Goal: Task Accomplishment & Management: Manage account settings

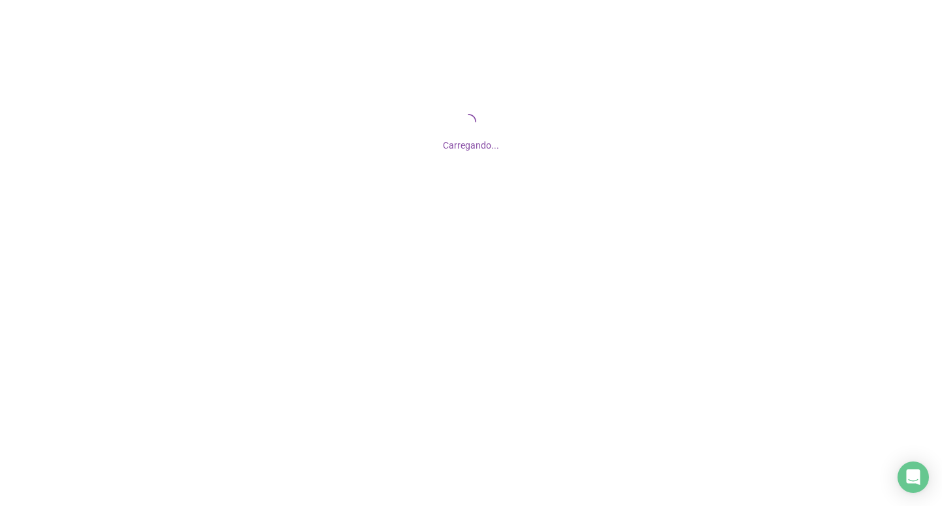
click at [380, 497] on div at bounding box center [471, 253] width 942 height 506
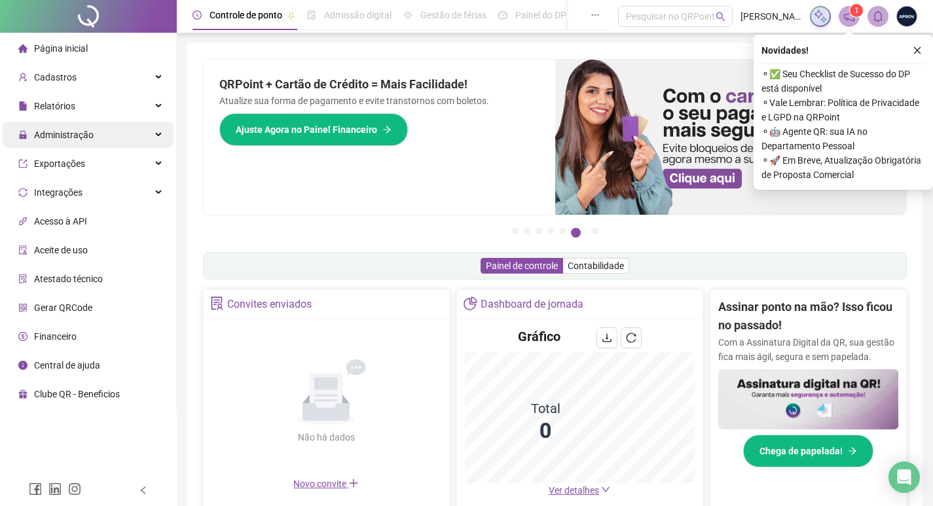
click at [62, 138] on span "Administração" at bounding box center [64, 135] width 60 height 10
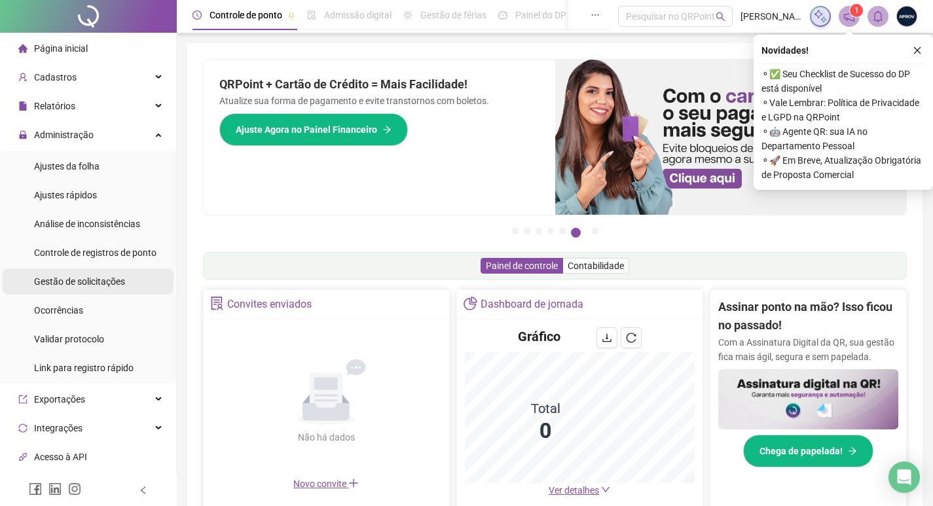
click at [95, 274] on div "Gestão de solicitações" at bounding box center [79, 281] width 91 height 26
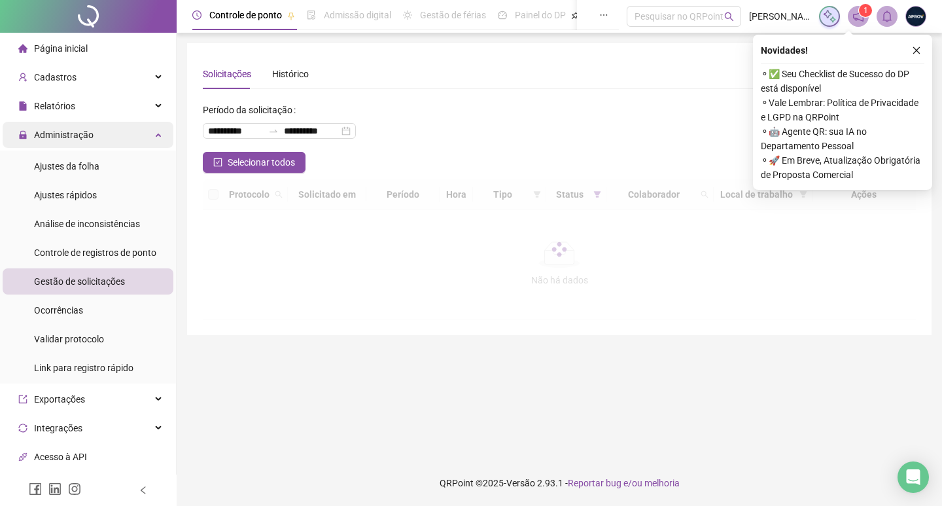
click at [77, 141] on span "Administração" at bounding box center [55, 135] width 75 height 26
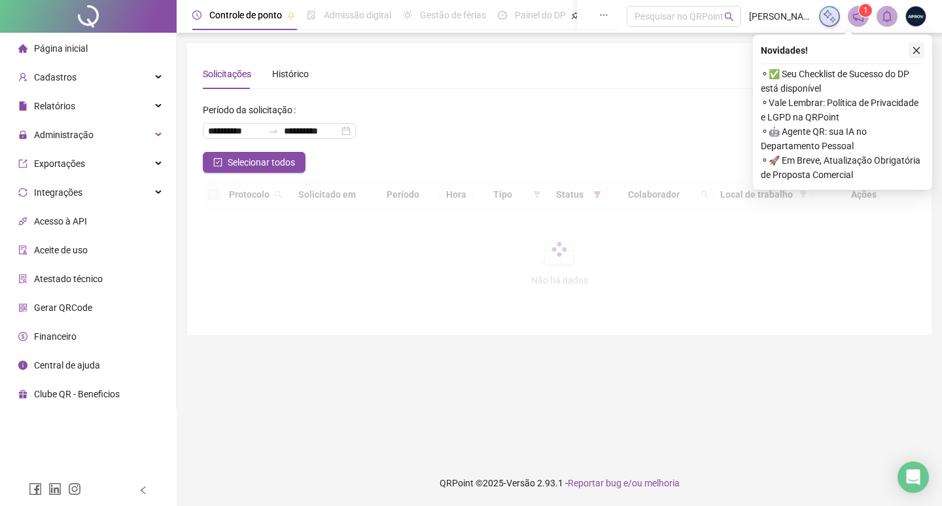
click at [914, 43] on button "button" at bounding box center [917, 51] width 16 height 16
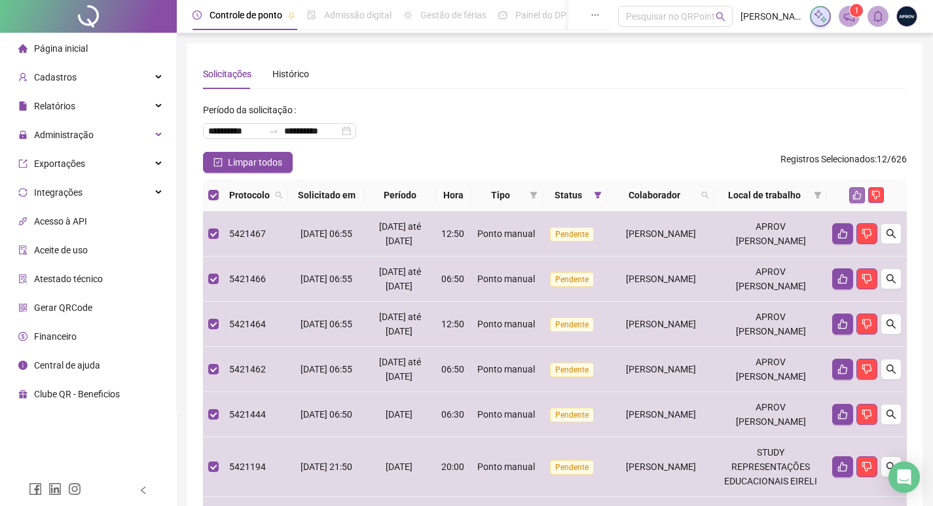
click at [859, 199] on icon "like" at bounding box center [856, 194] width 9 height 9
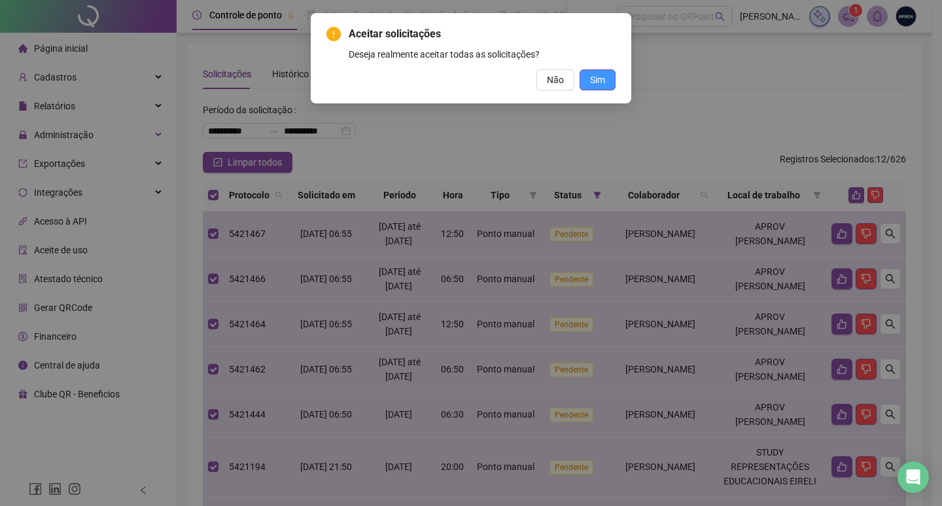
click at [590, 77] on span "Sim" at bounding box center [597, 80] width 15 height 14
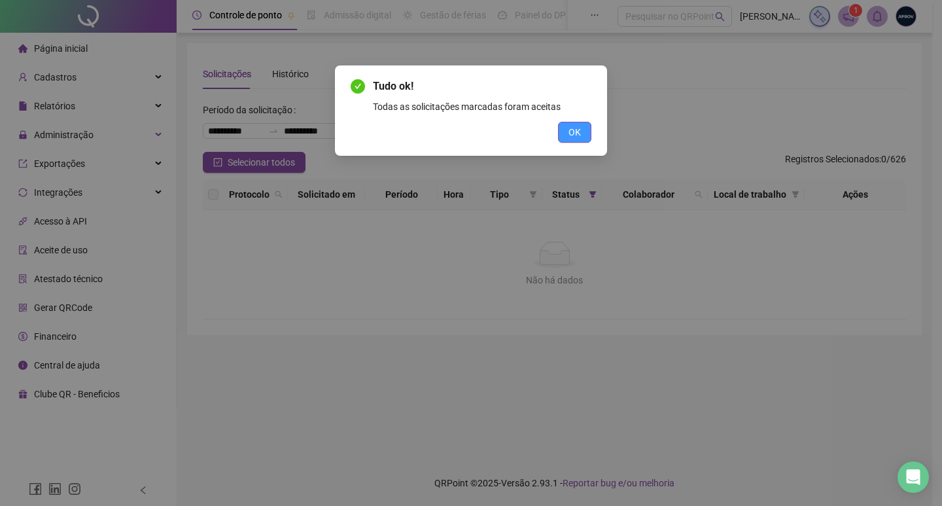
click at [579, 142] on button "OK" at bounding box center [574, 132] width 33 height 21
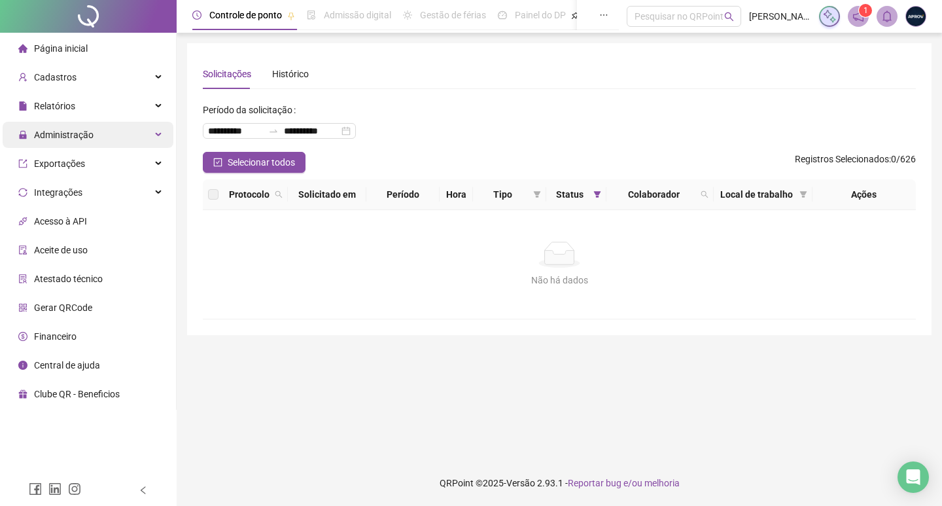
click at [50, 127] on span "Administração" at bounding box center [55, 135] width 75 height 26
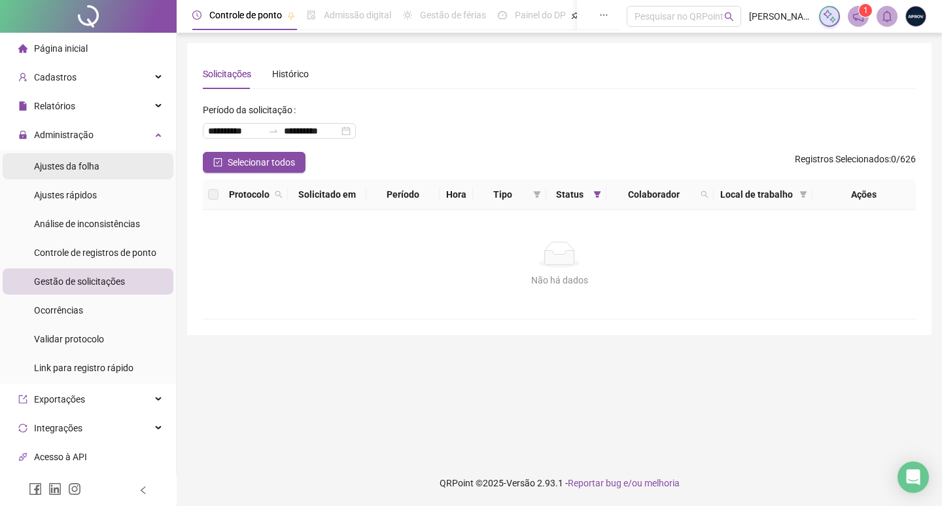
click at [63, 154] on div "Ajustes da folha" at bounding box center [66, 166] width 65 height 26
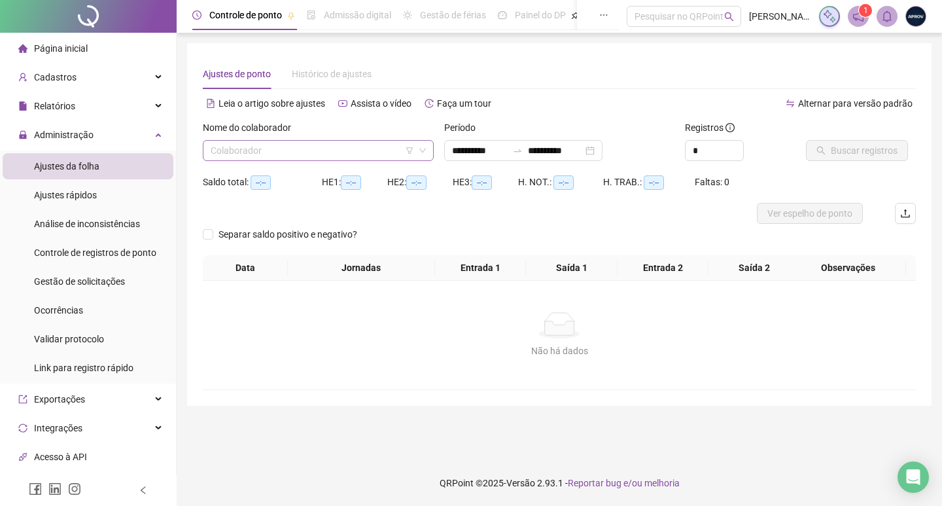
click at [254, 146] on input "search" at bounding box center [313, 151] width 204 height 20
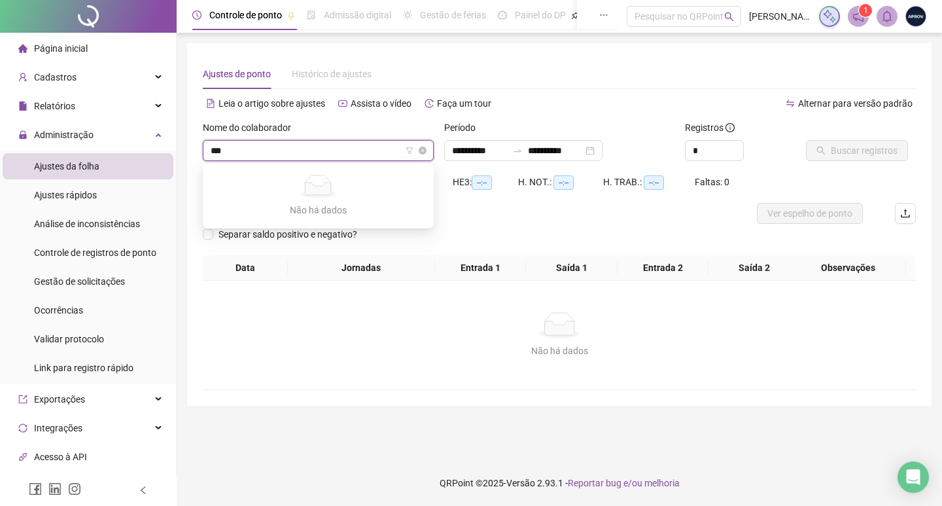
type input "****"
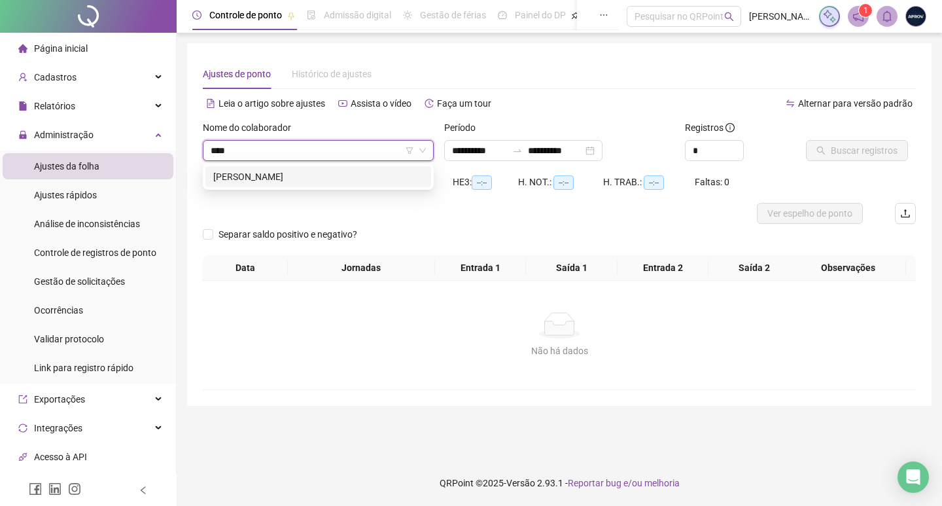
click at [273, 184] on div "EMMANUELLY PONCIANO INÁCIO DA COSTA" at bounding box center [318, 176] width 226 height 21
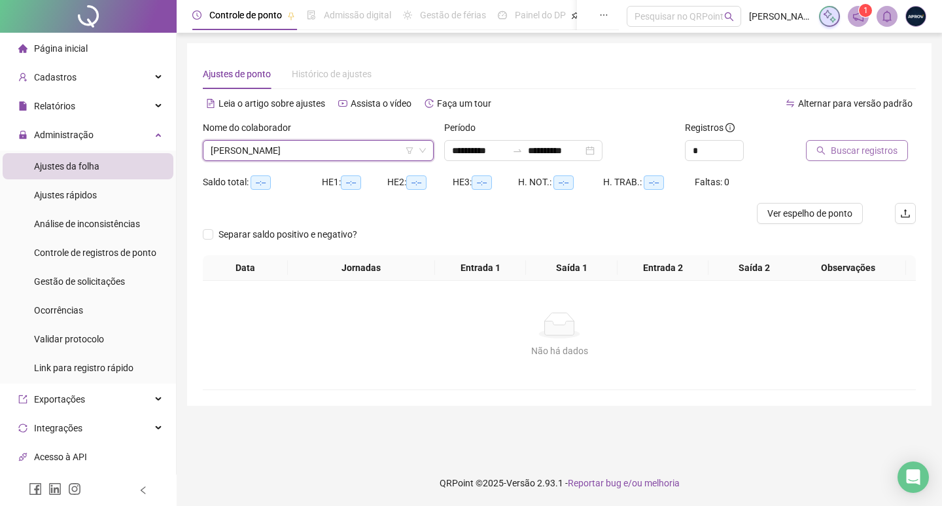
click at [844, 154] on span "Buscar registros" at bounding box center [864, 150] width 67 height 14
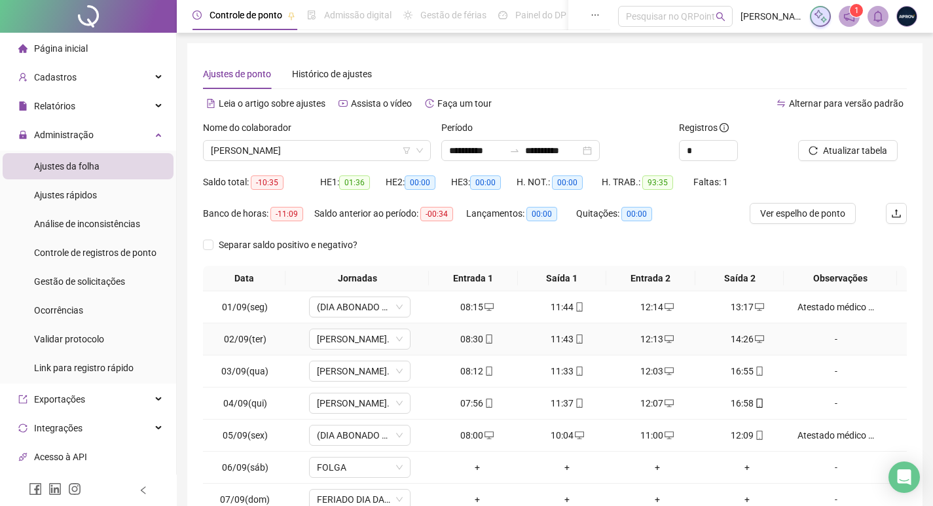
scroll to position [118, 0]
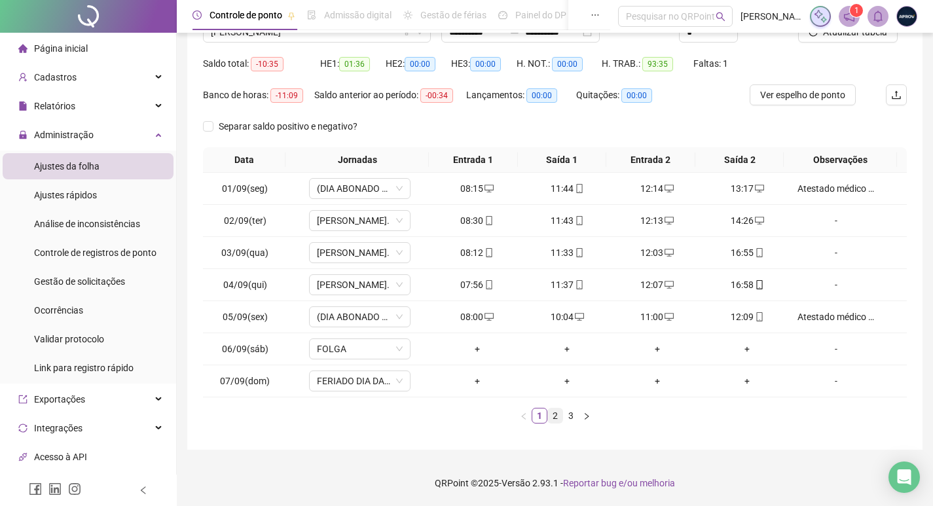
click at [555, 416] on link "2" at bounding box center [555, 415] width 14 height 14
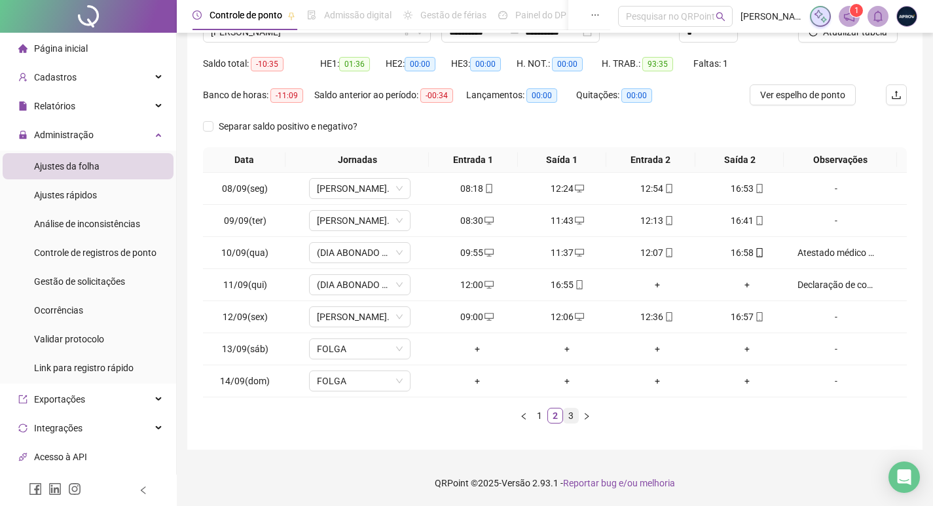
click at [571, 414] on link "3" at bounding box center [570, 415] width 14 height 14
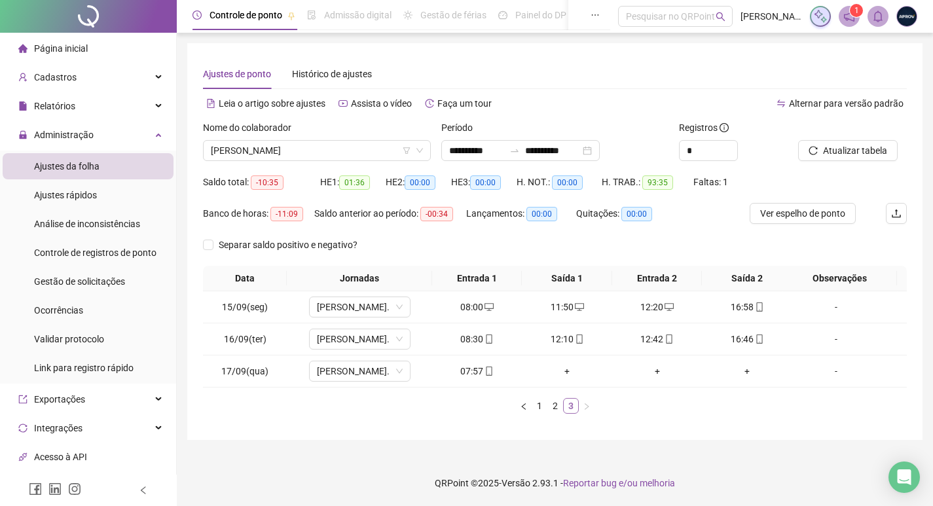
scroll to position [0, 0]
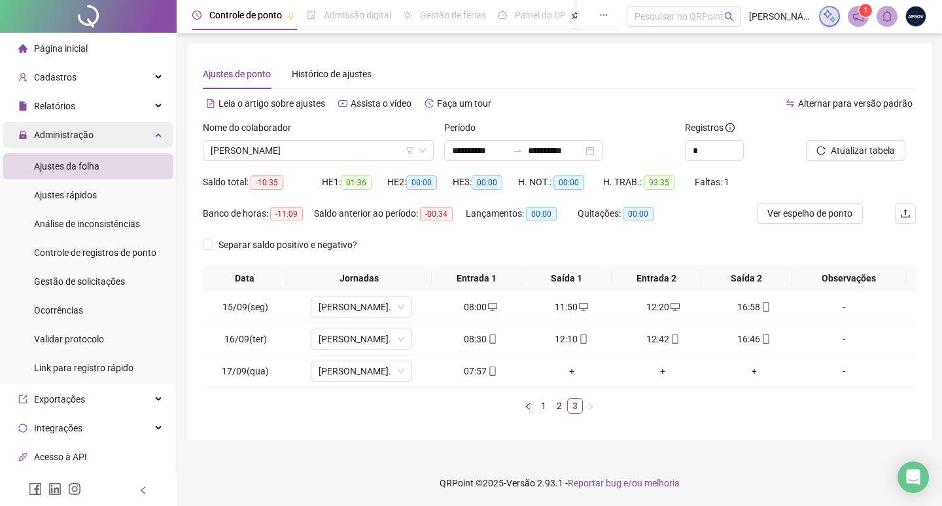
click at [62, 130] on span "Administração" at bounding box center [64, 135] width 60 height 10
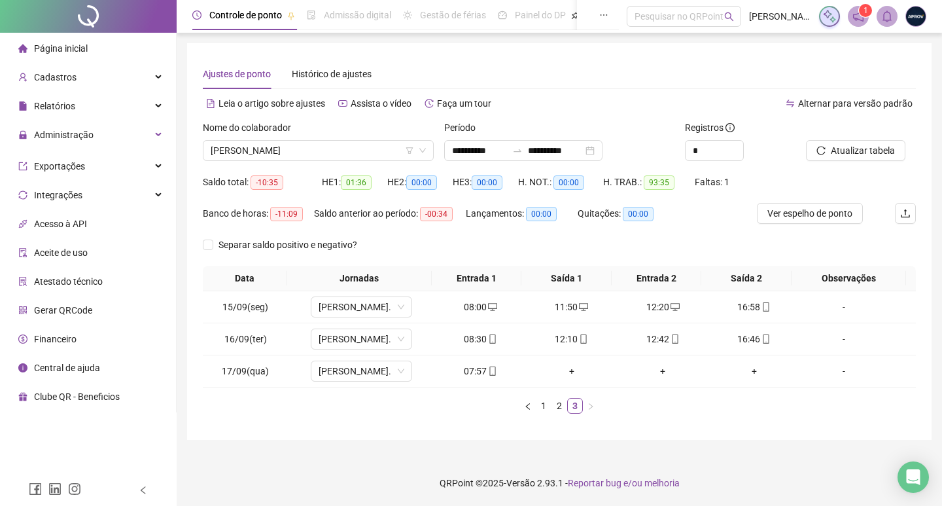
drag, startPoint x: 71, startPoint y: 49, endPoint x: 77, endPoint y: 14, distance: 35.2
click at [71, 48] on span "Página inicial" at bounding box center [61, 48] width 54 height 10
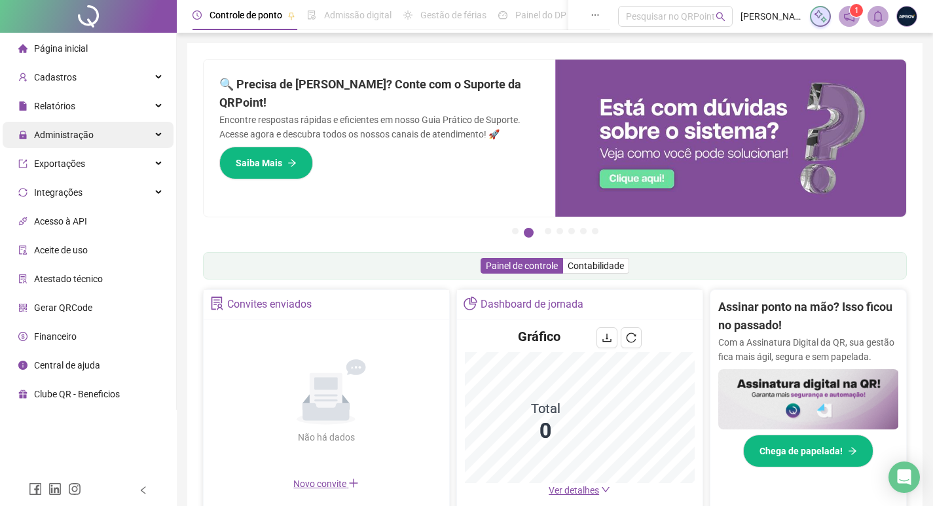
click at [65, 122] on span "Administração" at bounding box center [55, 135] width 75 height 26
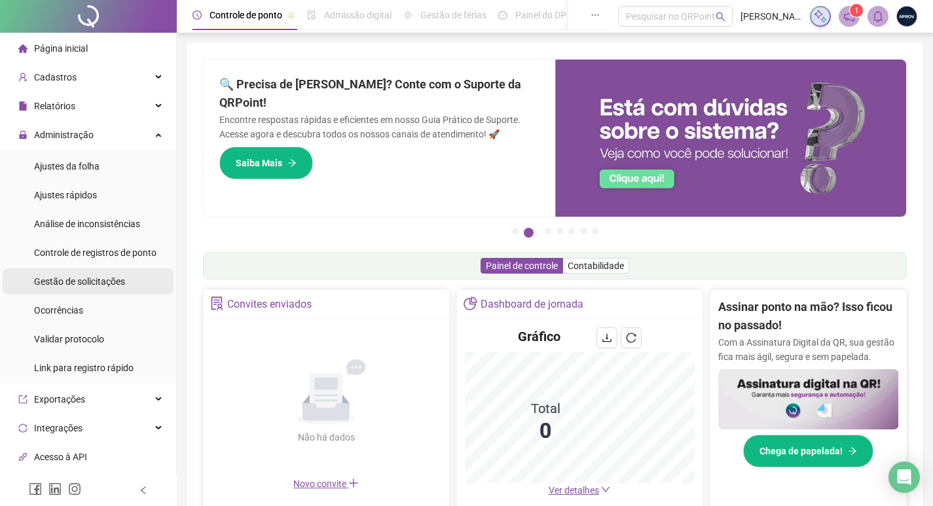
click at [73, 282] on span "Gestão de solicitações" at bounding box center [79, 281] width 91 height 10
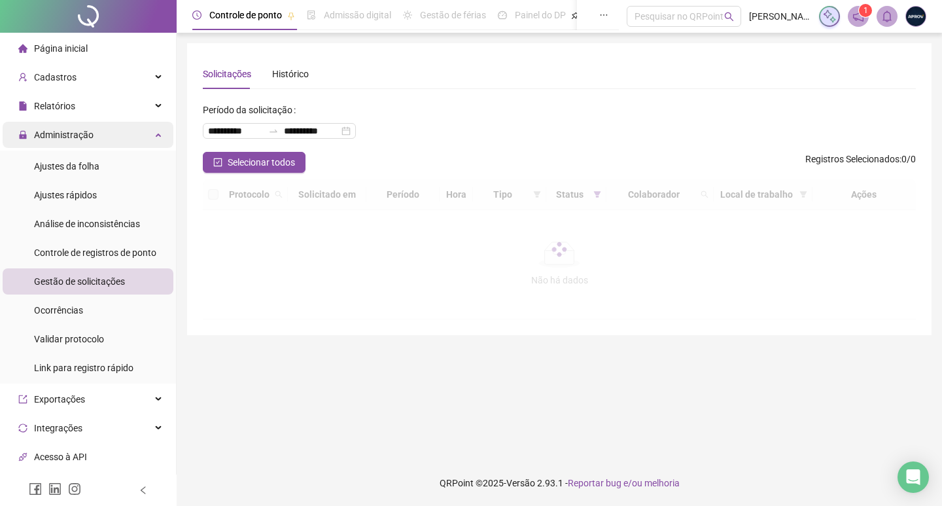
click at [74, 137] on span "Administração" at bounding box center [64, 135] width 60 height 10
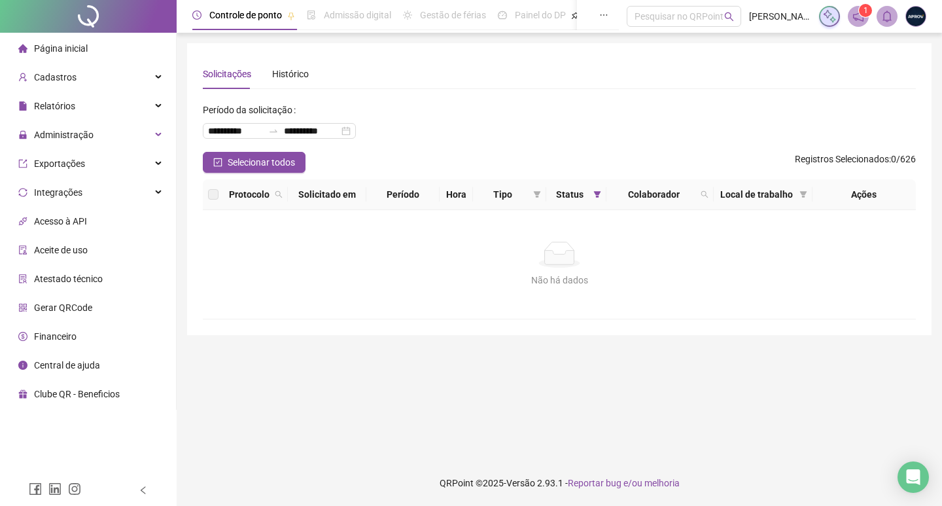
click at [75, 29] on div at bounding box center [88, 16] width 177 height 33
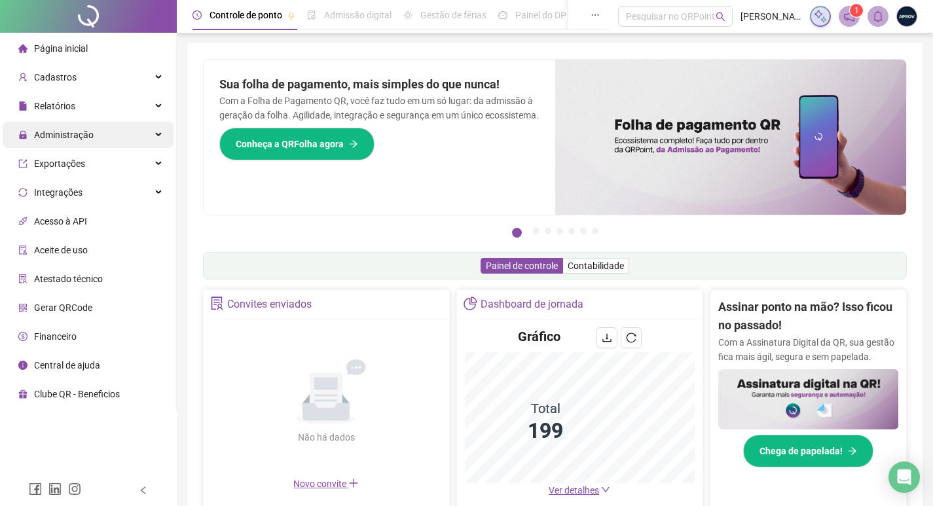
click at [39, 126] on span "Administração" at bounding box center [55, 135] width 75 height 26
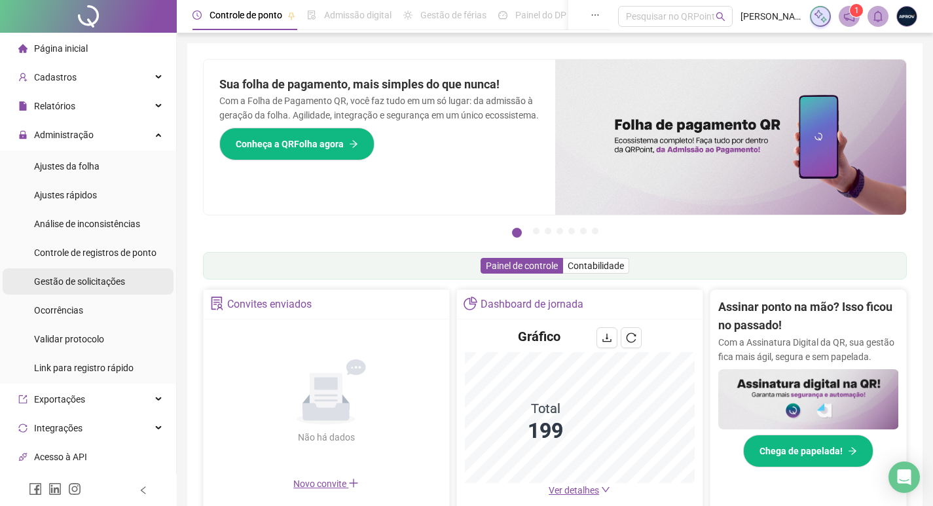
click at [92, 276] on span "Gestão de solicitações" at bounding box center [79, 281] width 91 height 10
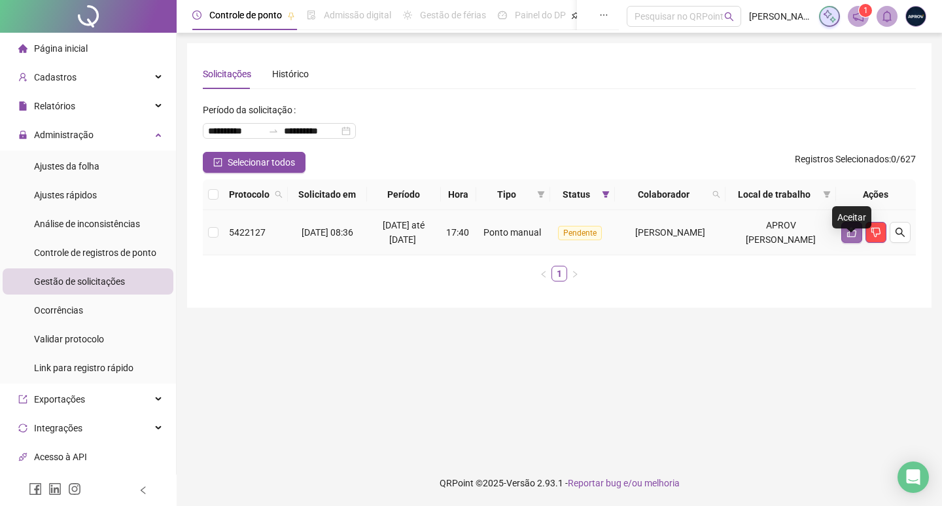
click at [857, 240] on button "button" at bounding box center [852, 232] width 21 height 21
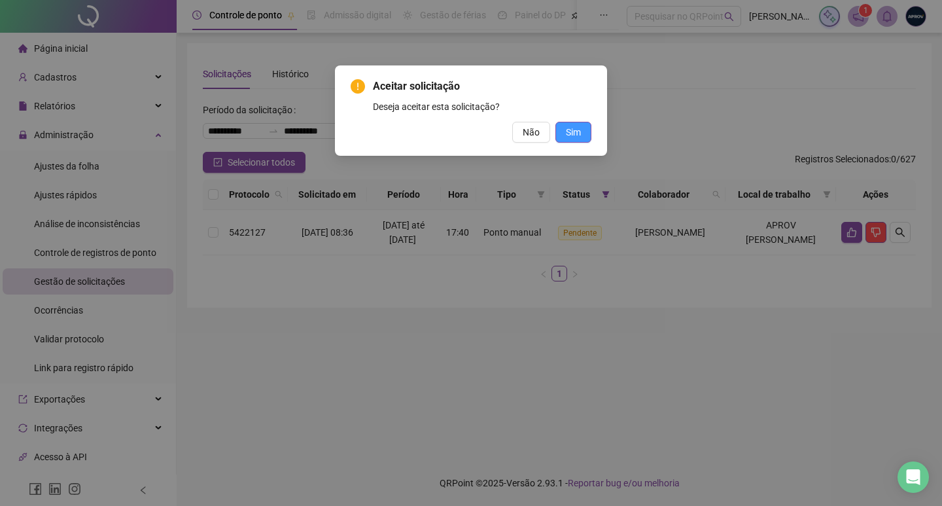
click at [563, 130] on button "Sim" at bounding box center [574, 132] width 36 height 21
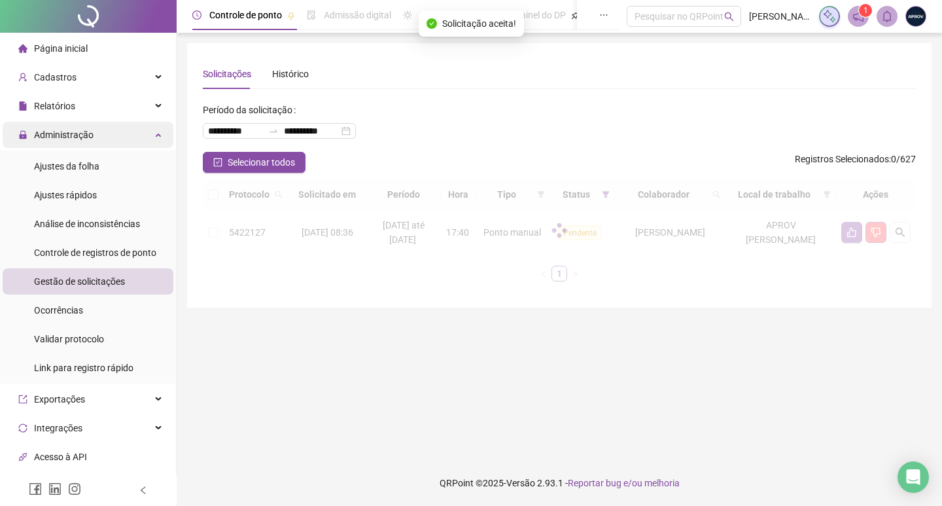
click at [32, 134] on span "Administração" at bounding box center [55, 135] width 75 height 10
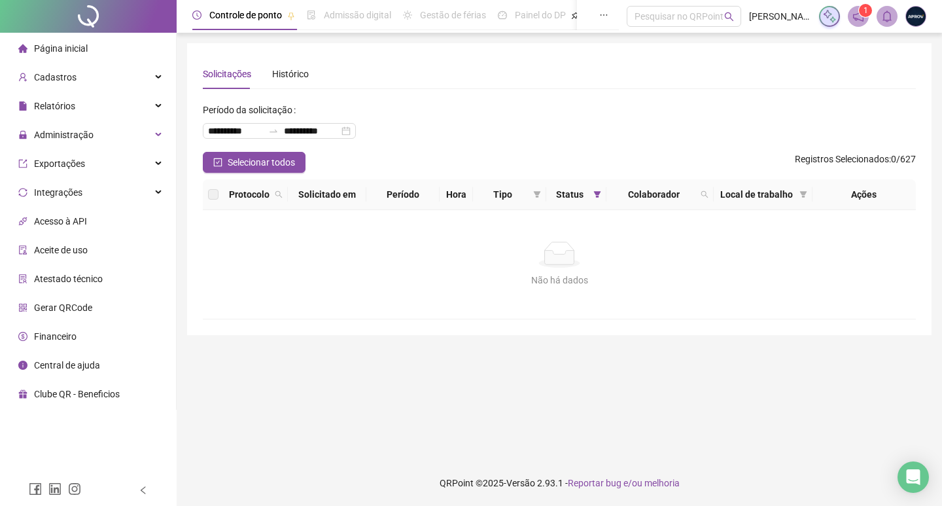
click at [66, 43] on span "Página inicial" at bounding box center [61, 48] width 54 height 10
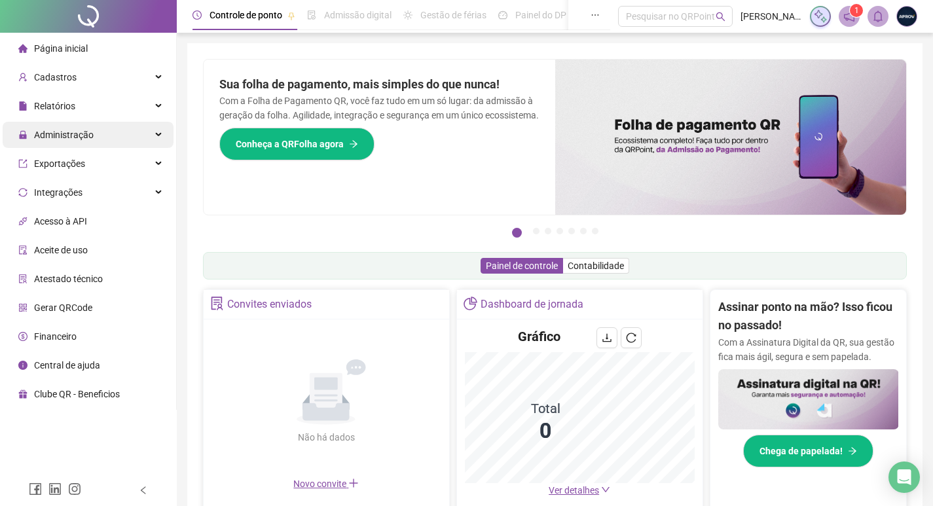
click at [85, 141] on span "Administração" at bounding box center [55, 135] width 75 height 26
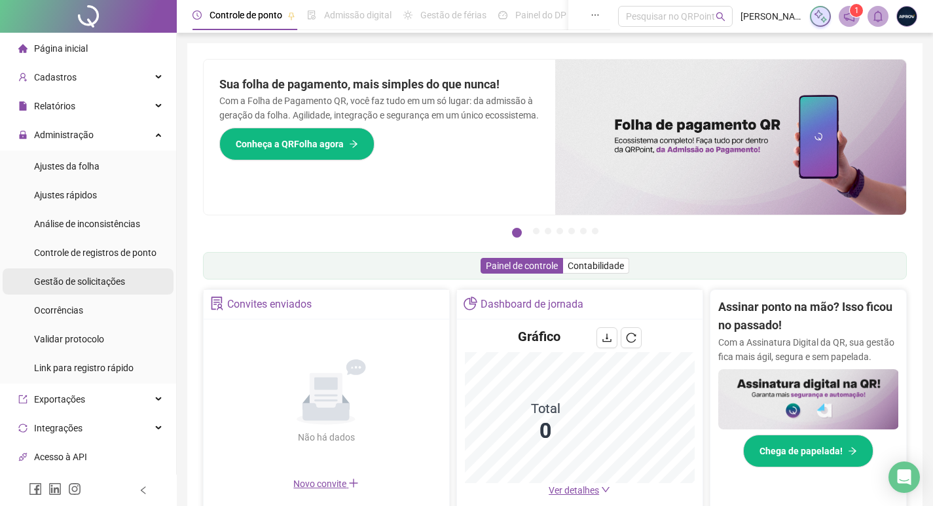
click at [98, 281] on span "Gestão de solicitações" at bounding box center [79, 281] width 91 height 10
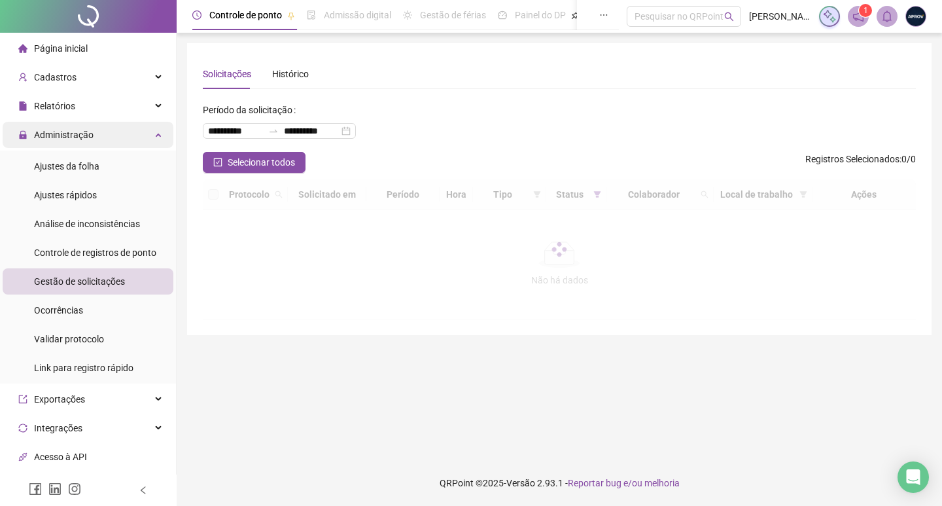
click at [65, 128] on span "Administração" at bounding box center [55, 135] width 75 height 26
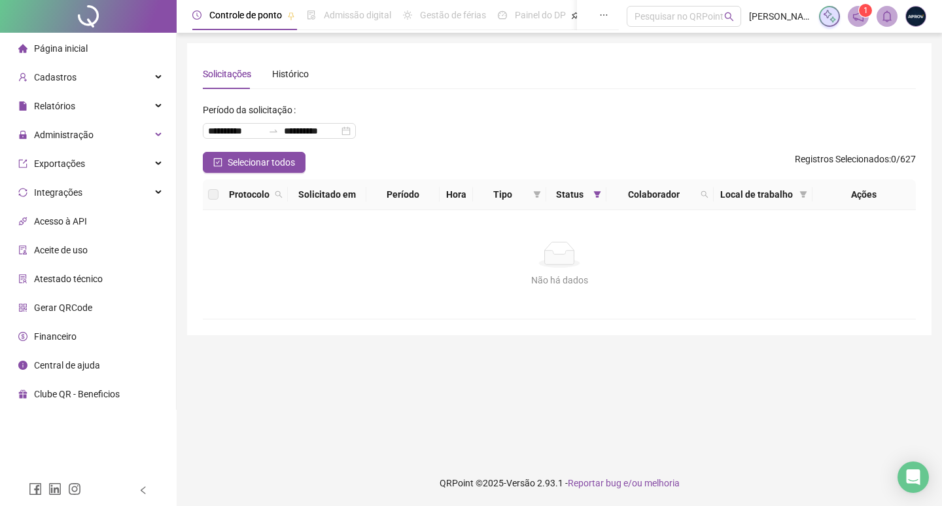
click at [72, 49] on span "Página inicial" at bounding box center [61, 48] width 54 height 10
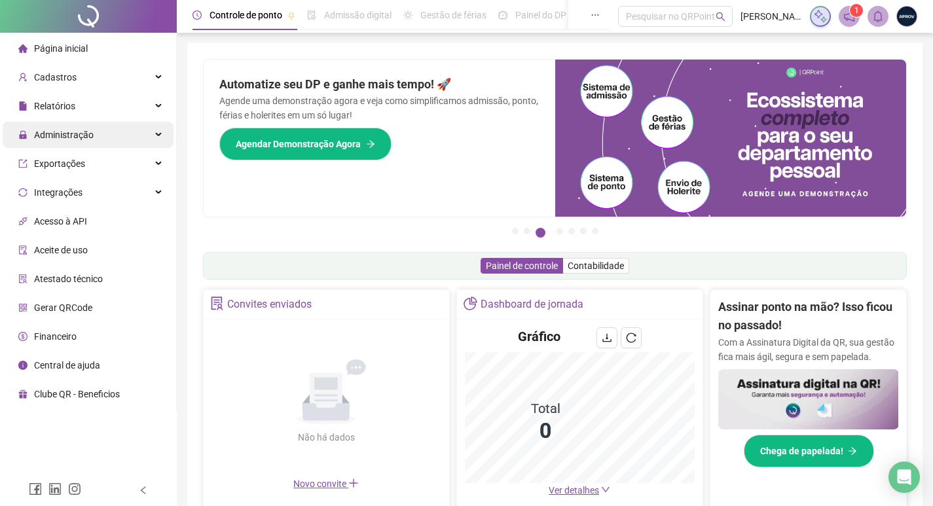
click at [92, 141] on div "Administração" at bounding box center [88, 135] width 171 height 26
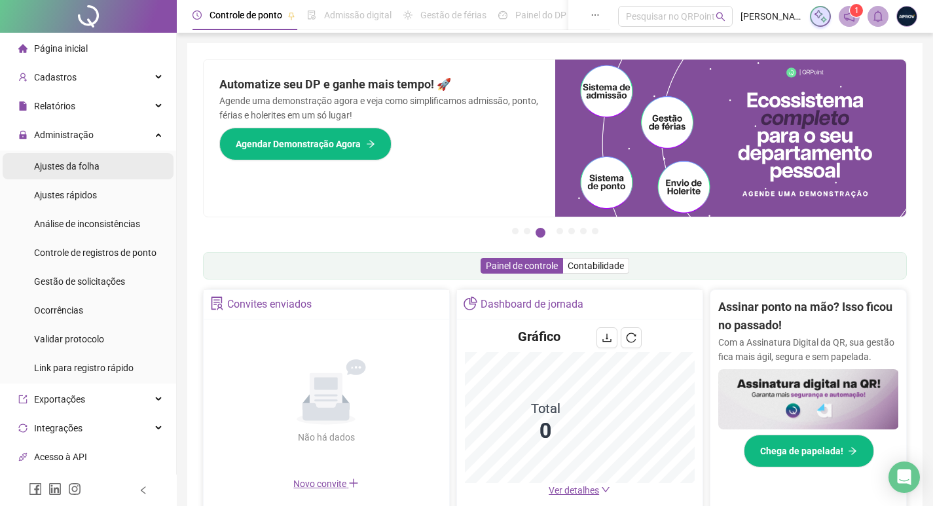
click at [103, 173] on li "Ajustes da folha" at bounding box center [88, 166] width 171 height 26
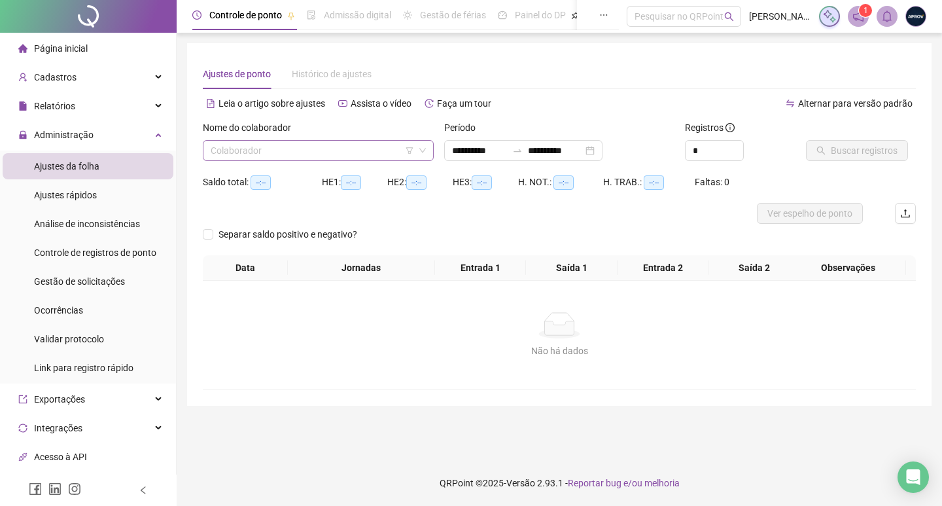
click at [304, 148] on input "search" at bounding box center [313, 151] width 204 height 20
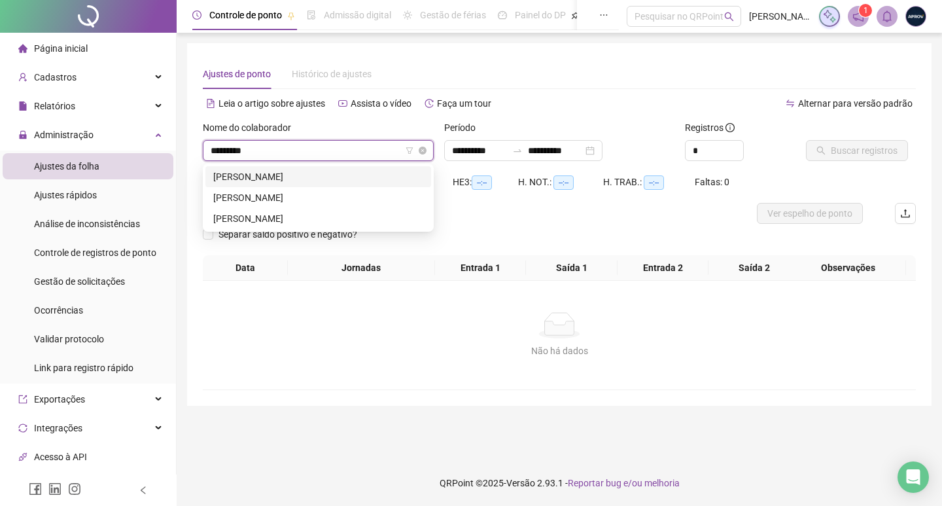
type input "**********"
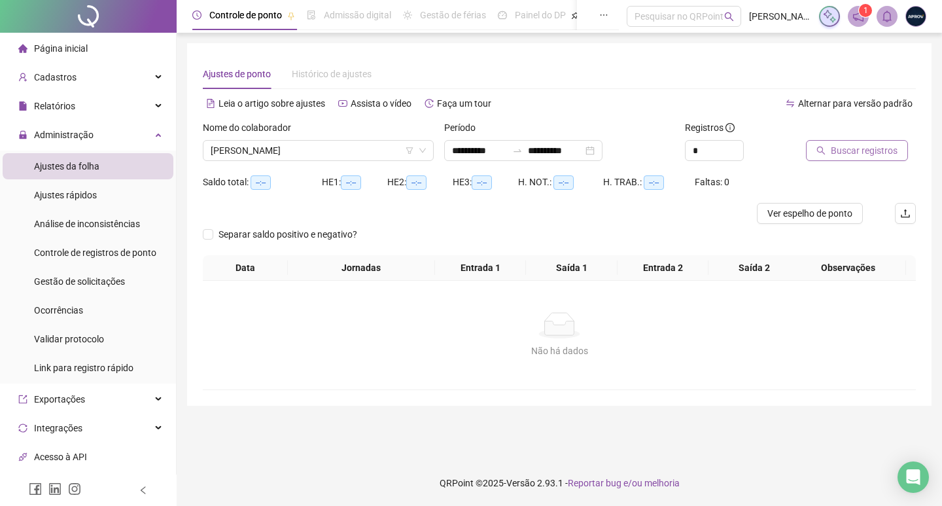
click at [882, 156] on span "Buscar registros" at bounding box center [864, 150] width 67 height 14
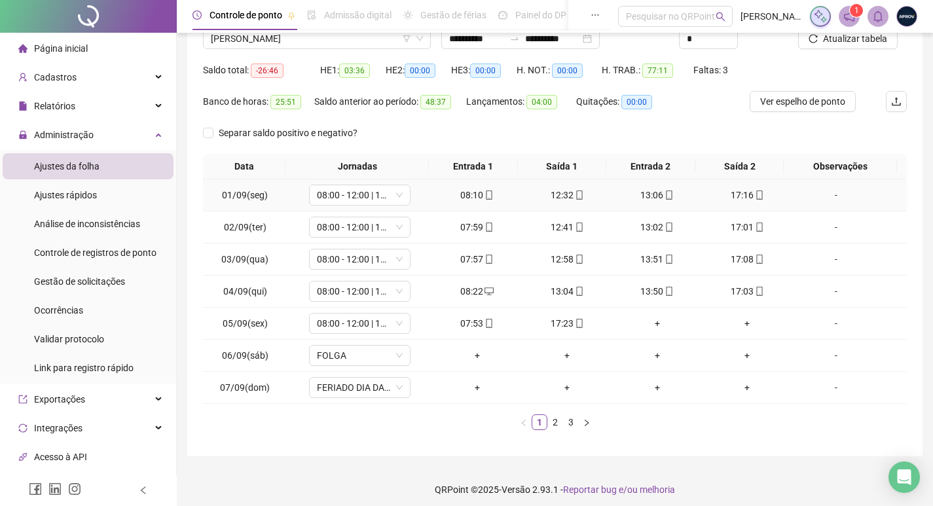
scroll to position [118, 0]
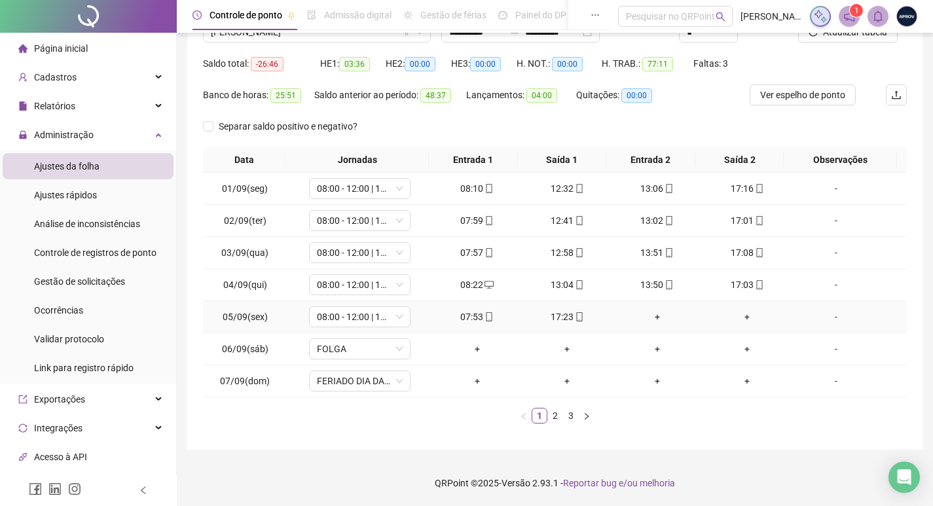
click at [656, 313] on div "+" at bounding box center [657, 317] width 80 height 14
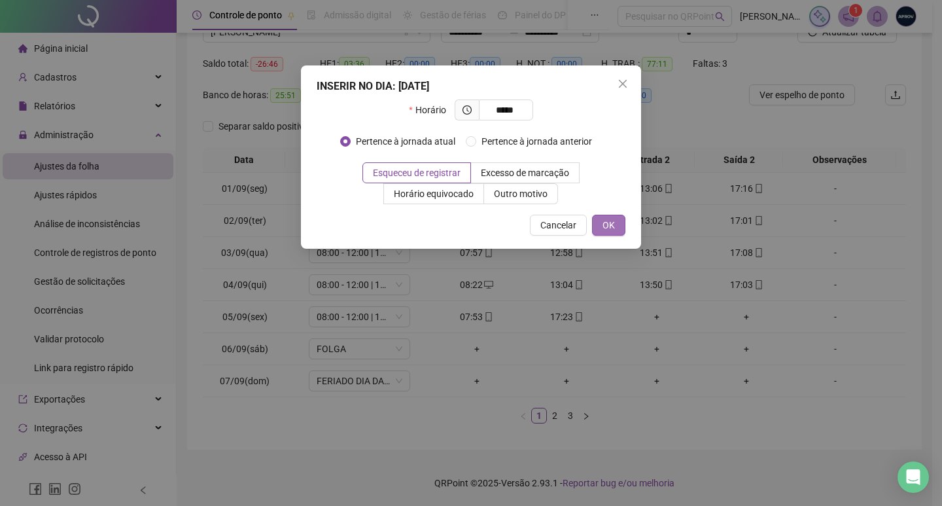
type input "*****"
click at [613, 232] on button "OK" at bounding box center [608, 225] width 33 height 21
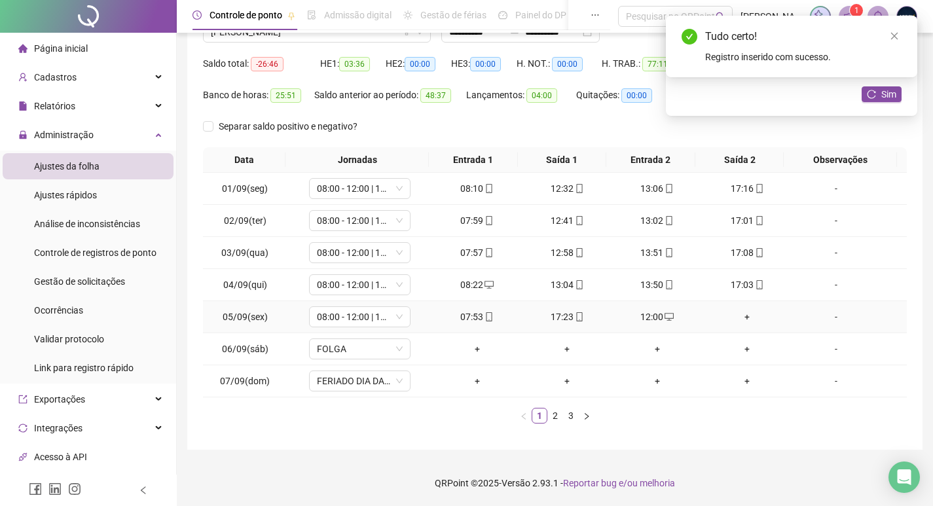
click at [745, 314] on div "+" at bounding box center [747, 317] width 80 height 14
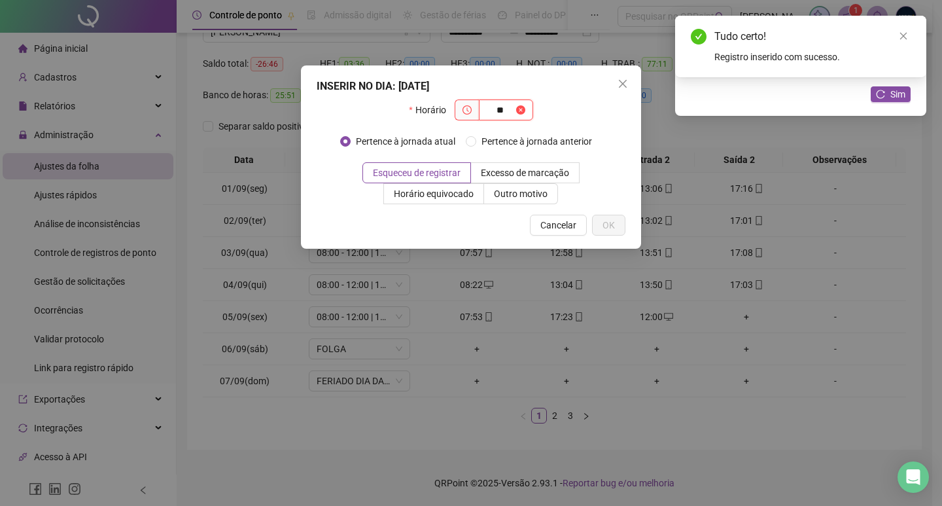
type input "*"
type input "*****"
click at [609, 223] on span "OK" at bounding box center [609, 225] width 12 height 14
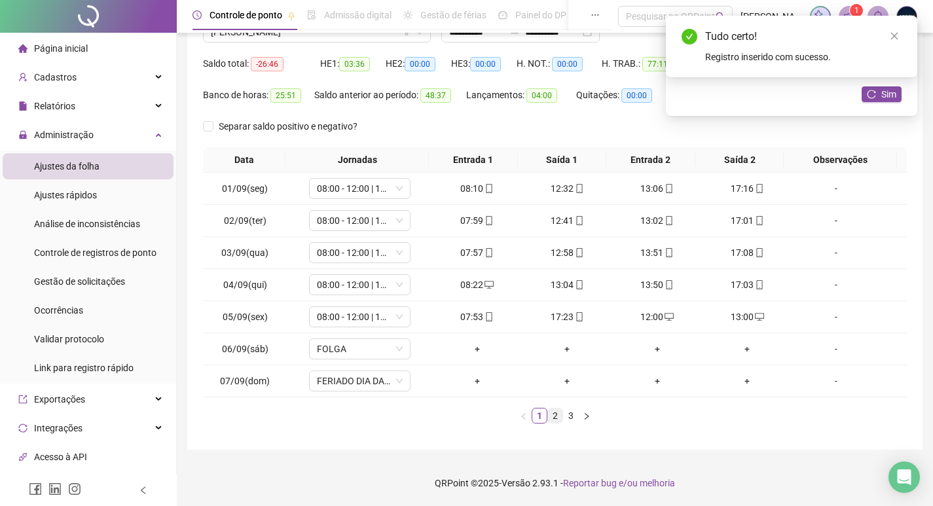
click at [558, 411] on link "2" at bounding box center [555, 415] width 14 height 14
click at [539, 412] on link "1" at bounding box center [539, 415] width 14 height 14
click at [554, 412] on link "2" at bounding box center [555, 415] width 14 height 14
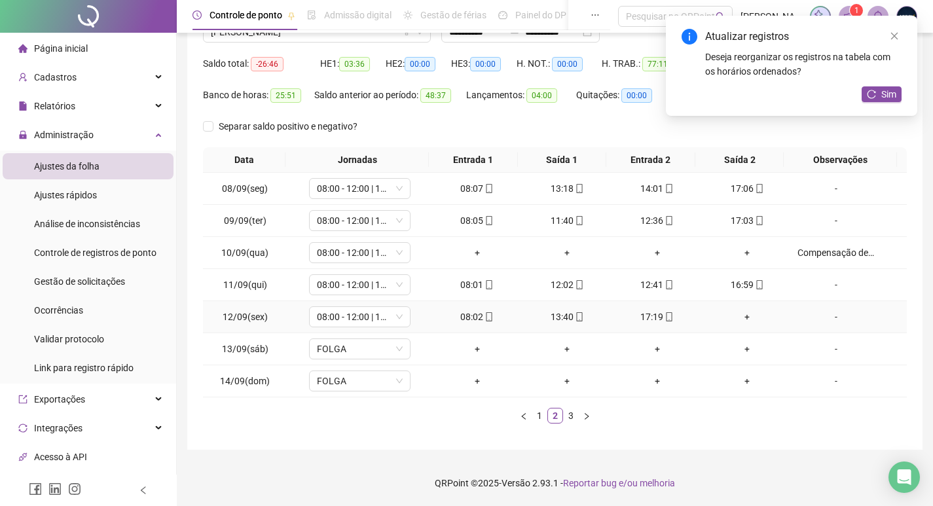
click at [738, 317] on div "+" at bounding box center [747, 317] width 80 height 14
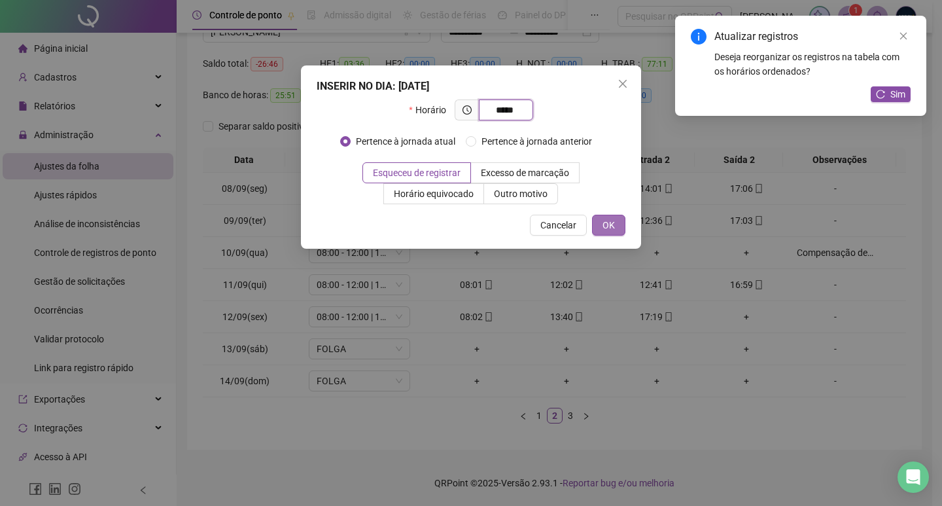
type input "*****"
click at [618, 228] on button "OK" at bounding box center [608, 225] width 33 height 21
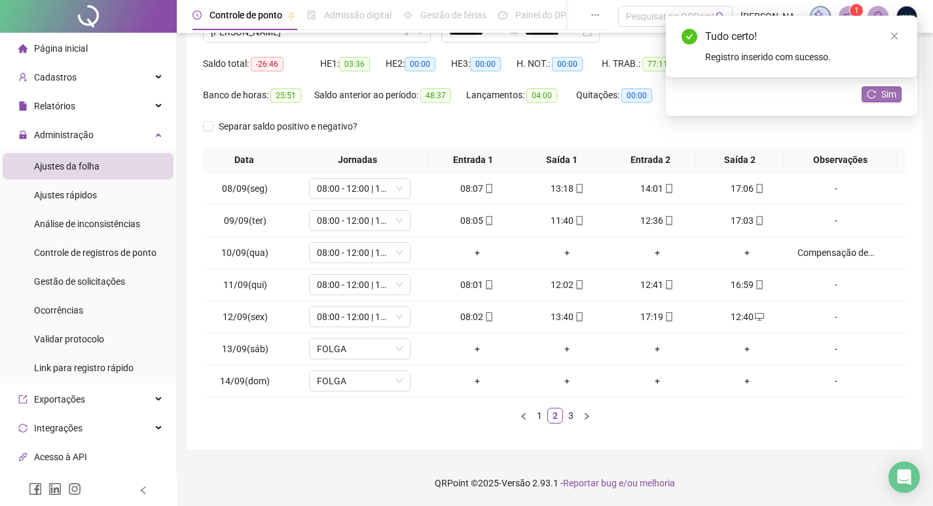
click at [885, 94] on span "Sim" at bounding box center [888, 94] width 15 height 14
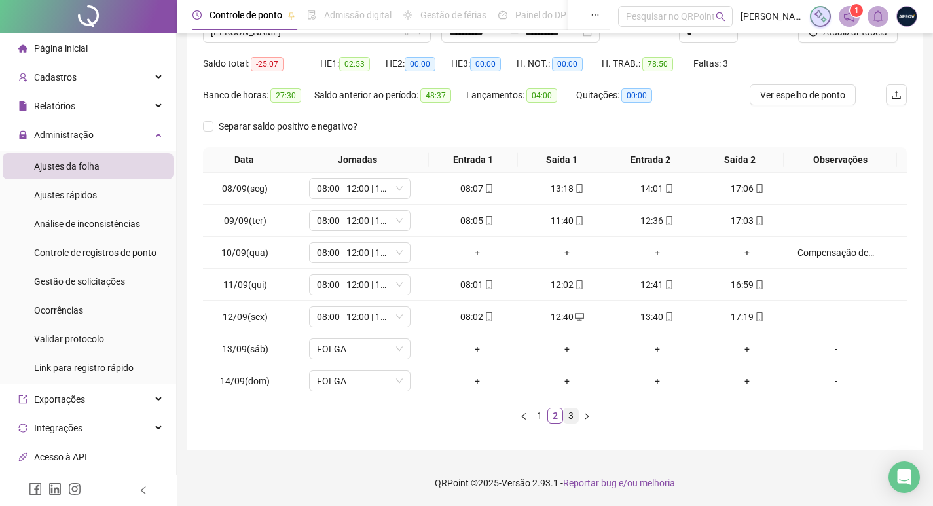
click at [570, 412] on link "3" at bounding box center [570, 415] width 14 height 14
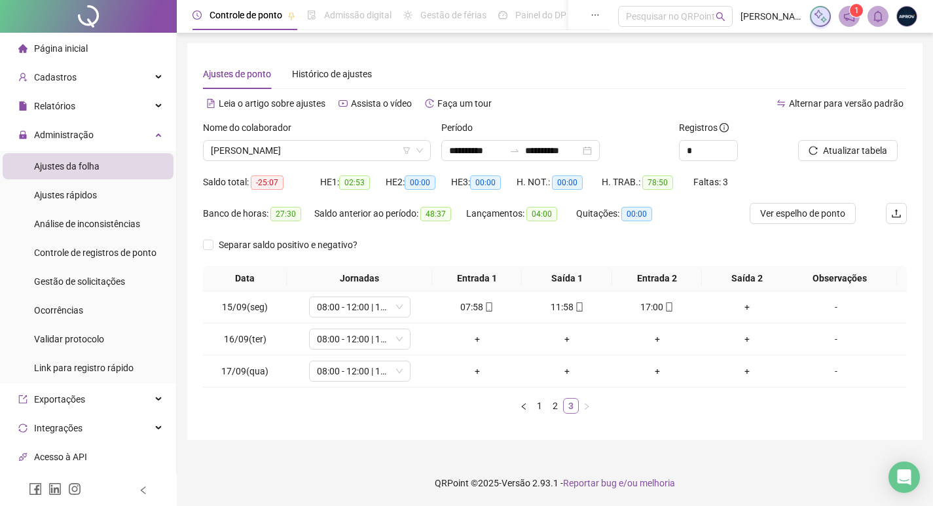
scroll to position [0, 0]
click at [742, 304] on div "+" at bounding box center [754, 307] width 81 height 14
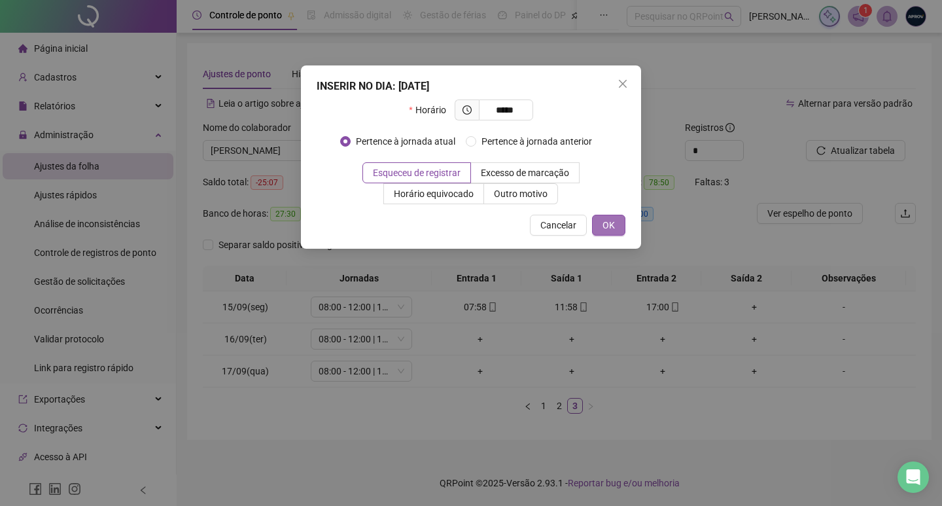
type input "*****"
click at [604, 223] on span "OK" at bounding box center [609, 225] width 12 height 14
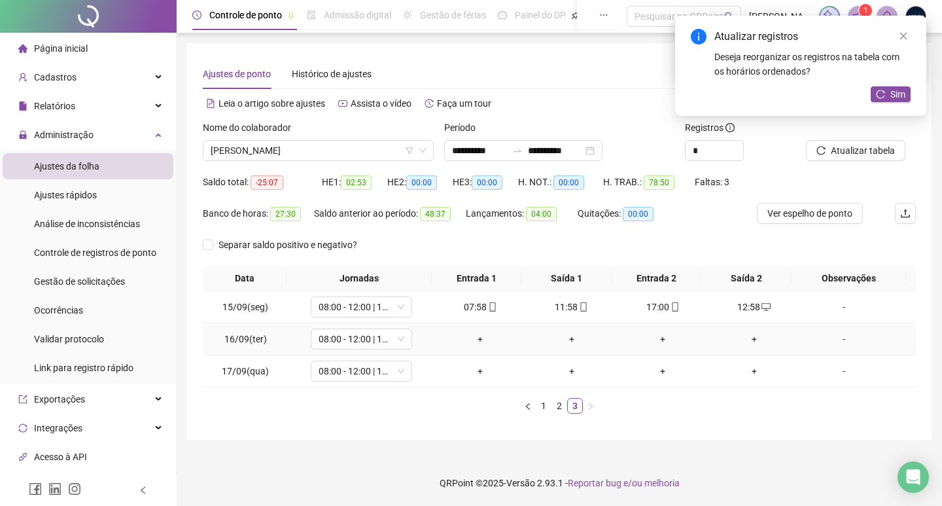
click at [840, 336] on div "-" at bounding box center [844, 339] width 77 height 14
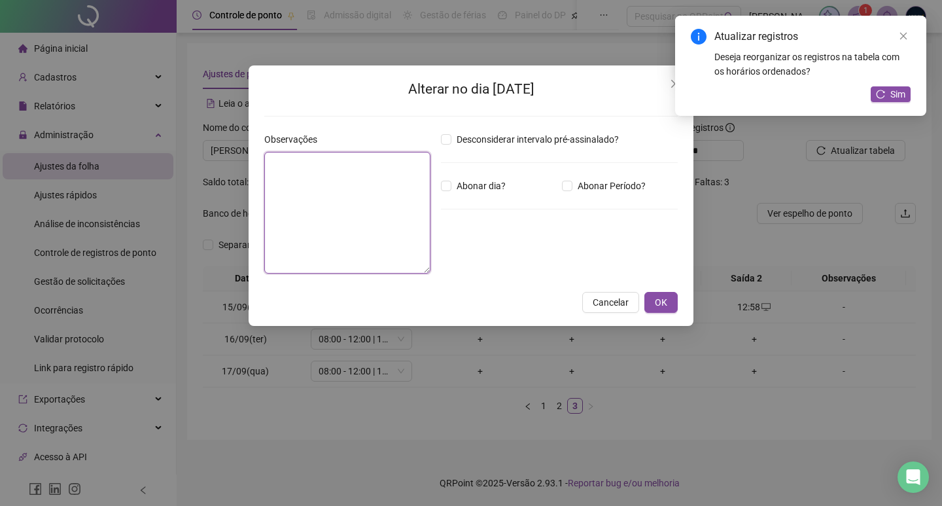
click at [395, 211] on textarea at bounding box center [347, 213] width 166 height 122
type textarea "**********"
type textarea "*"
click at [325, 177] on textarea "**********" at bounding box center [347, 213] width 166 height 122
click at [319, 194] on textarea "**********" at bounding box center [347, 213] width 166 height 122
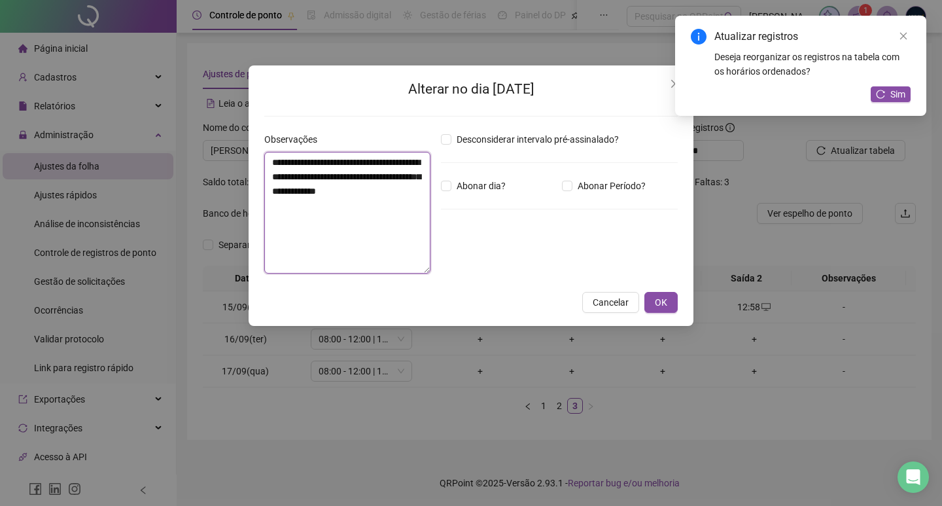
click at [319, 194] on textarea "**********" at bounding box center [347, 213] width 166 height 122
type textarea "**********"
click at [652, 300] on button "OK" at bounding box center [661, 302] width 33 height 21
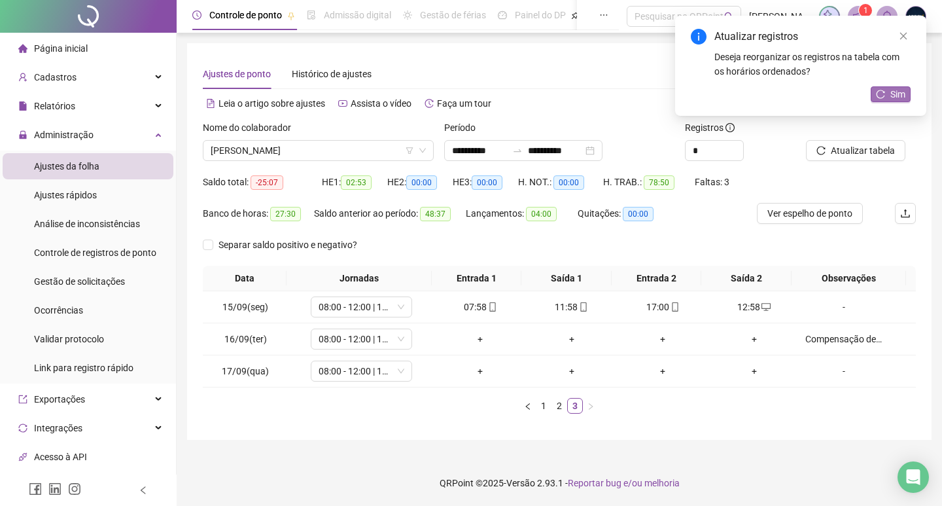
click at [890, 88] on button "Sim" at bounding box center [891, 94] width 40 height 16
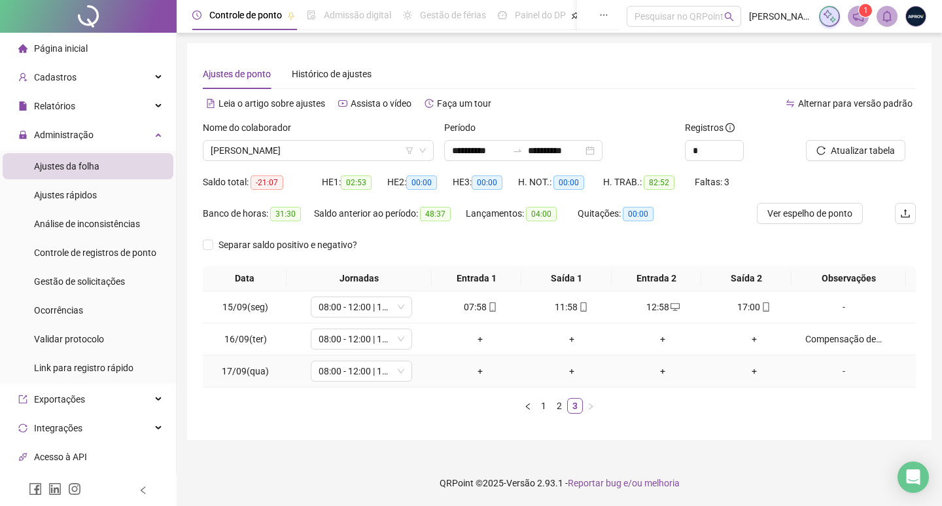
click at [846, 372] on div "-" at bounding box center [844, 371] width 77 height 14
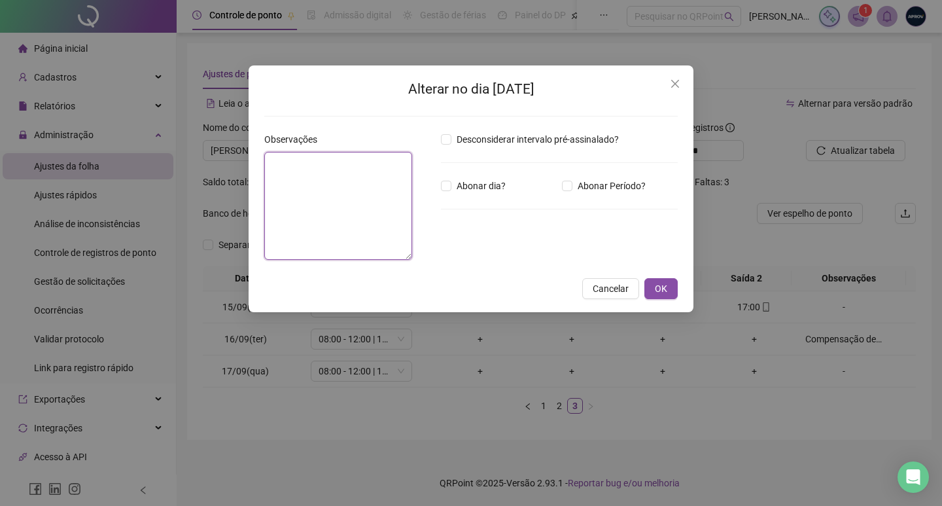
click at [342, 163] on textarea at bounding box center [338, 206] width 148 height 108
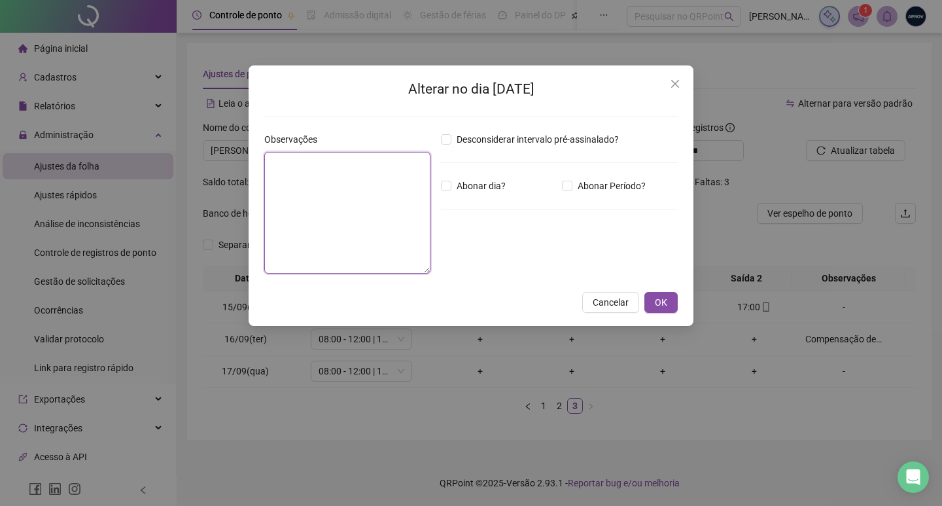
paste textarea "**********"
type textarea "**********"
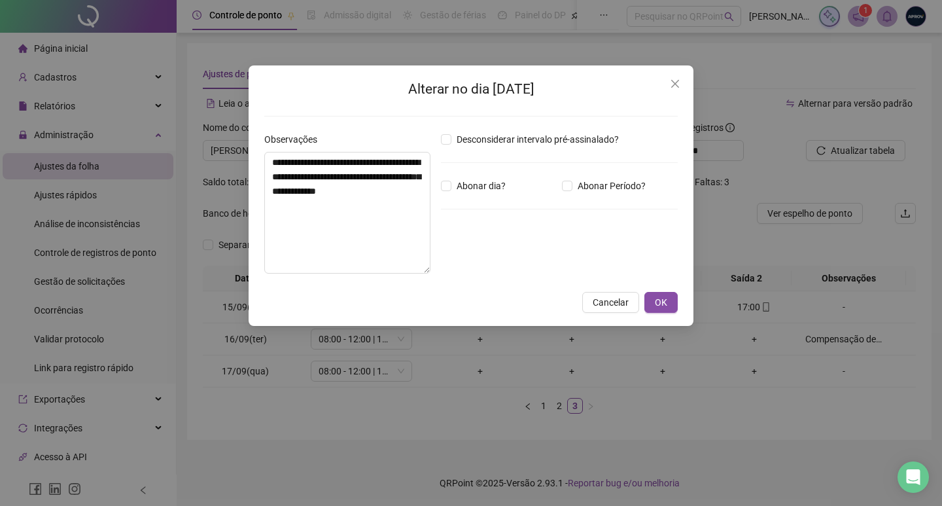
click at [663, 291] on div "**********" at bounding box center [471, 195] width 445 height 260
click at [664, 300] on span "OK" at bounding box center [661, 302] width 12 height 14
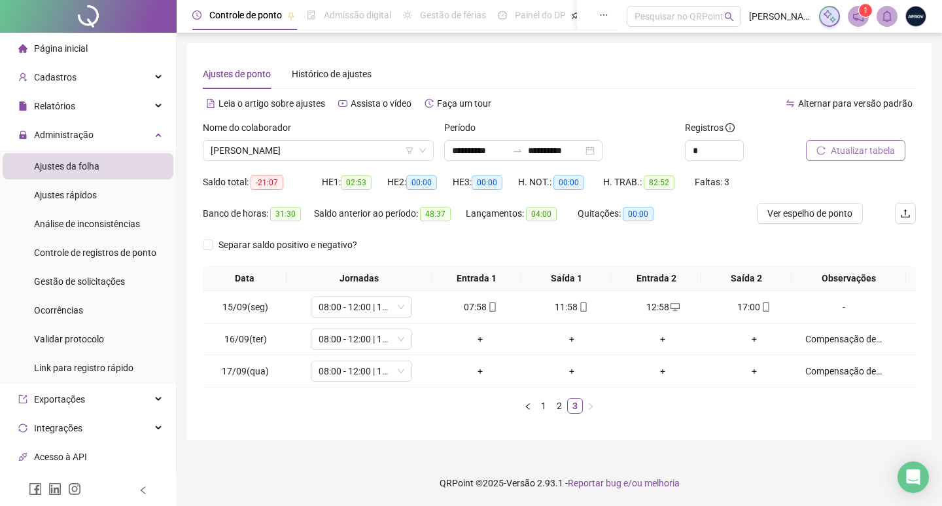
drag, startPoint x: 884, startPoint y: 134, endPoint x: 882, endPoint y: 141, distance: 6.7
click at [883, 135] on div "Atualizar tabela" at bounding box center [861, 140] width 110 height 41
click at [882, 141] on button "Atualizar tabela" at bounding box center [855, 150] width 99 height 21
click at [52, 135] on span "Administração" at bounding box center [64, 135] width 60 height 10
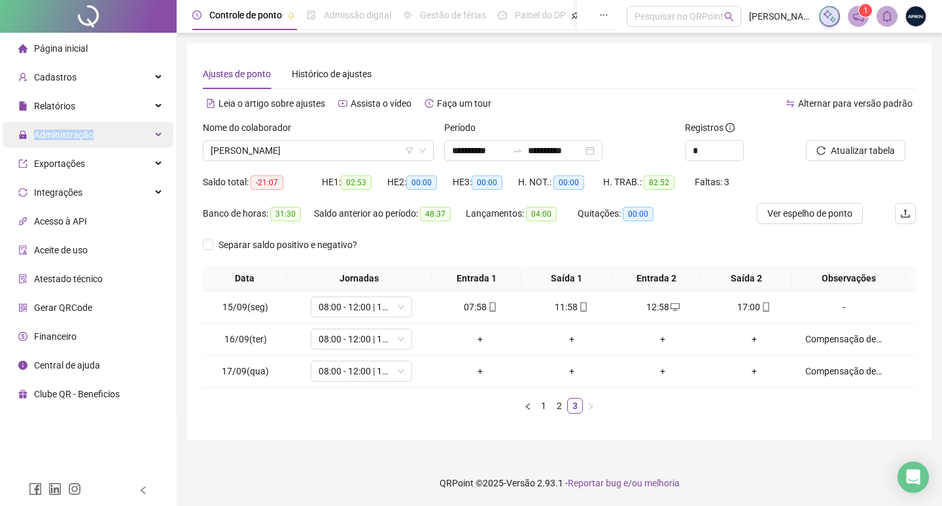
click at [52, 135] on span "Administração" at bounding box center [64, 135] width 60 height 10
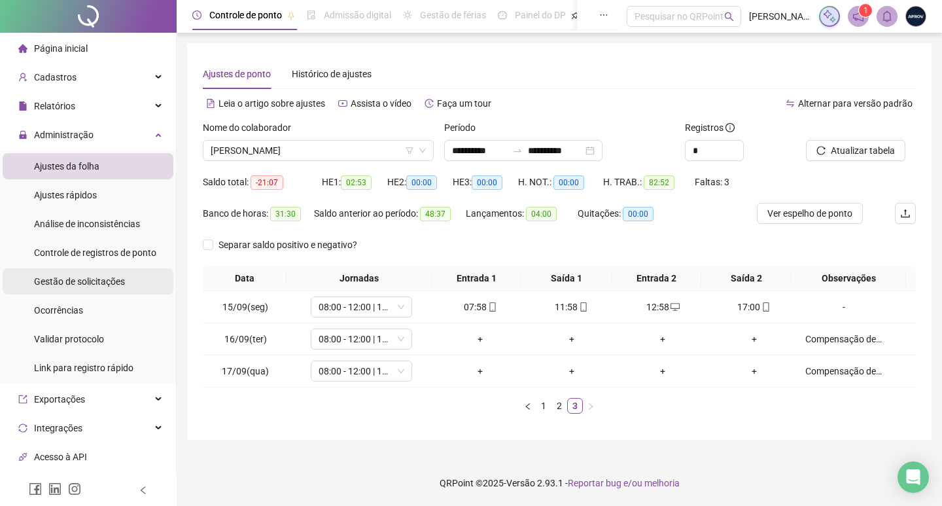
click at [104, 286] on span "Gestão de solicitações" at bounding box center [79, 281] width 91 height 10
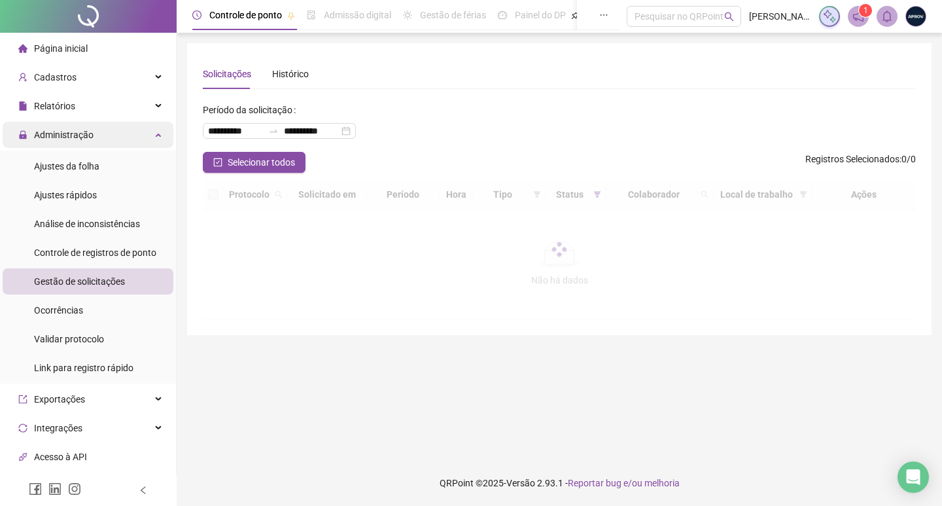
click at [94, 128] on div "Administração" at bounding box center [88, 135] width 171 height 26
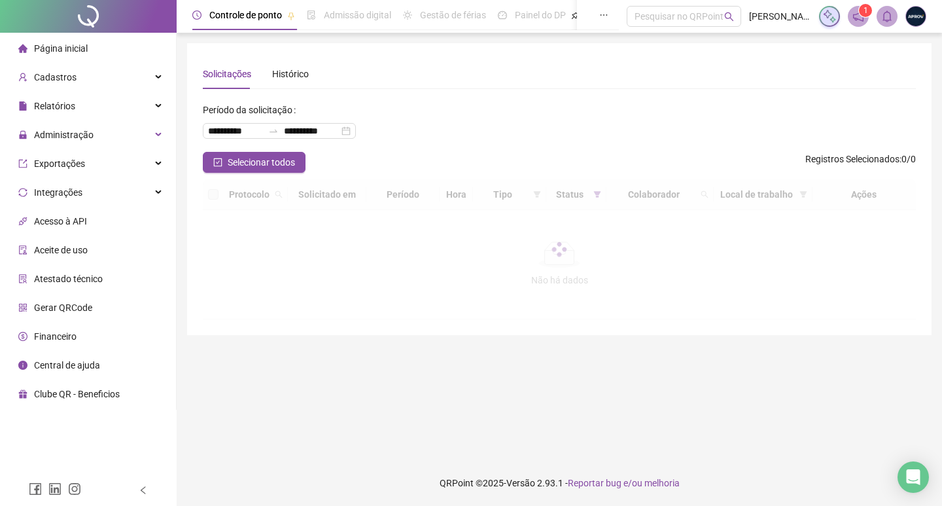
click at [455, 482] on footer "QRPoint © 2025 - Versão 2.93.1 - Reportar bug e/ou melhoria" at bounding box center [560, 483] width 766 height 46
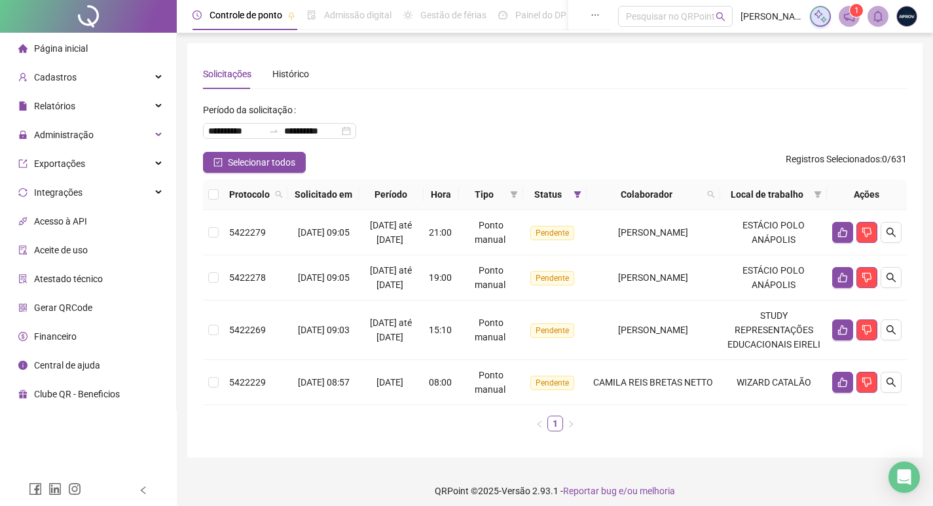
click at [503, 143] on div "**********" at bounding box center [555, 125] width 704 height 52
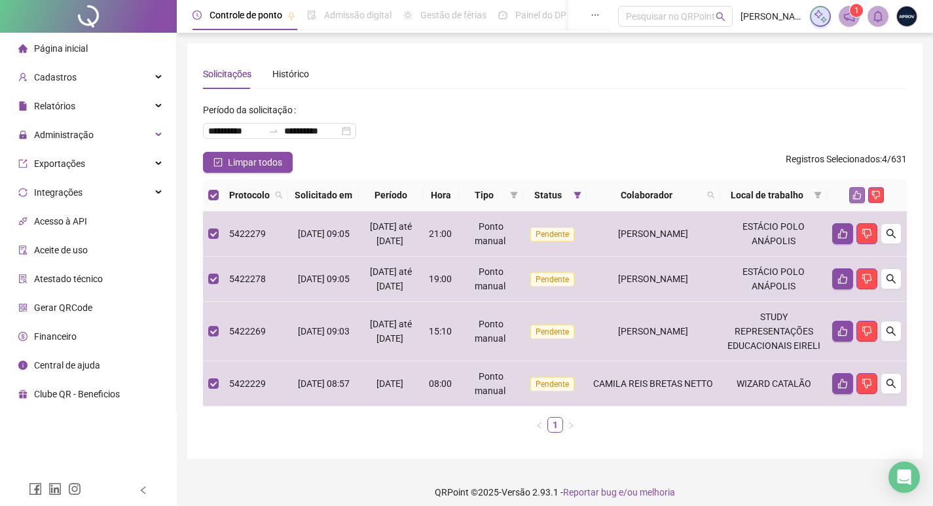
click at [849, 203] on button "button" at bounding box center [857, 195] width 16 height 16
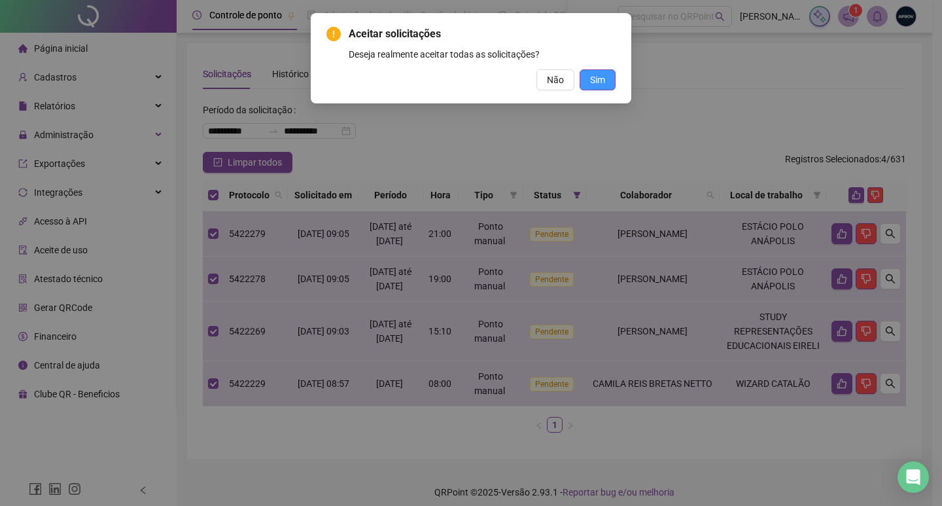
click at [604, 80] on span "Sim" at bounding box center [597, 80] width 15 height 14
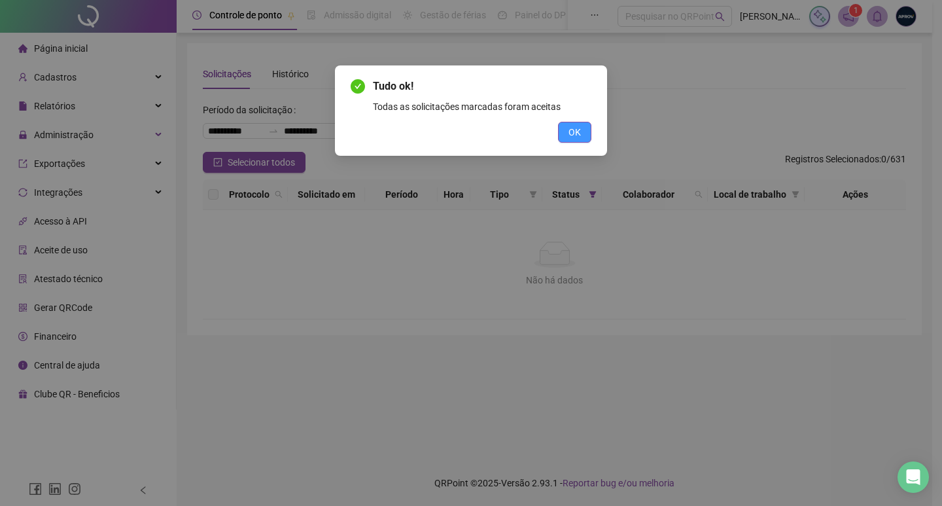
click at [575, 132] on span "OK" at bounding box center [575, 132] width 12 height 14
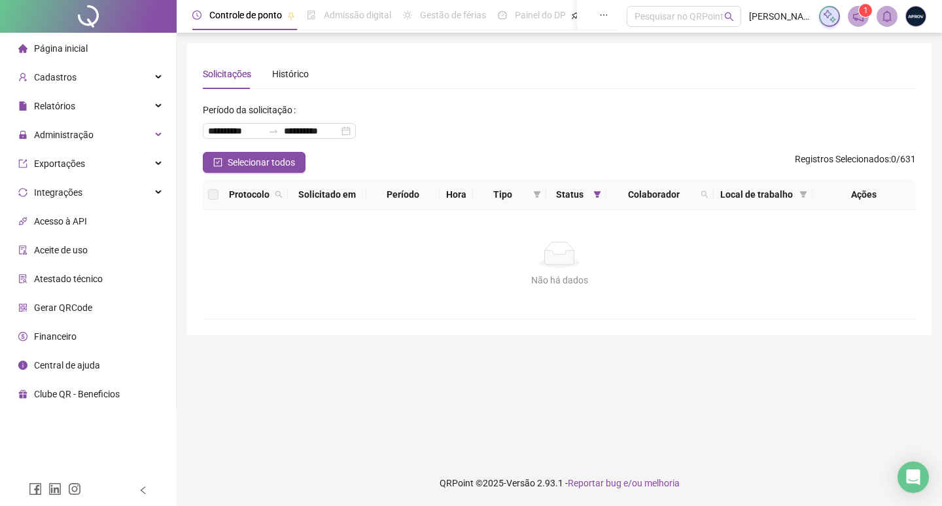
click at [48, 47] on span "Página inicial" at bounding box center [61, 48] width 54 height 10
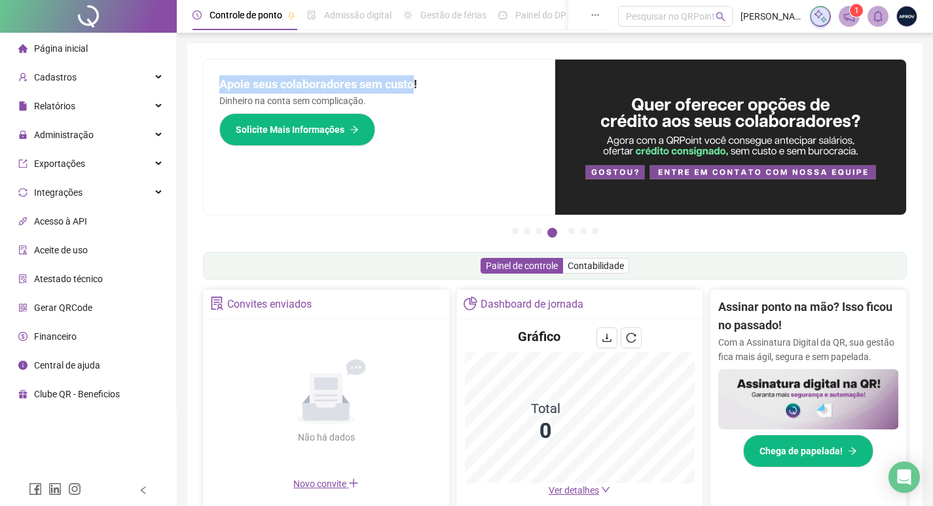
drag, startPoint x: 217, startPoint y: 84, endPoint x: 416, endPoint y: 85, distance: 199.0
click at [416, 85] on div "Apoie seus colaboradores sem custo! Dinheiro na conta sem complicação. Solicite…" at bounding box center [379, 137] width 351 height 155
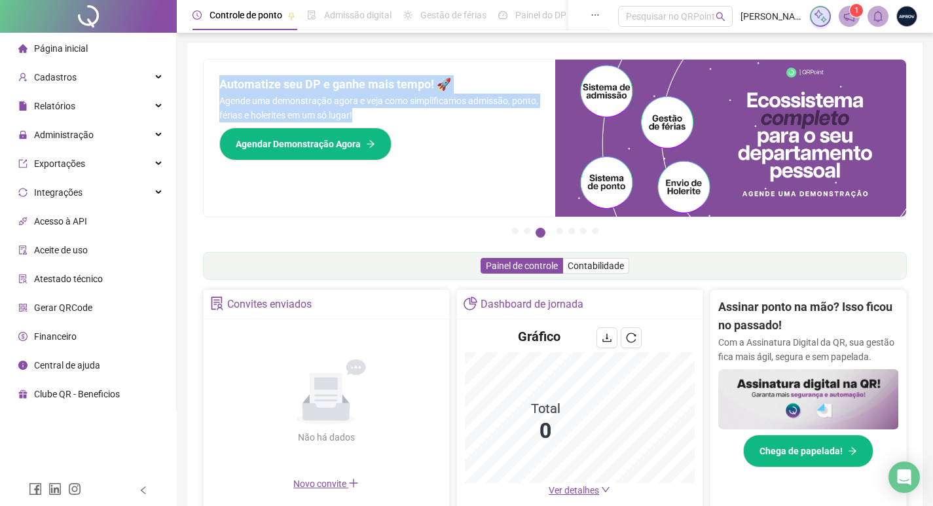
drag, startPoint x: 221, startPoint y: 85, endPoint x: 385, endPoint y: 118, distance: 168.3
click at [385, 118] on div "Automatize seu DP e ganhe mais tempo! 🚀 Agende uma demonstração agora e veja co…" at bounding box center [379, 138] width 351 height 157
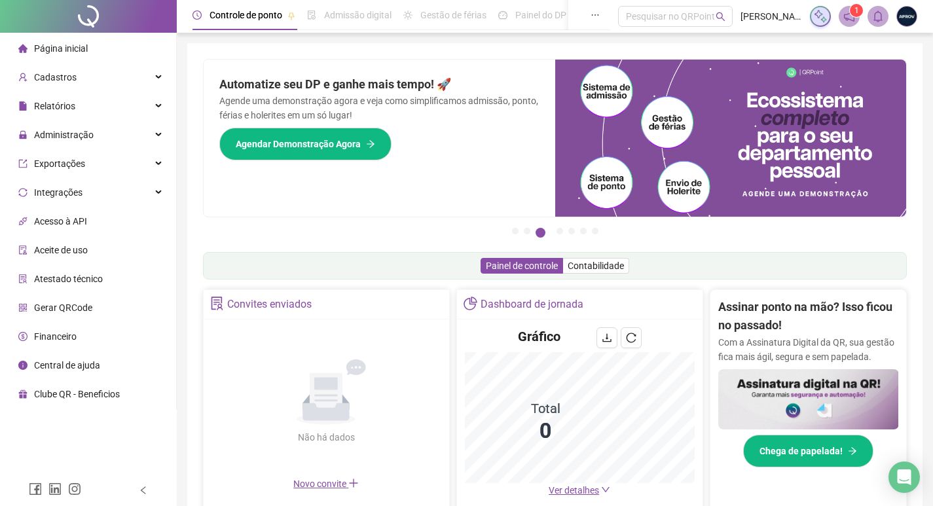
click at [505, 223] on div "Pague o QRPoint com Cartão de Crédito Sua assinatura: mais segurança, prática e…" at bounding box center [555, 150] width 704 height 183
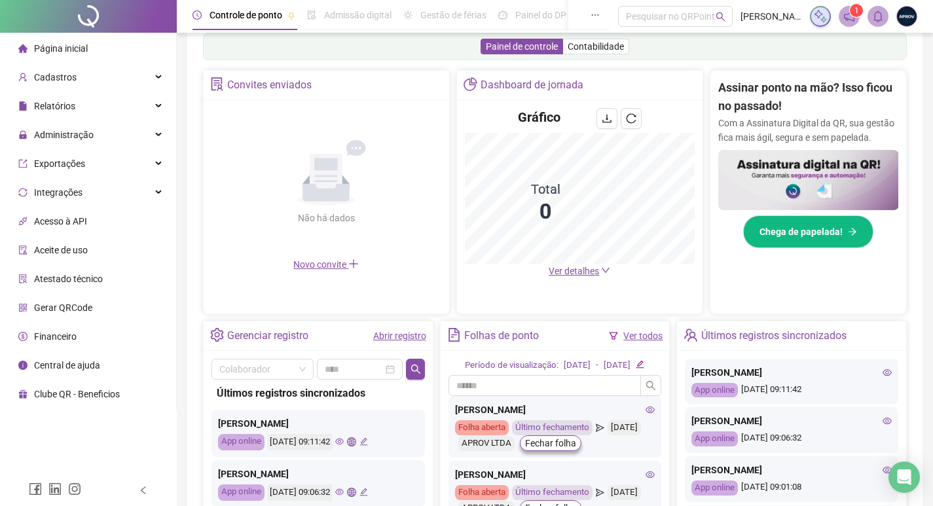
scroll to position [214, 0]
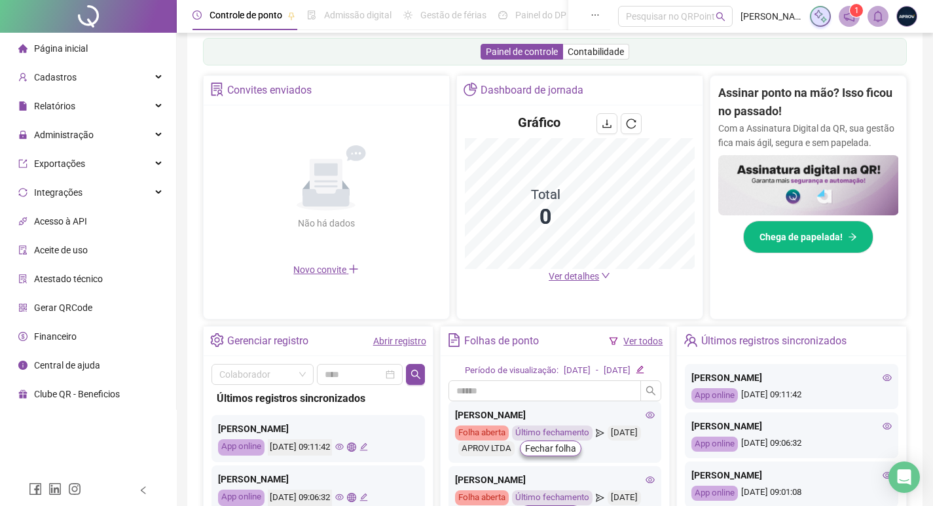
click at [845, 22] on icon "notification" at bounding box center [849, 16] width 12 height 12
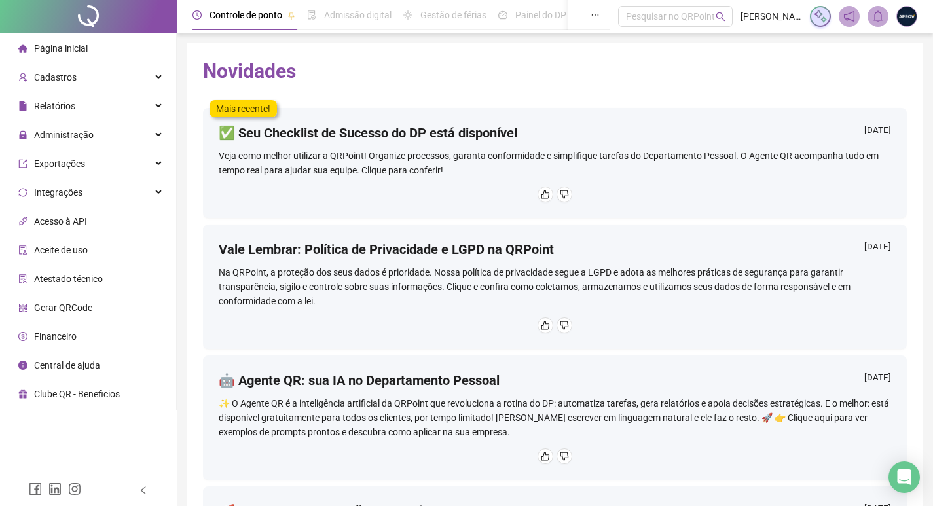
click at [86, 58] on div "Página inicial" at bounding box center [52, 48] width 69 height 26
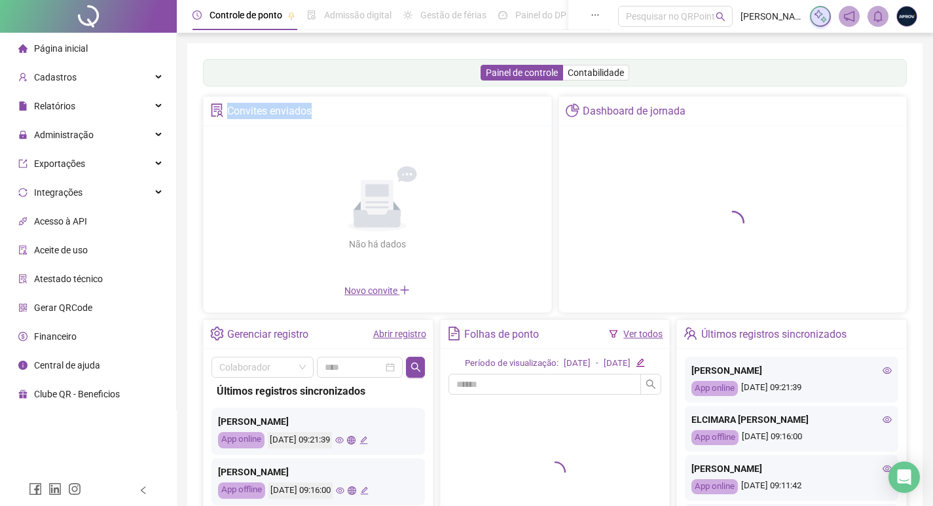
drag, startPoint x: 227, startPoint y: 109, endPoint x: 363, endPoint y: 111, distance: 136.2
click at [363, 111] on div "Convites enviados" at bounding box center [378, 111] width 348 height 29
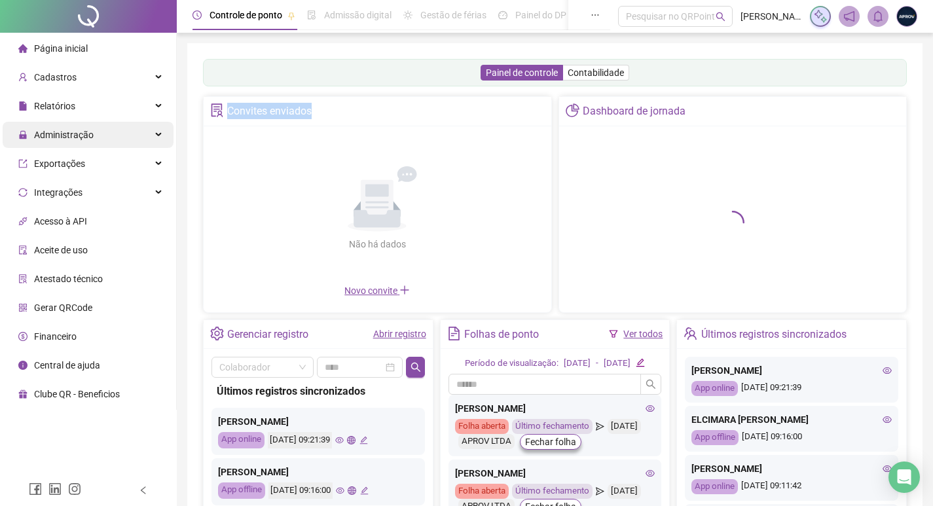
click at [63, 140] on span "Administração" at bounding box center [64, 135] width 60 height 10
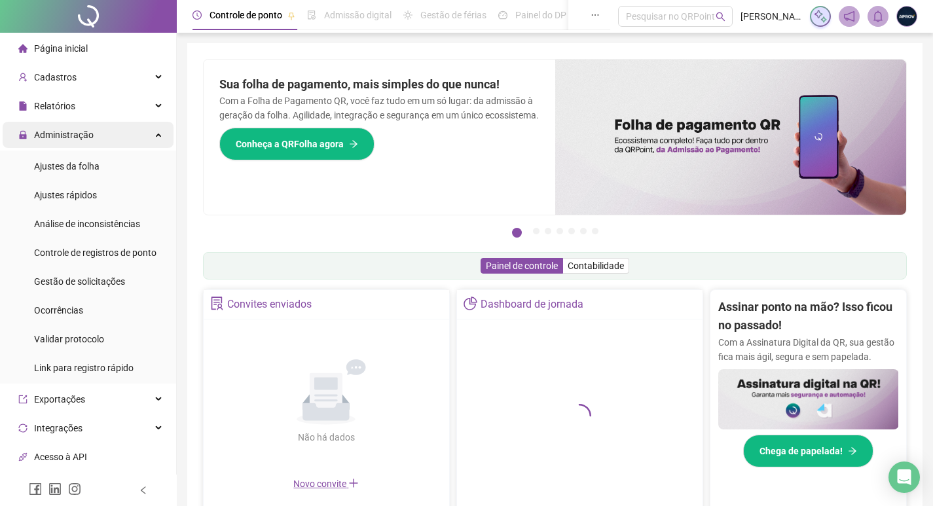
drag, startPoint x: 81, startPoint y: 283, endPoint x: 64, endPoint y: 136, distance: 148.2
click at [81, 283] on span "Gestão de solicitações" at bounding box center [79, 281] width 91 height 10
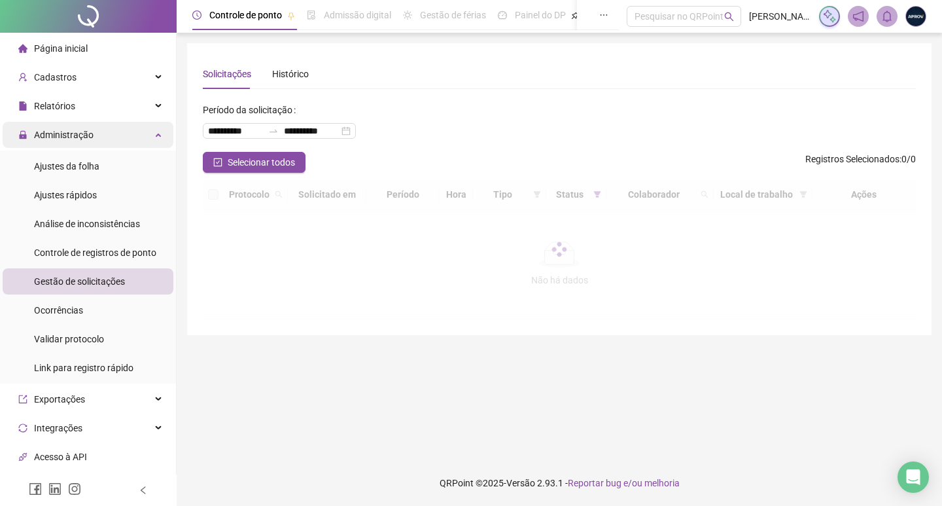
click at [62, 126] on span "Administração" at bounding box center [55, 135] width 75 height 26
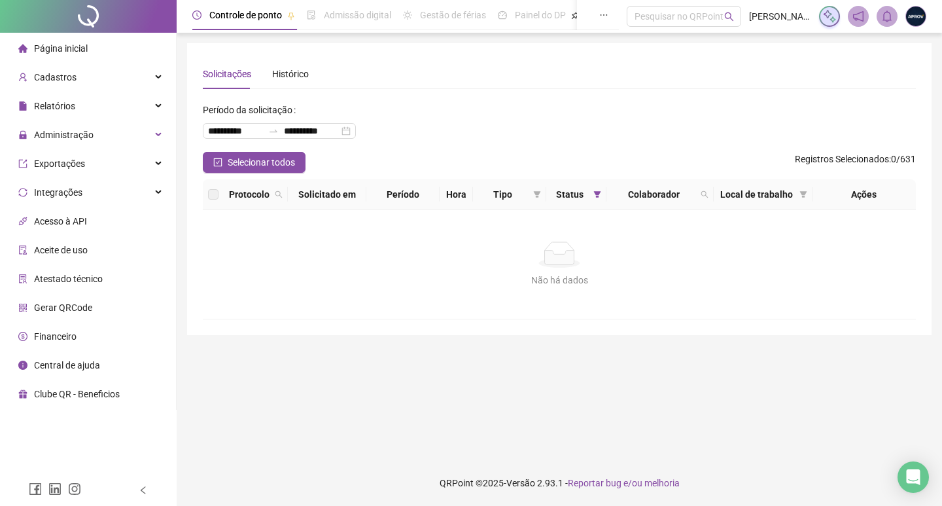
click at [52, 37] on div "Página inicial" at bounding box center [52, 48] width 69 height 26
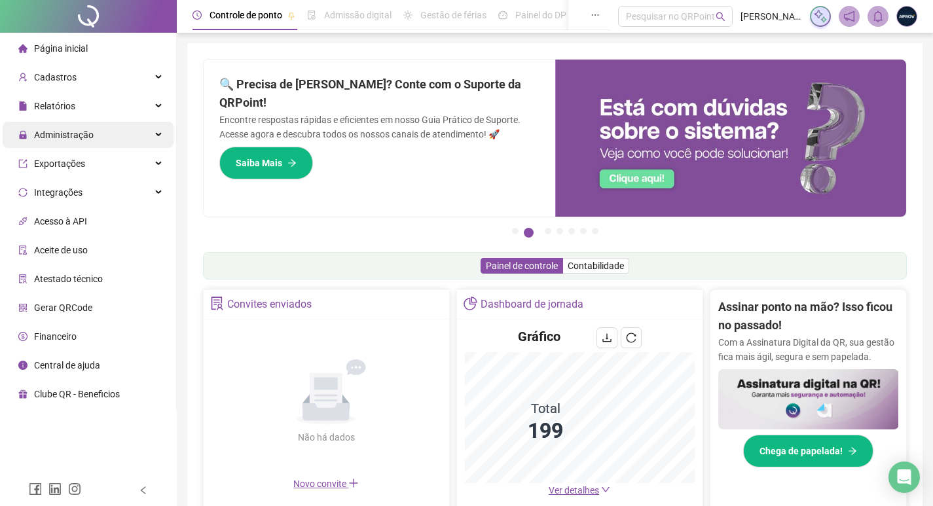
click at [93, 127] on div "Administração" at bounding box center [88, 135] width 171 height 26
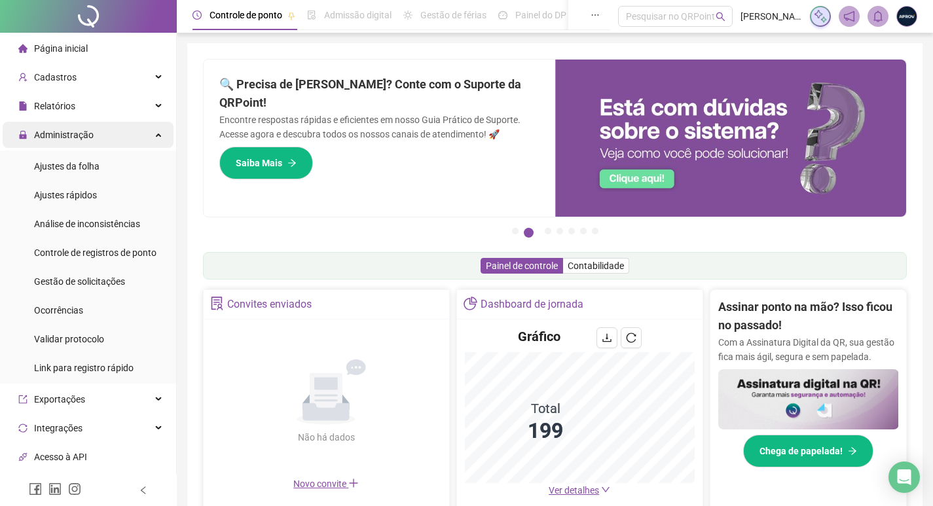
click at [93, 127] on div "Administração" at bounding box center [88, 135] width 171 height 26
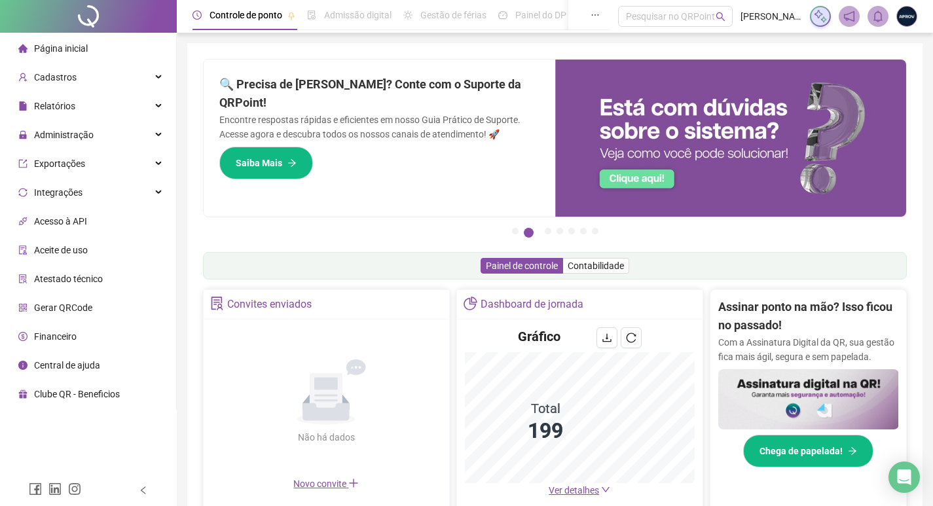
click at [84, 43] on span "Página inicial" at bounding box center [61, 48] width 54 height 10
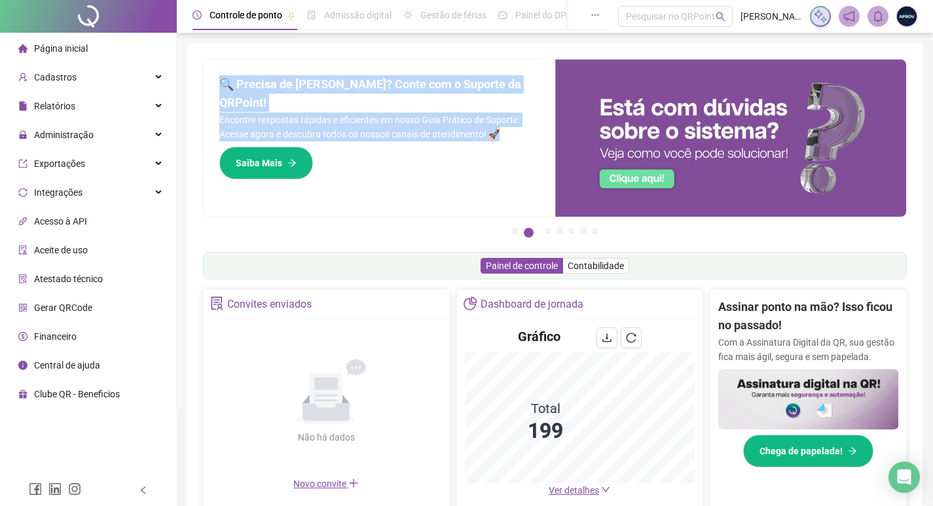
drag, startPoint x: 221, startPoint y: 78, endPoint x: 511, endPoint y: 112, distance: 291.9
click at [511, 112] on div "🔍 Precisa de Ajuda? Conte com o Suporte da QRPoint! Encontre respostas rápidas …" at bounding box center [379, 138] width 351 height 157
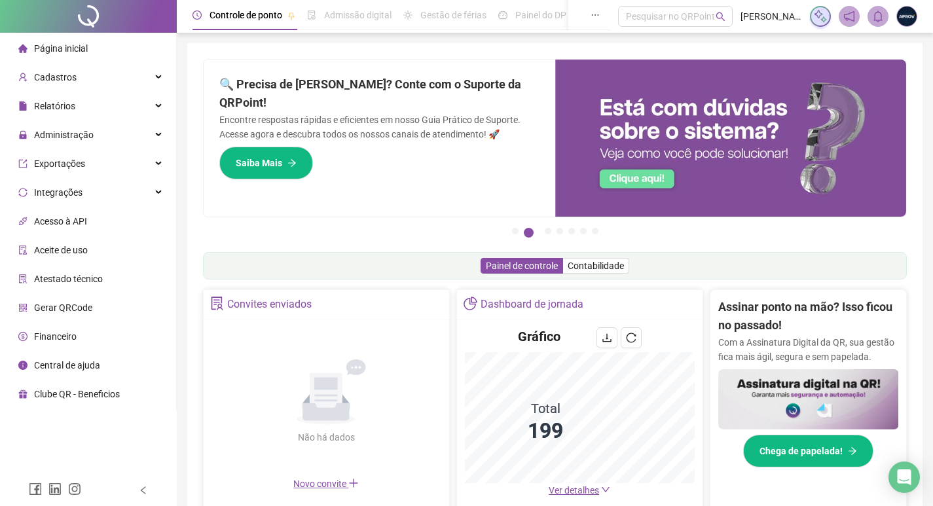
click at [398, 165] on div "🔍 Precisa de Ajuda? Conte com o Suporte da QRPoint! Encontre respostas rápidas …" at bounding box center [379, 138] width 351 height 157
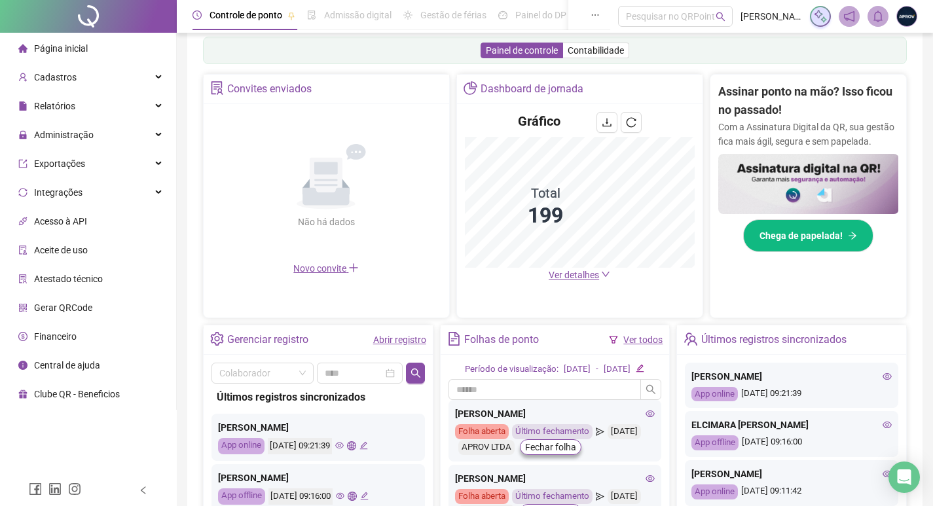
scroll to position [217, 0]
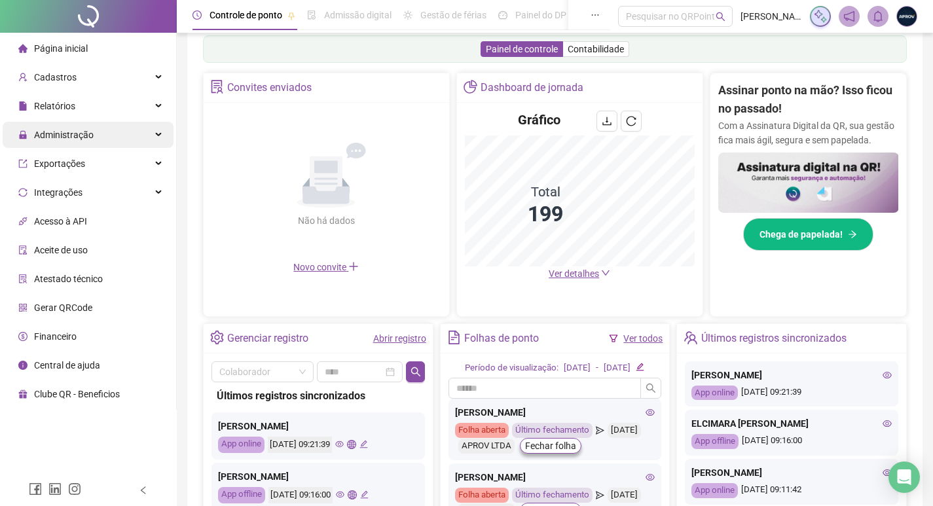
click at [98, 137] on div "Administração" at bounding box center [88, 135] width 171 height 26
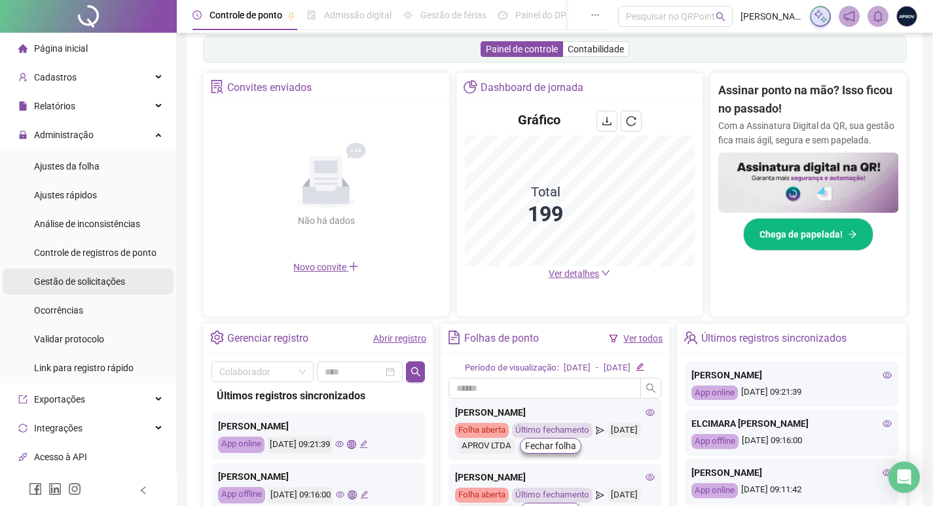
click at [98, 284] on span "Gestão de solicitações" at bounding box center [79, 281] width 91 height 10
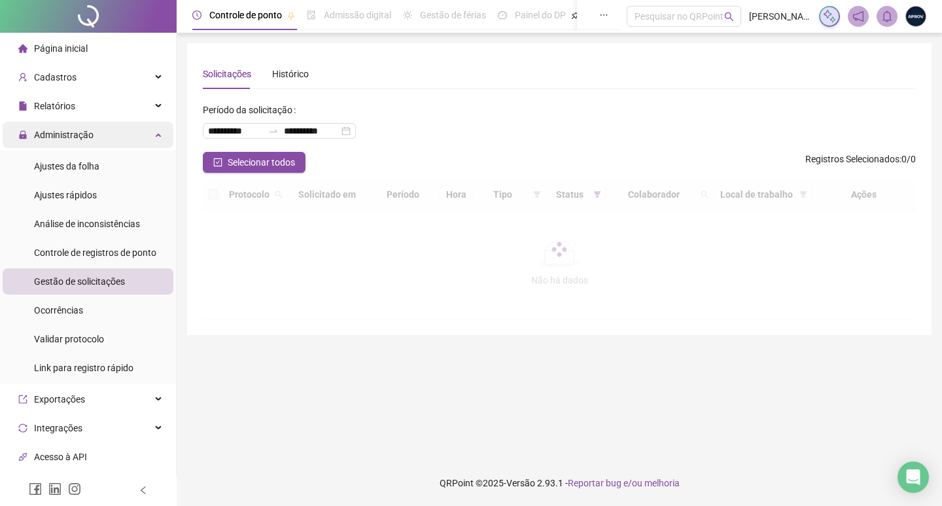
click at [85, 144] on span "Administração" at bounding box center [55, 135] width 75 height 26
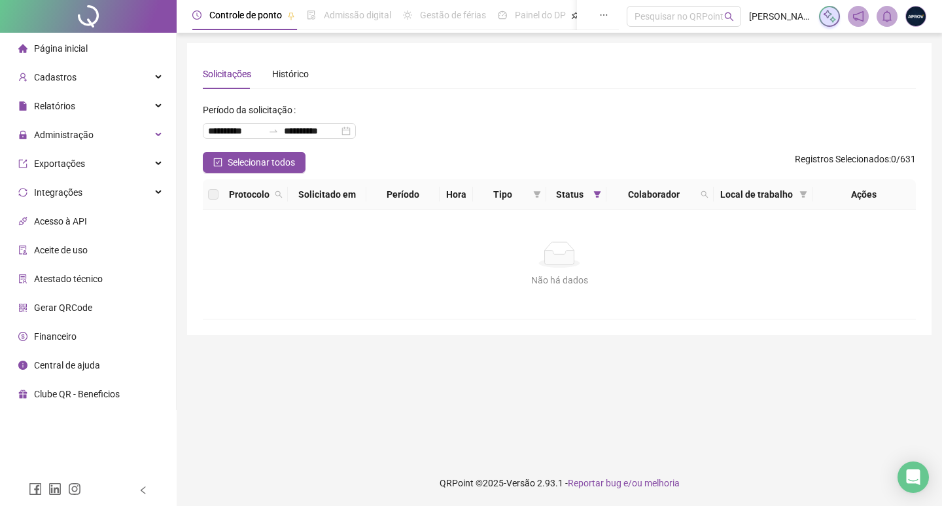
click at [73, 55] on div "Página inicial" at bounding box center [52, 48] width 69 height 26
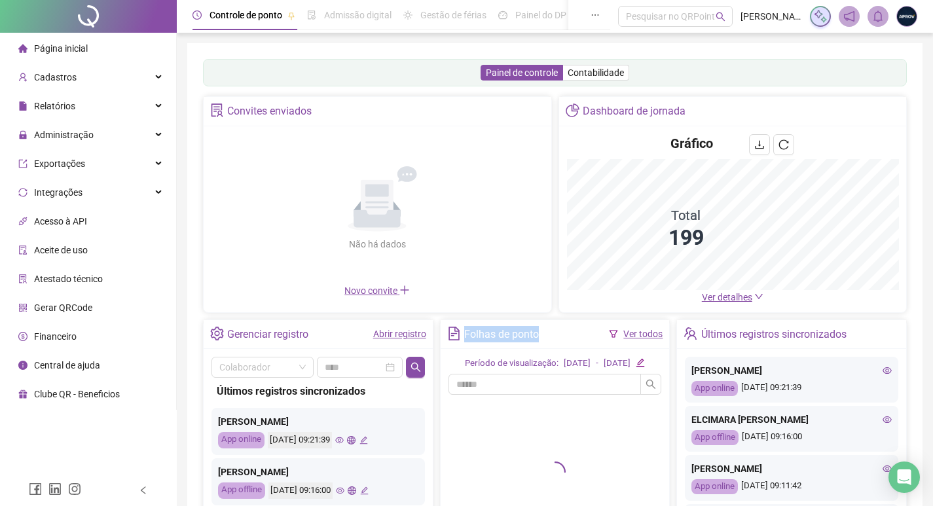
drag, startPoint x: 466, startPoint y: 334, endPoint x: 541, endPoint y: 334, distance: 74.6
click at [541, 334] on div "Folhas de ponto Ver todos" at bounding box center [554, 334] width 229 height 29
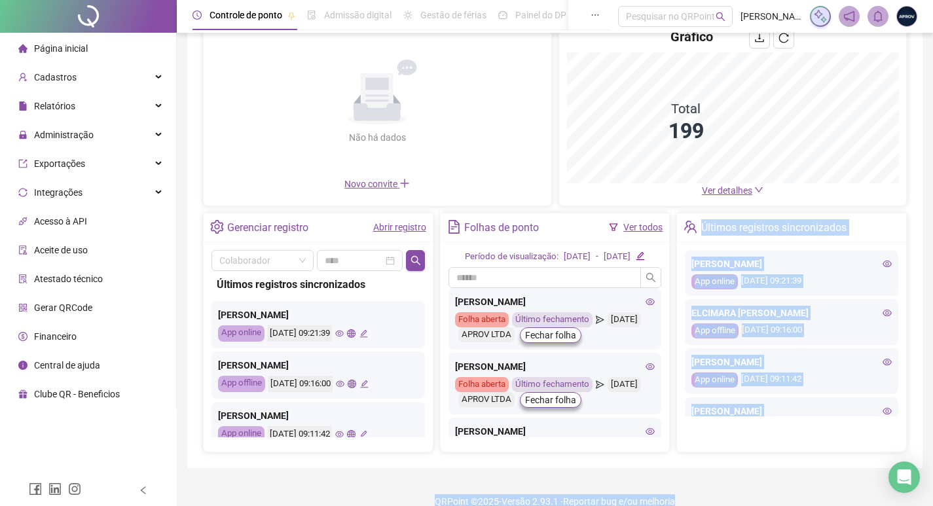
scroll to position [139, 0]
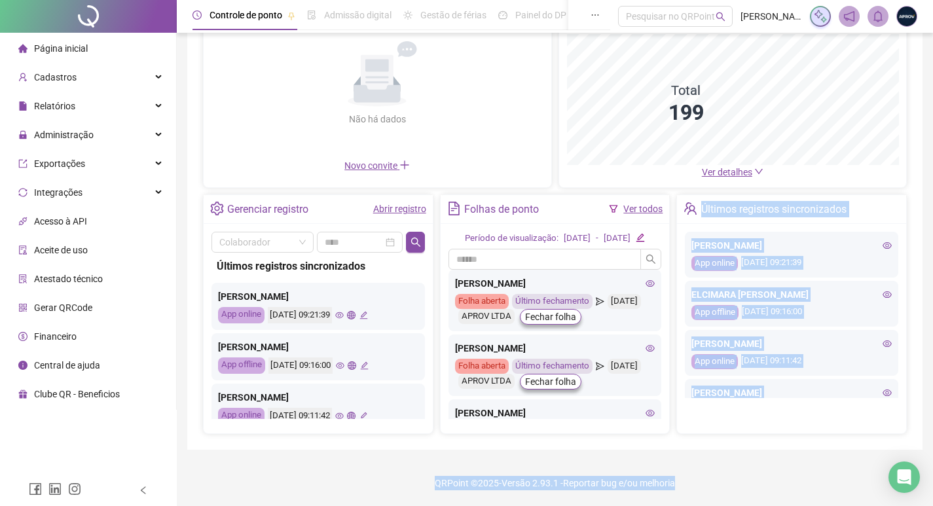
drag, startPoint x: 704, startPoint y: 330, endPoint x: 848, endPoint y: 523, distance: 240.3
click at [848, 381] on html "Página inicial Cadastros Relatórios Administração Ajustes da folha Ajustes rápi…" at bounding box center [466, 128] width 933 height 506
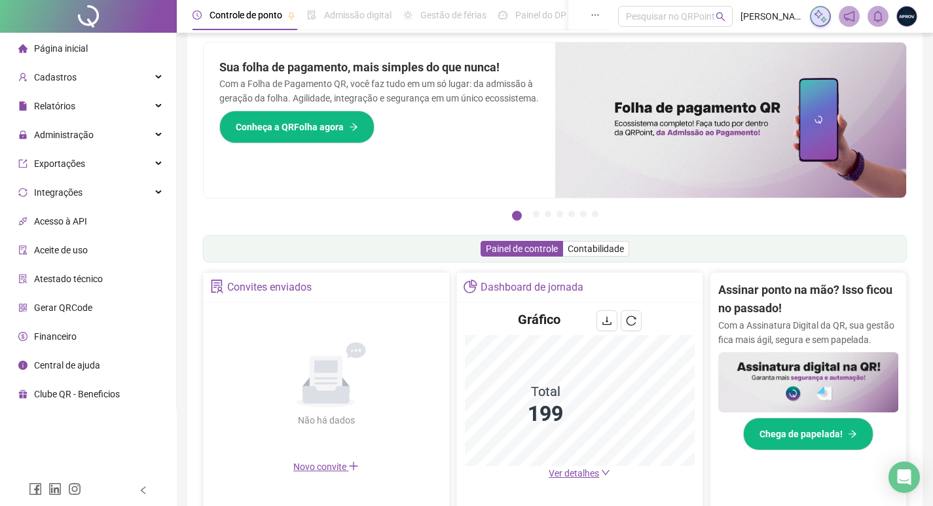
scroll to position [0, 0]
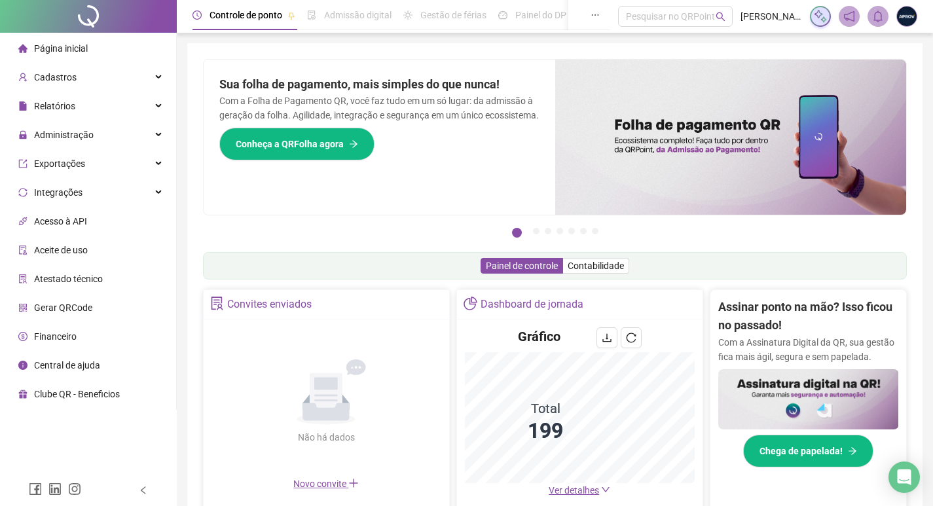
click at [773, 282] on div "Pague o QRPoint com Cartão de Crédito Sua assinatura: mais segurança, prática e…" at bounding box center [555, 419] width 704 height 721
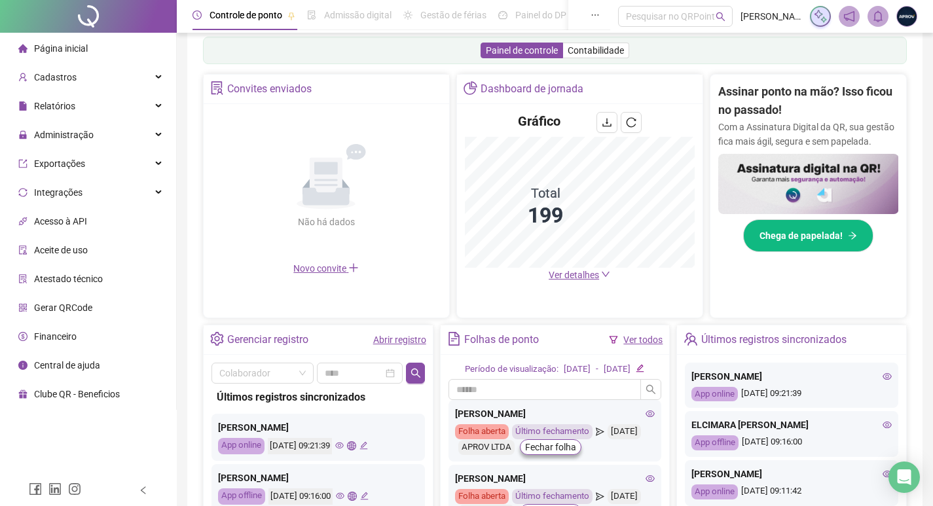
scroll to position [217, 0]
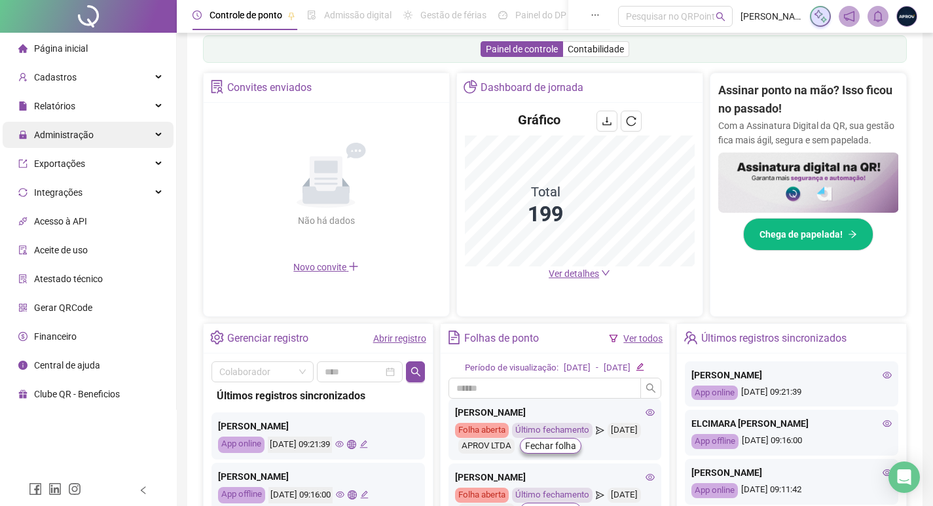
click at [98, 128] on div "Administração" at bounding box center [88, 135] width 171 height 26
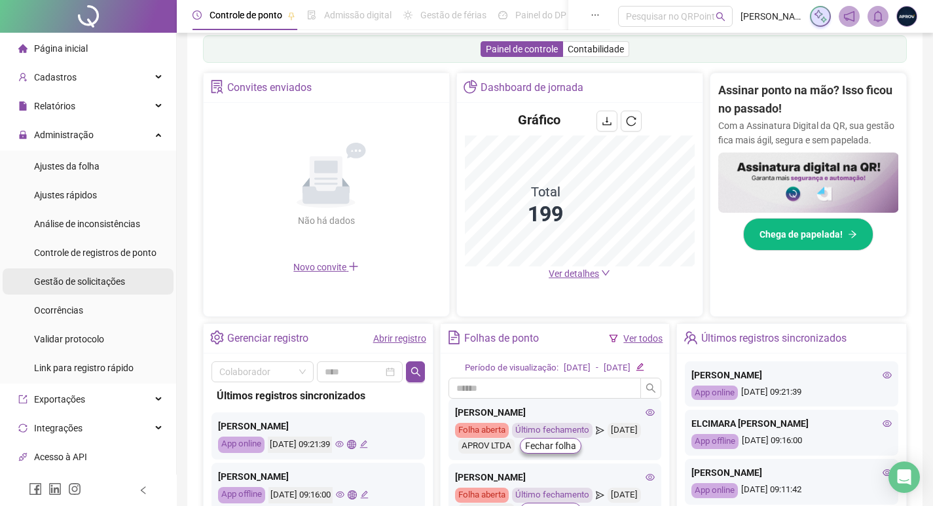
click at [96, 276] on span "Gestão de solicitações" at bounding box center [79, 281] width 91 height 10
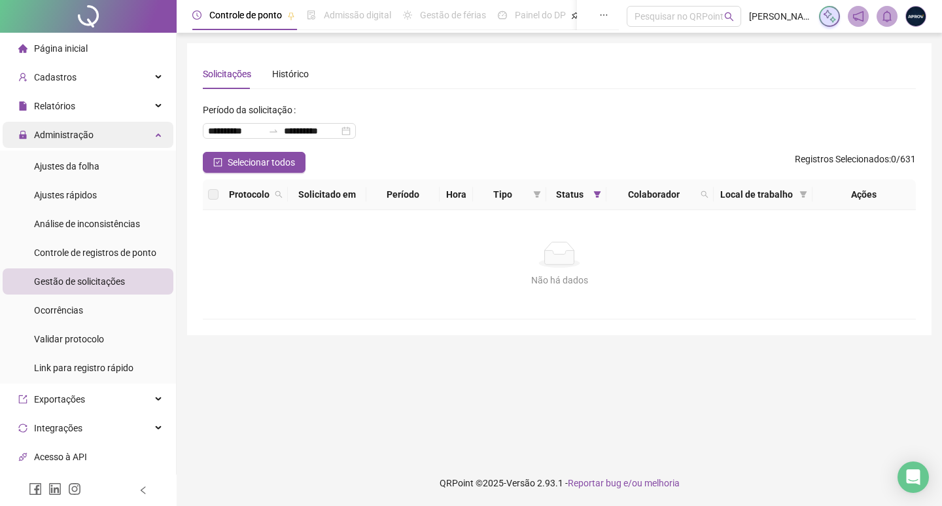
click at [58, 136] on span "Administração" at bounding box center [64, 135] width 60 height 10
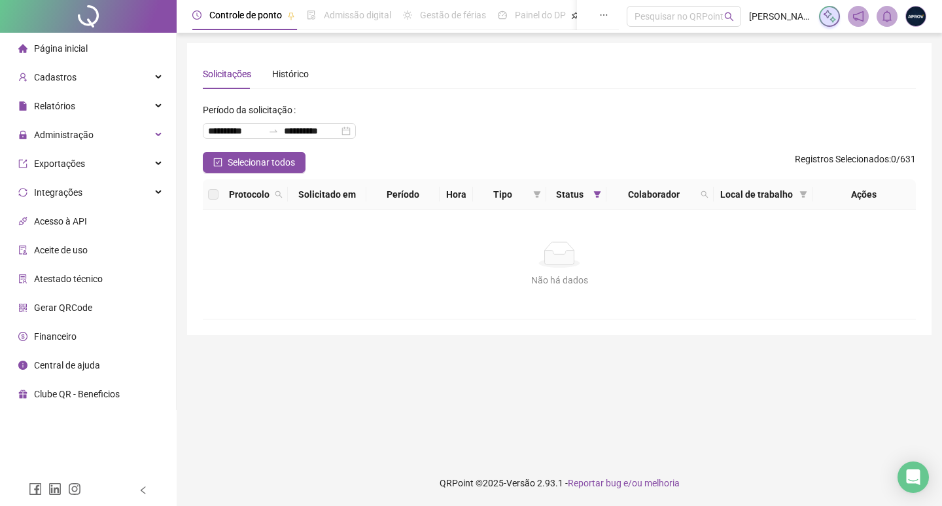
click at [77, 35] on ul "Página inicial Cadastros Relatórios Administração Ajustes da folha Ajustes rápi…" at bounding box center [88, 221] width 177 height 377
click at [82, 46] on span "Página inicial" at bounding box center [61, 48] width 54 height 10
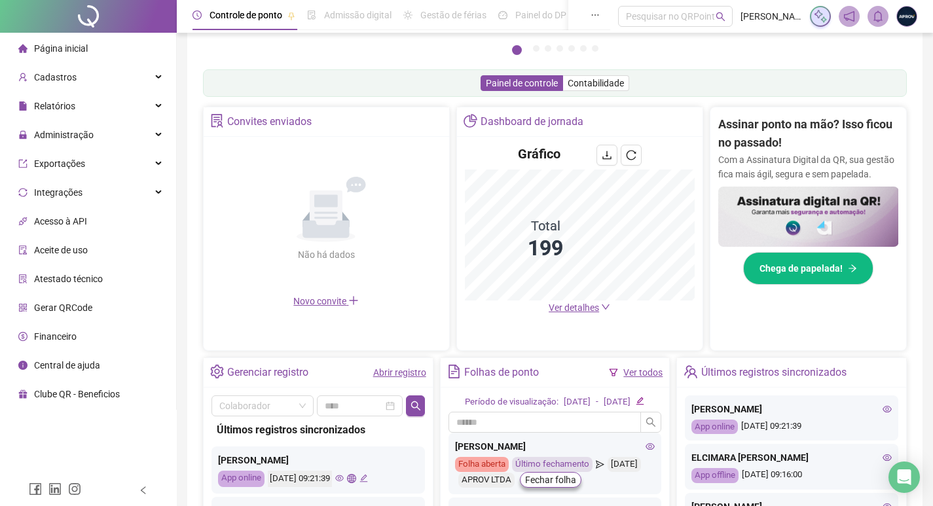
scroll to position [196, 0]
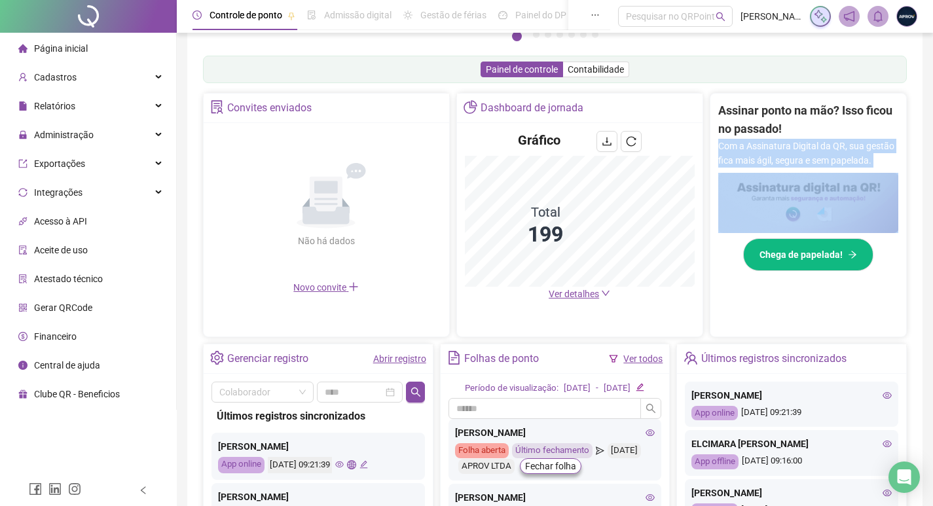
drag, startPoint x: 930, startPoint y: 172, endPoint x: 940, endPoint y: 177, distance: 10.8
click at [933, 177] on html "Página inicial Cadastros Relatórios Administração Ajustes da folha Ajustes rápi…" at bounding box center [466, 57] width 933 height 506
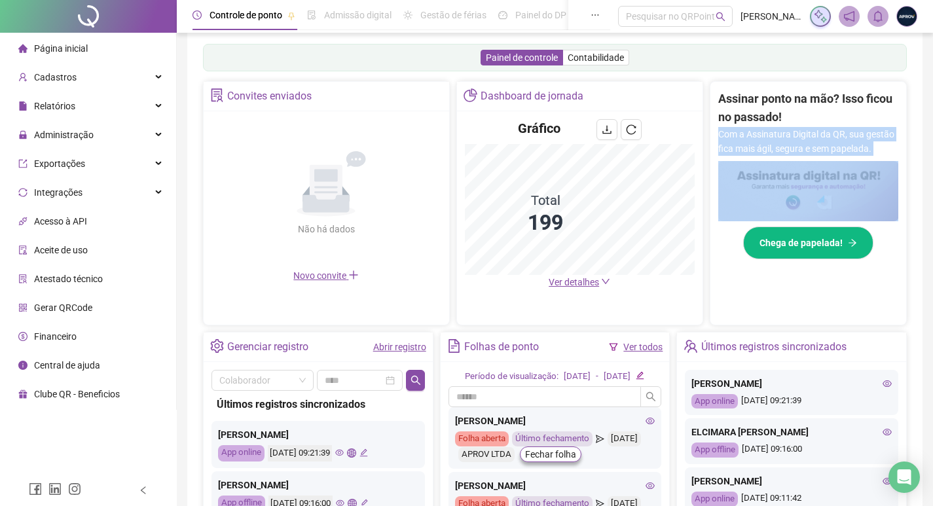
scroll to position [211, 0]
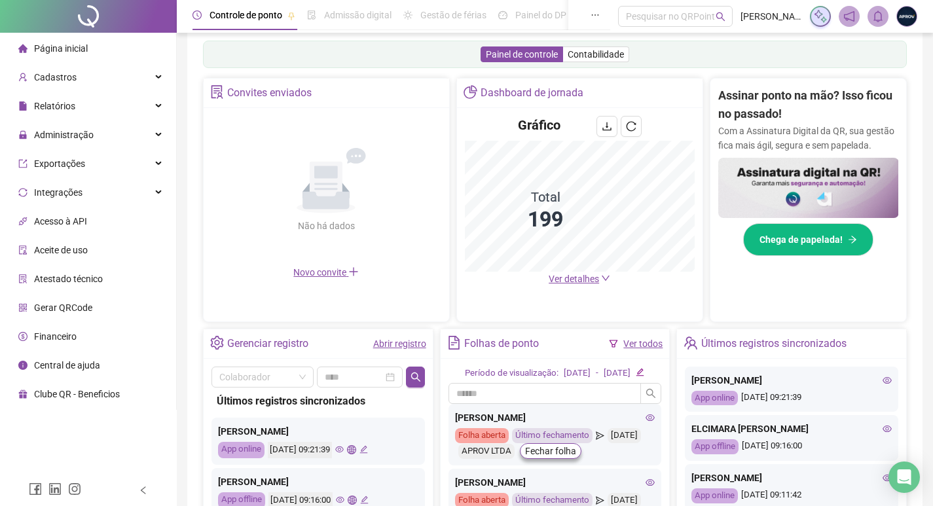
click at [876, 116] on h2 "Assinar ponto na mão? Isso ficou no passado!" at bounding box center [808, 104] width 181 height 37
click at [67, 138] on span "Administração" at bounding box center [64, 135] width 60 height 10
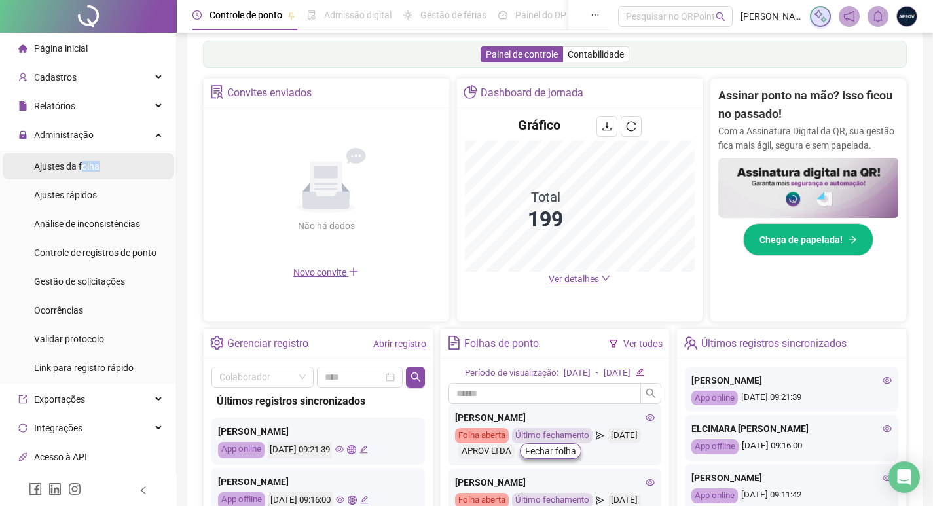
click at [81, 172] on div "Ajustes da folha" at bounding box center [66, 166] width 65 height 26
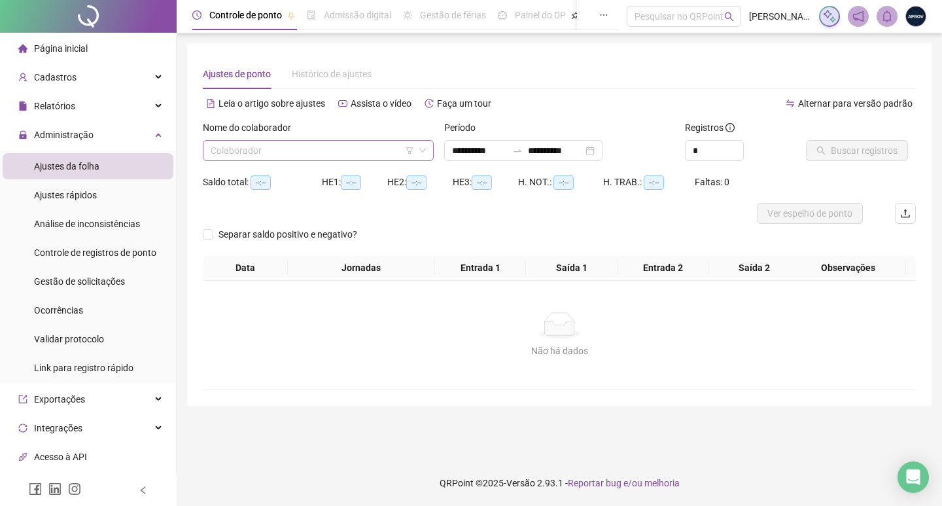
click at [365, 147] on input "search" at bounding box center [313, 151] width 204 height 20
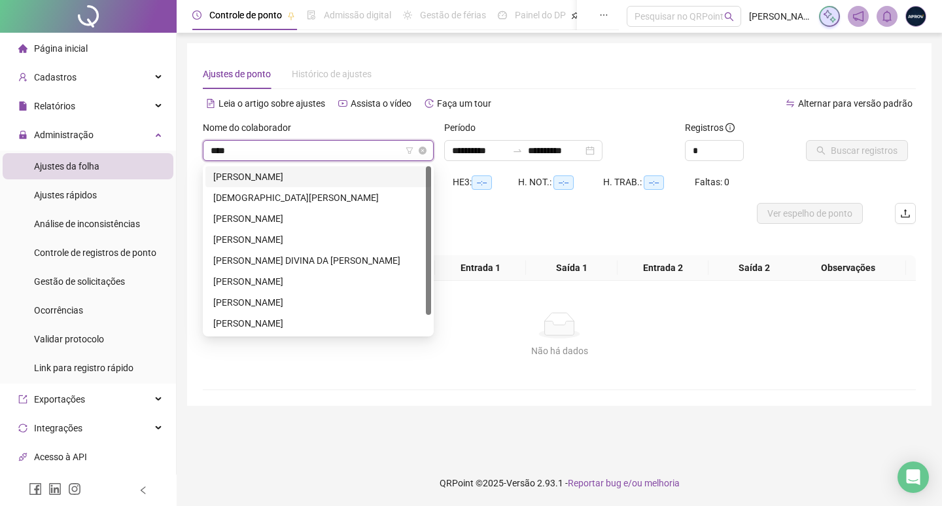
type input "*****"
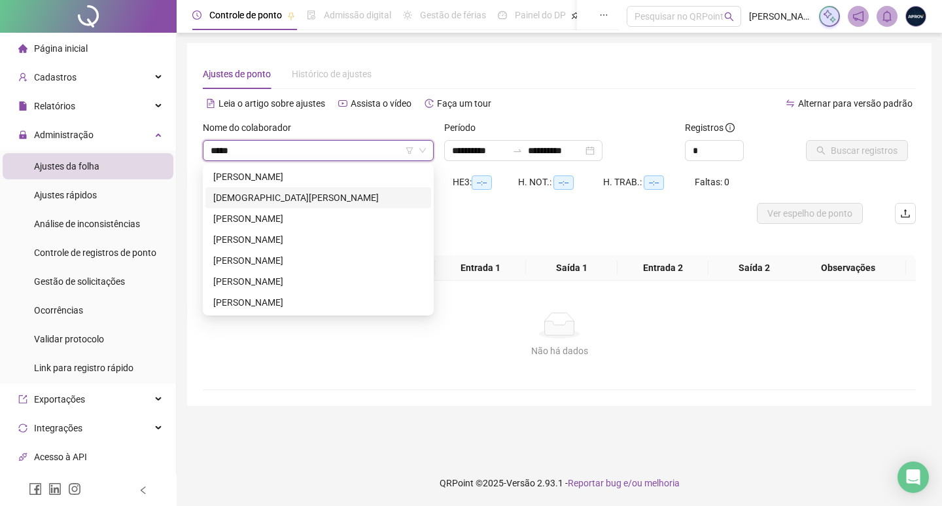
drag, startPoint x: 335, startPoint y: 198, endPoint x: 355, endPoint y: 182, distance: 25.6
click at [336, 196] on div "CRISTIANE LOPES CORDEIRO ARRUDA" at bounding box center [318, 197] width 210 height 14
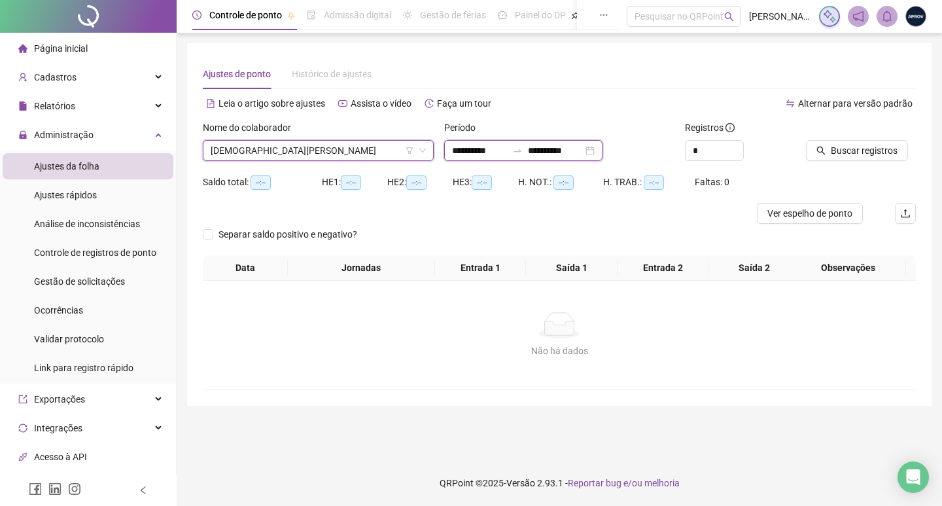
click at [457, 149] on input "**********" at bounding box center [479, 150] width 55 height 14
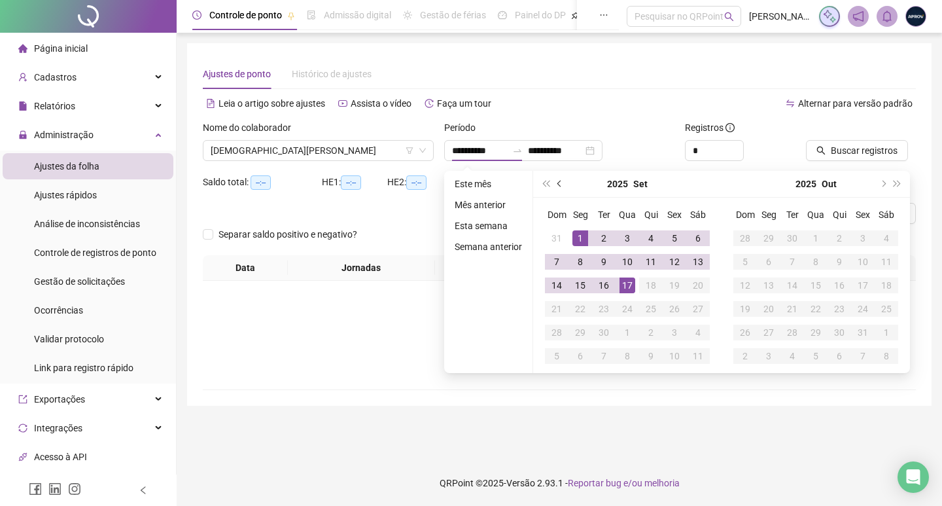
click at [558, 179] on button "prev-year" at bounding box center [560, 184] width 14 height 26
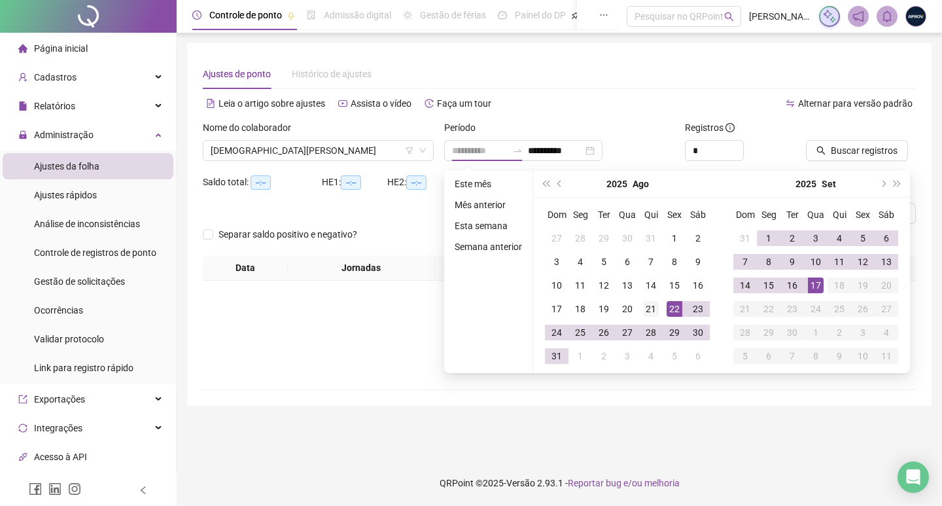
type input "**********"
click at [652, 302] on div "21" at bounding box center [651, 309] width 16 height 16
type input "**********"
click at [819, 283] on div "17" at bounding box center [816, 285] width 16 height 16
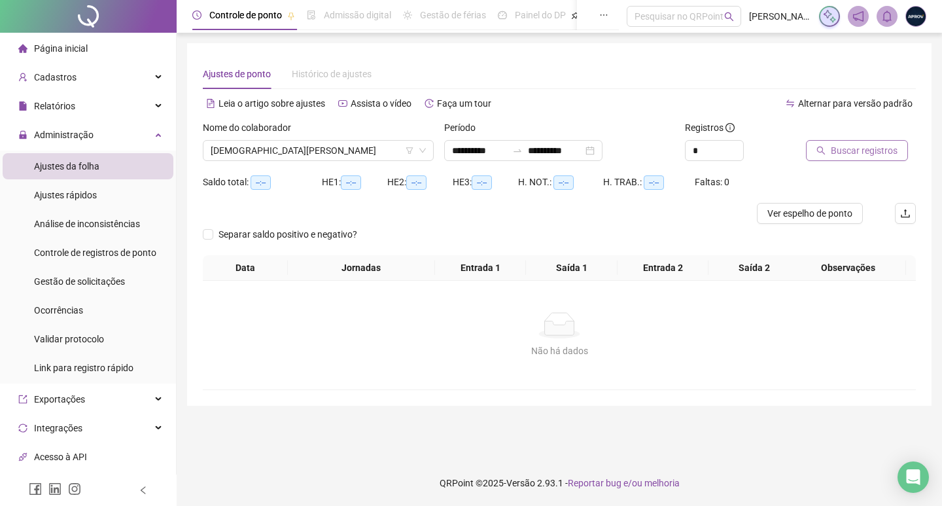
click at [854, 149] on span "Buscar registros" at bounding box center [864, 150] width 67 height 14
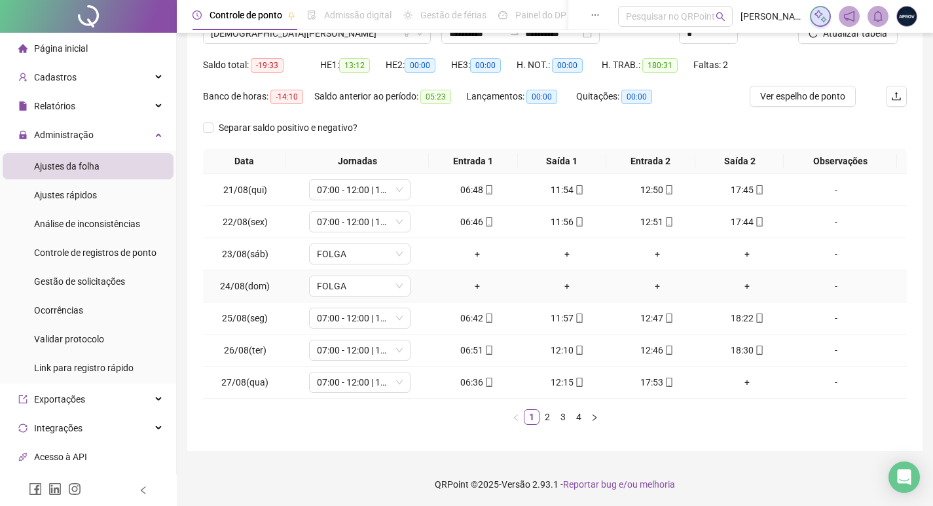
scroll to position [118, 0]
click at [736, 380] on div "+" at bounding box center [747, 381] width 80 height 14
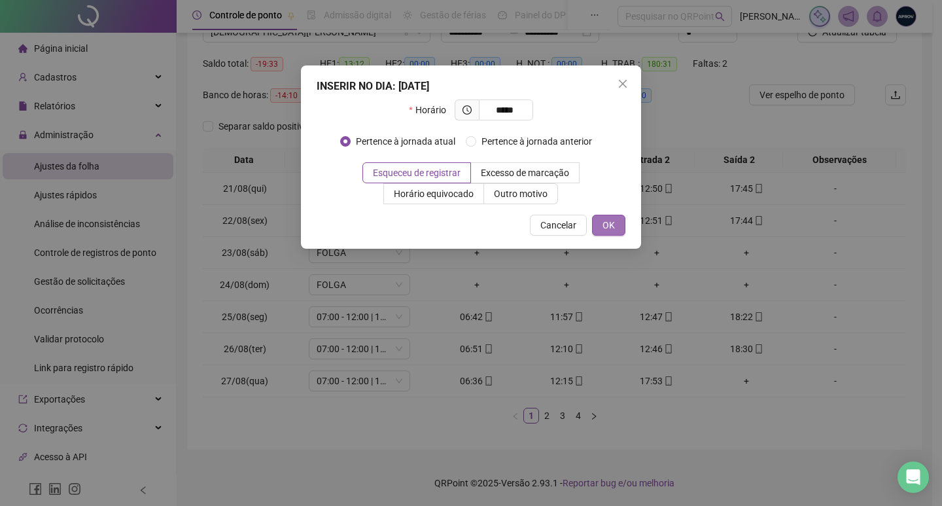
type input "*****"
click at [601, 220] on button "OK" at bounding box center [608, 225] width 33 height 21
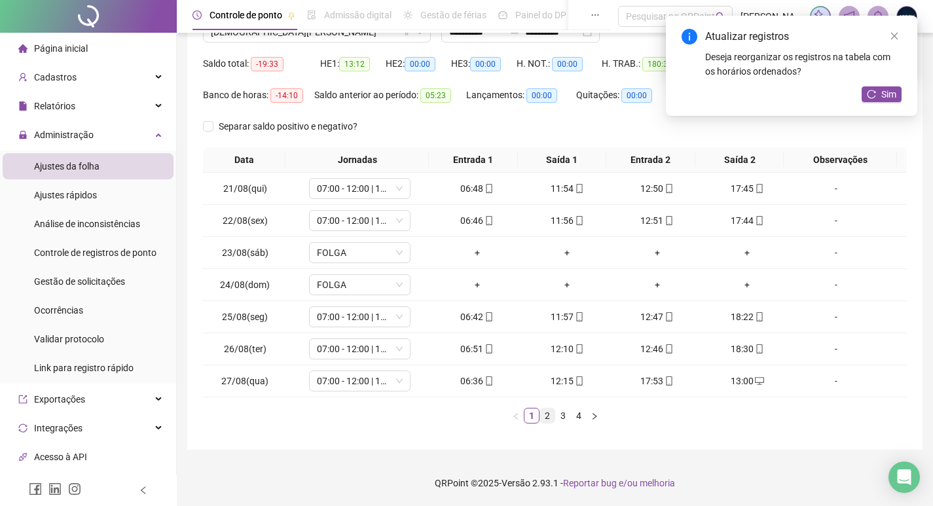
click at [545, 414] on link "2" at bounding box center [547, 415] width 14 height 14
click at [648, 215] on div "+" at bounding box center [657, 220] width 80 height 14
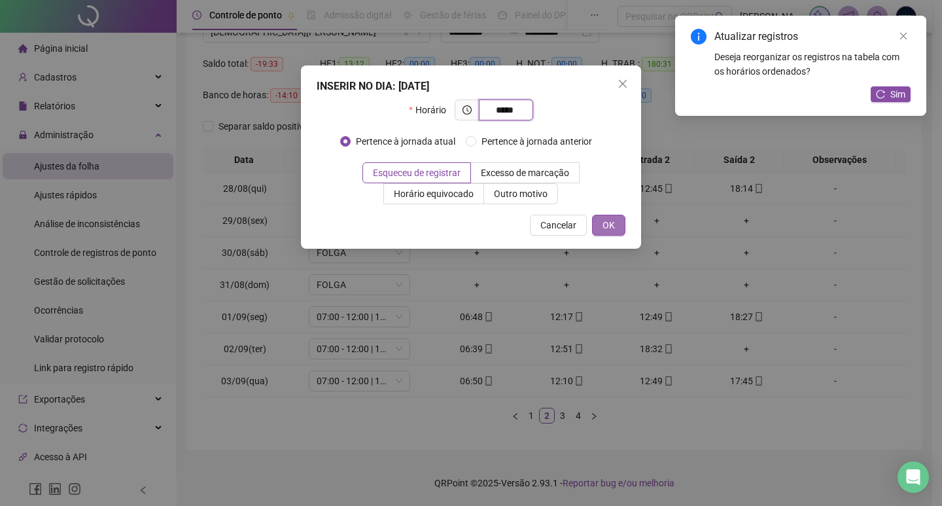
type input "*****"
click at [612, 219] on span "OK" at bounding box center [609, 225] width 12 height 14
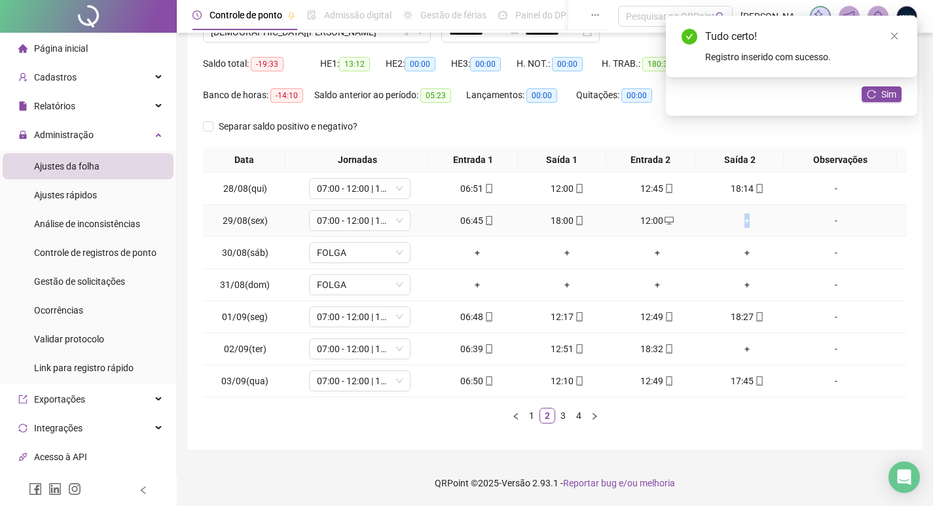
click at [740, 217] on div "+" at bounding box center [747, 220] width 80 height 14
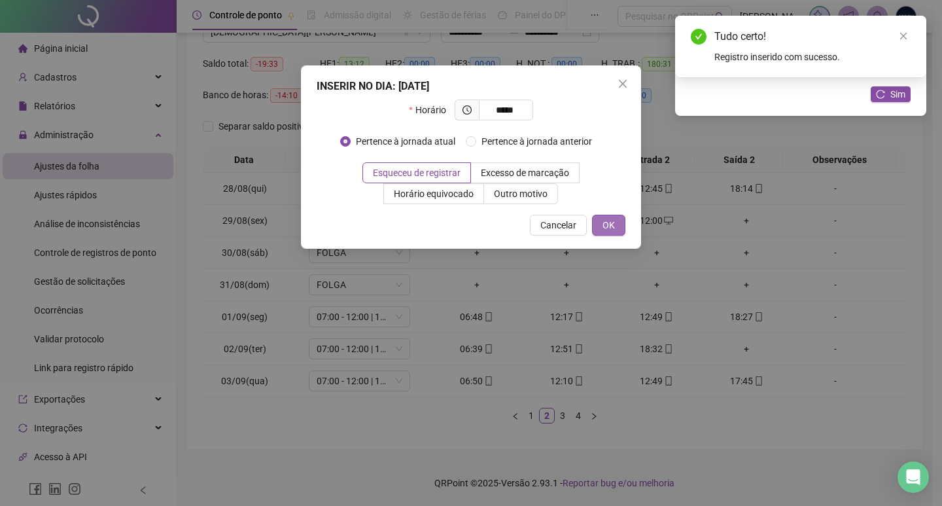
type input "*****"
click at [615, 226] on button "OK" at bounding box center [608, 225] width 33 height 21
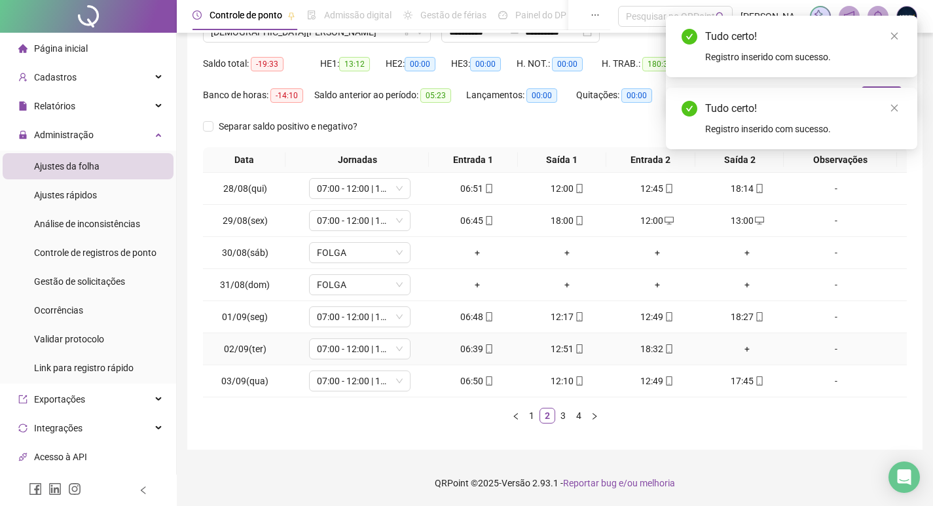
click at [741, 349] on div "+" at bounding box center [747, 349] width 80 height 14
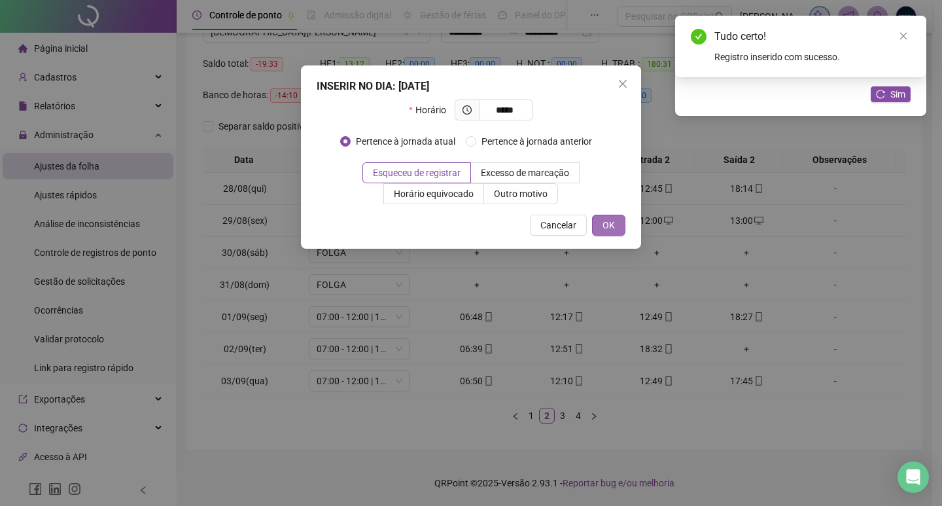
type input "*****"
click at [618, 228] on button "OK" at bounding box center [608, 225] width 33 height 21
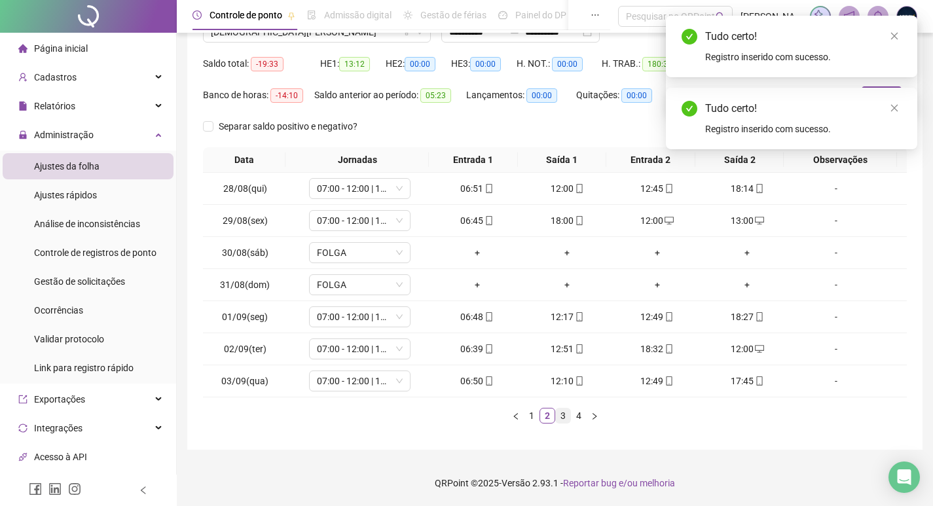
click at [563, 410] on link "3" at bounding box center [563, 415] width 14 height 14
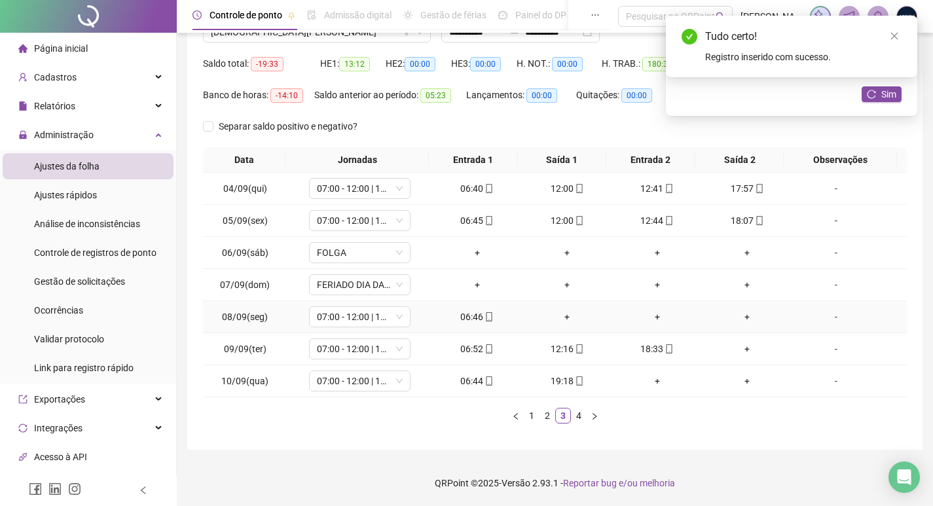
click at [565, 318] on div "+" at bounding box center [567, 317] width 80 height 14
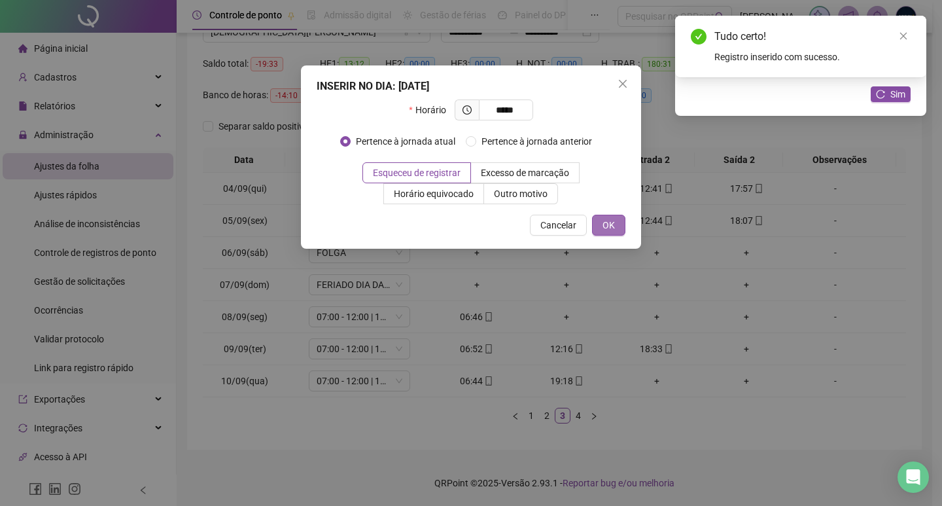
type input "*****"
click at [612, 221] on span "OK" at bounding box center [609, 225] width 12 height 14
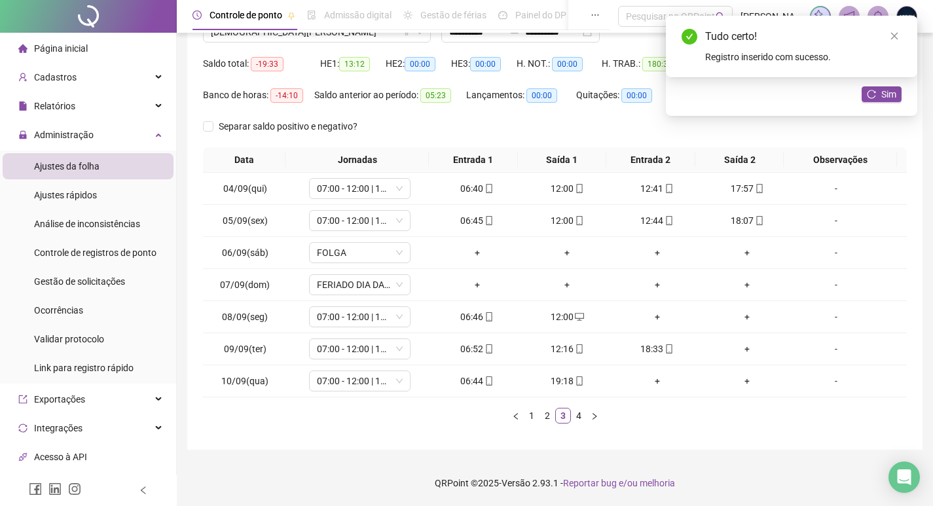
click at [642, 315] on div "+" at bounding box center [657, 317] width 80 height 14
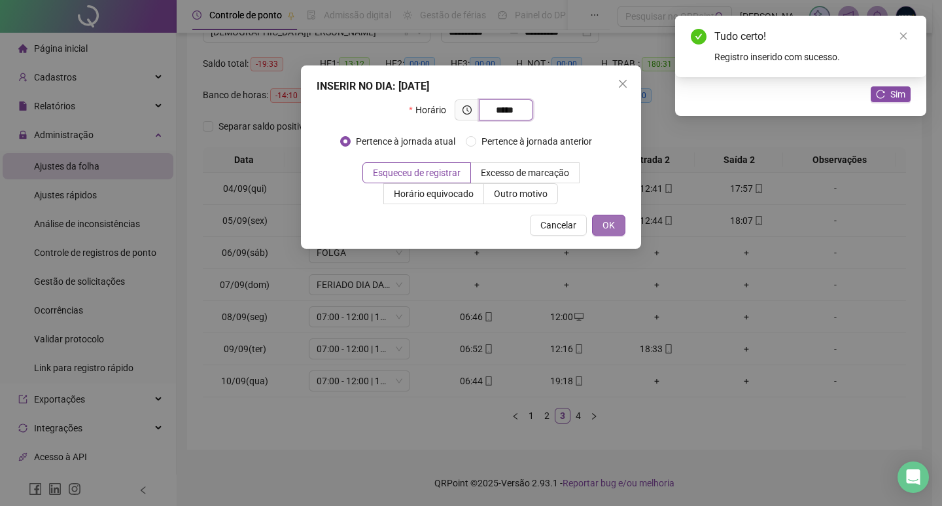
type input "*****"
click at [599, 228] on button "OK" at bounding box center [608, 225] width 33 height 21
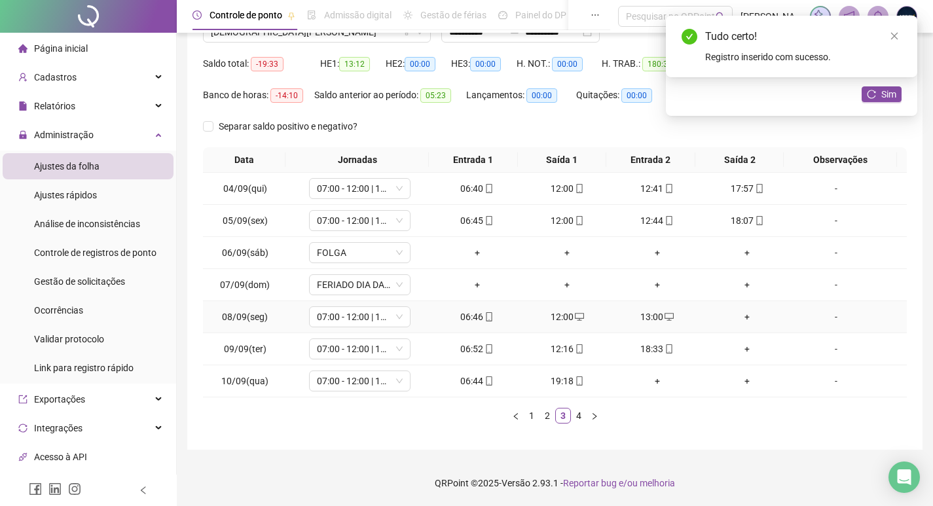
click at [741, 316] on div "+" at bounding box center [747, 317] width 80 height 14
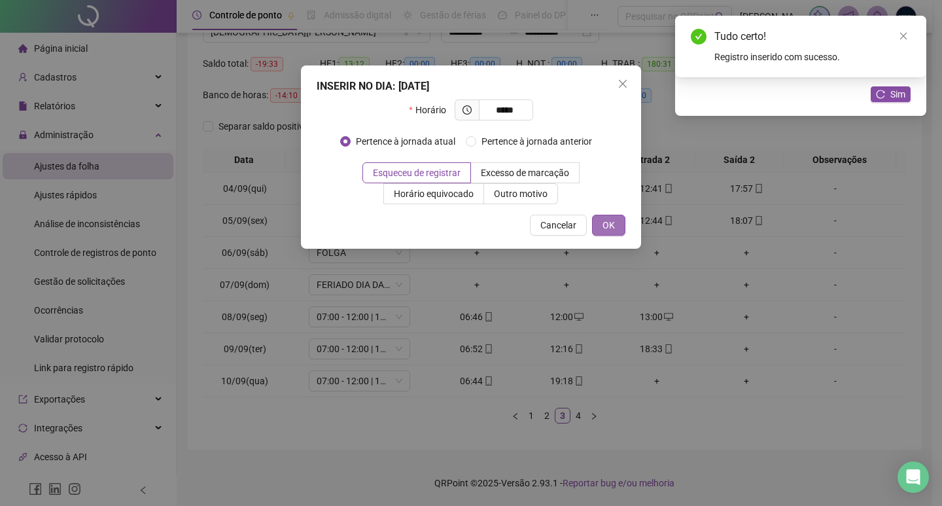
type input "*****"
click at [608, 223] on span "OK" at bounding box center [609, 225] width 12 height 14
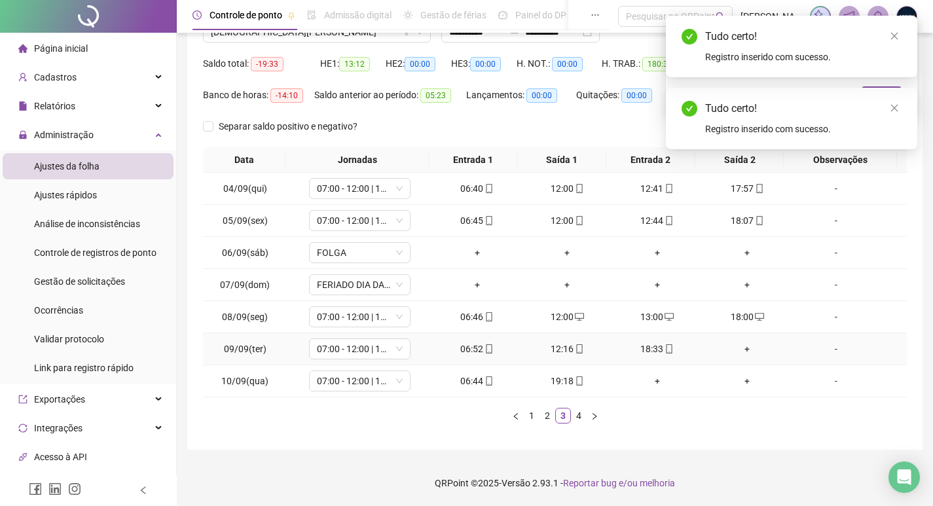
click at [740, 345] on div "+" at bounding box center [747, 349] width 80 height 14
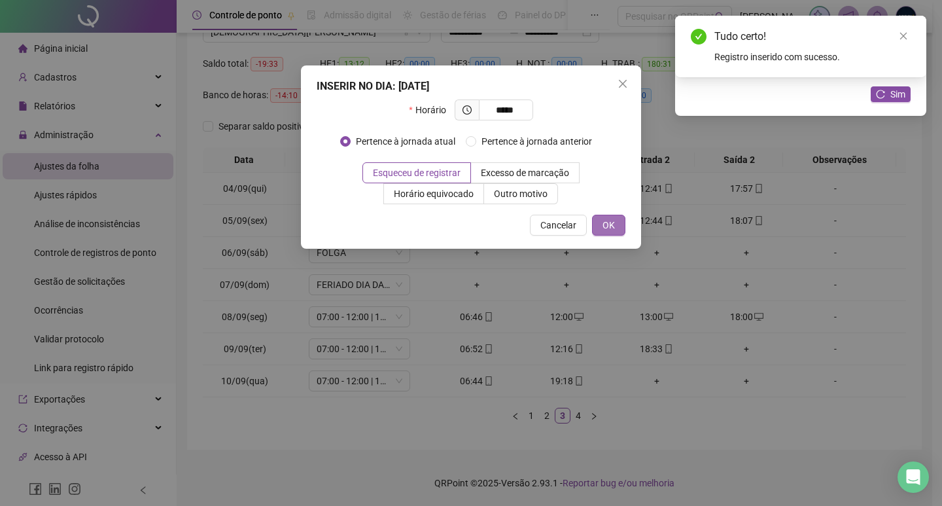
type input "*****"
click at [618, 224] on button "OK" at bounding box center [608, 225] width 33 height 21
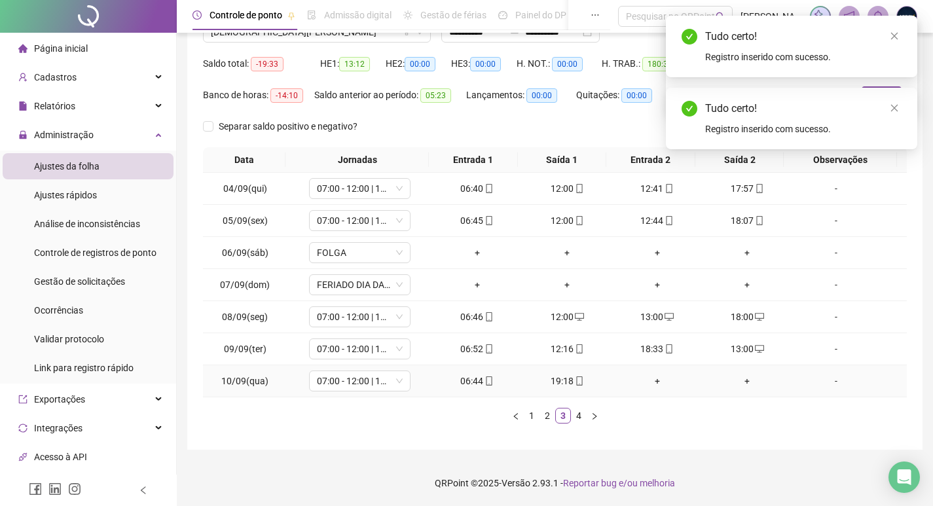
click at [654, 382] on div "+" at bounding box center [657, 381] width 80 height 14
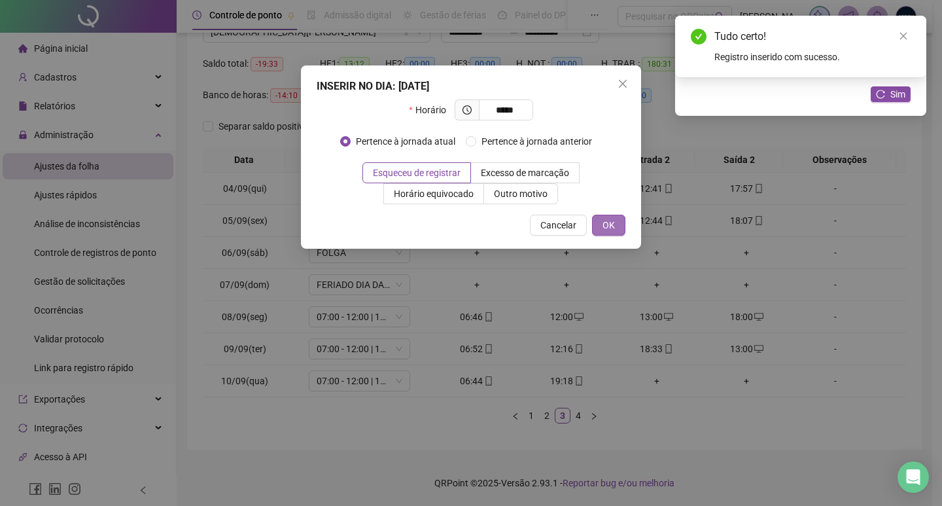
type input "*****"
click at [619, 219] on button "OK" at bounding box center [608, 225] width 33 height 21
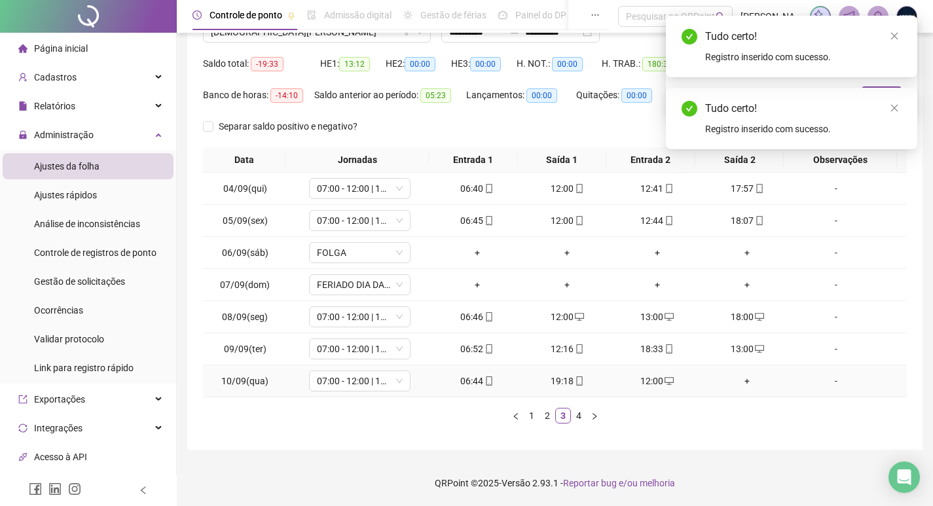
click at [733, 376] on div "+" at bounding box center [747, 381] width 80 height 14
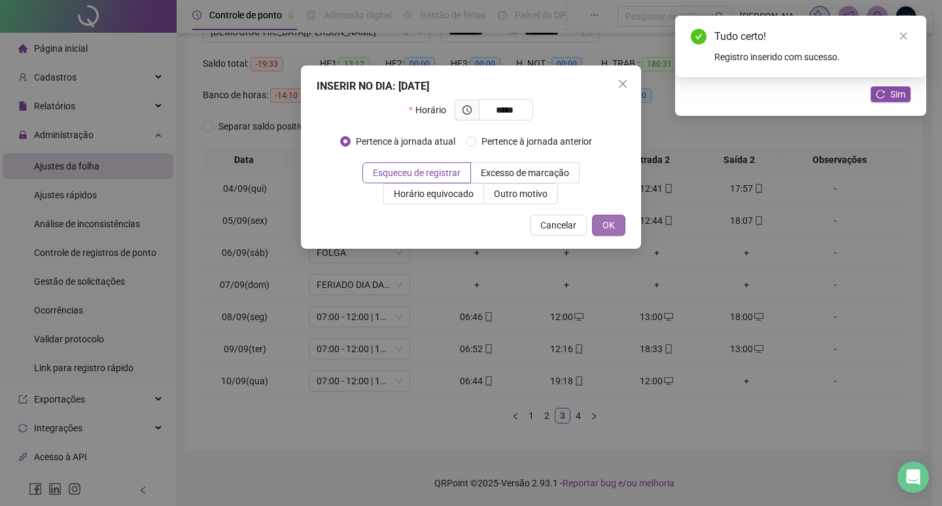
type input "*****"
click at [611, 223] on span "OK" at bounding box center [609, 225] width 12 height 14
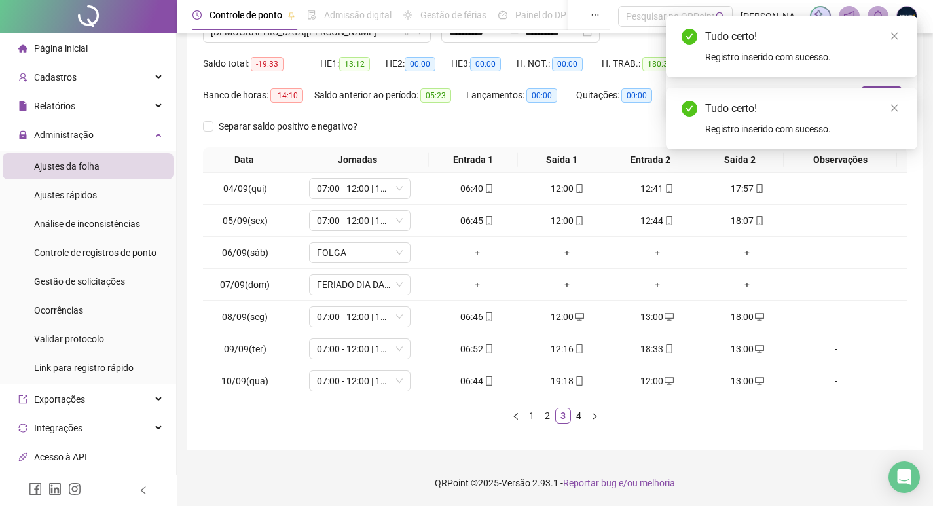
click at [577, 413] on link "4" at bounding box center [578, 415] width 14 height 14
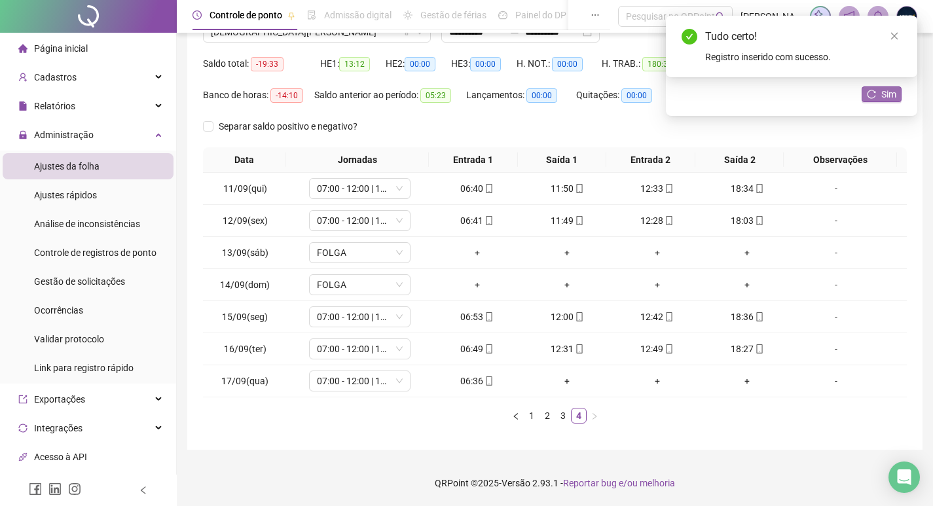
click at [891, 94] on span "Sim" at bounding box center [888, 94] width 15 height 14
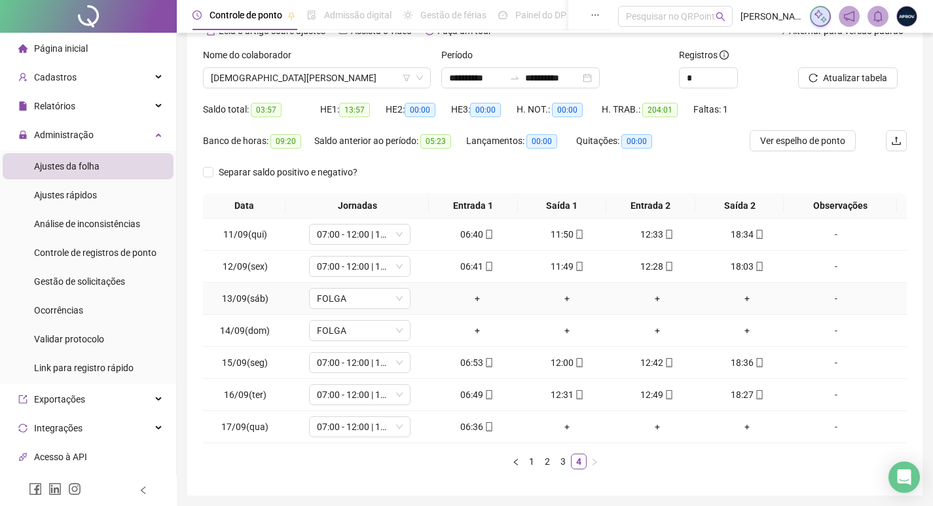
scroll to position [0, 0]
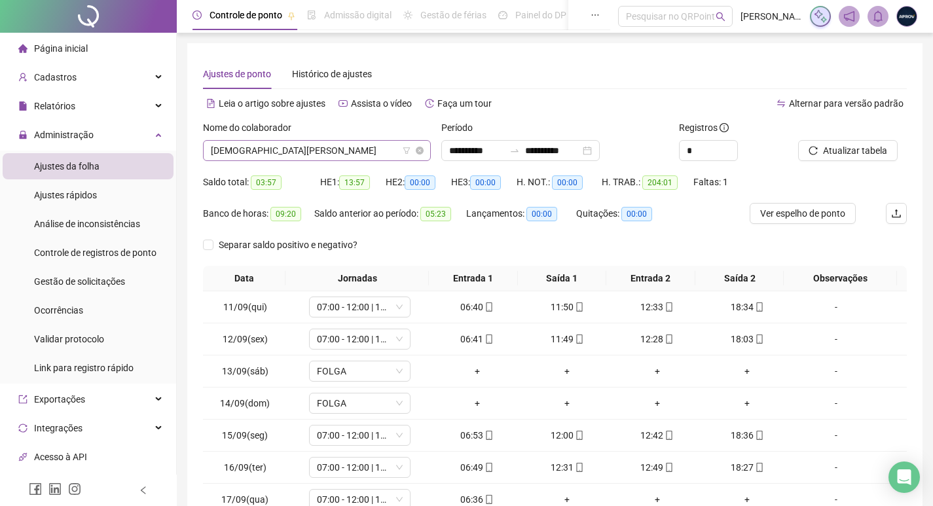
click at [346, 156] on span "CRISTIANE LOPES CORDEIRO ARRUDA" at bounding box center [317, 151] width 212 height 20
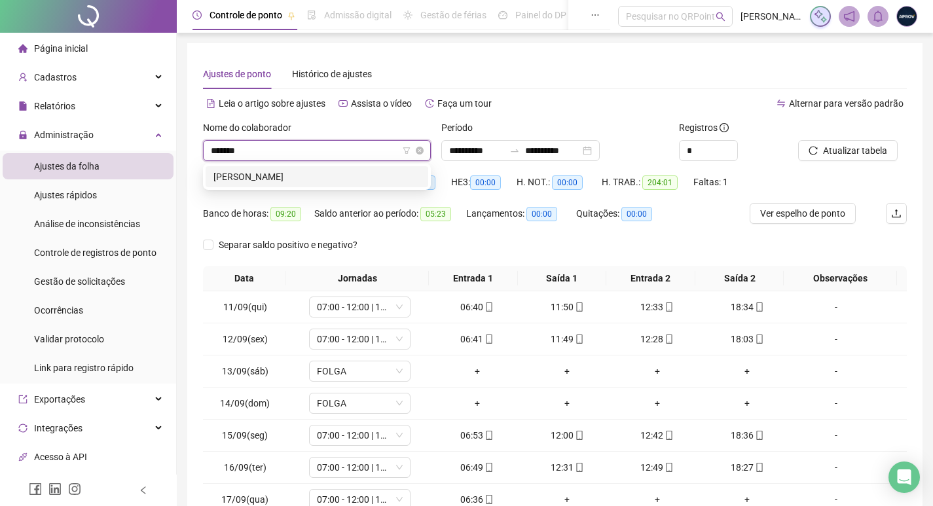
type input "********"
drag, startPoint x: 344, startPoint y: 179, endPoint x: 547, endPoint y: 190, distance: 203.2
click at [344, 179] on div "NATHALIA MARTINS DA SILVA" at bounding box center [316, 177] width 207 height 14
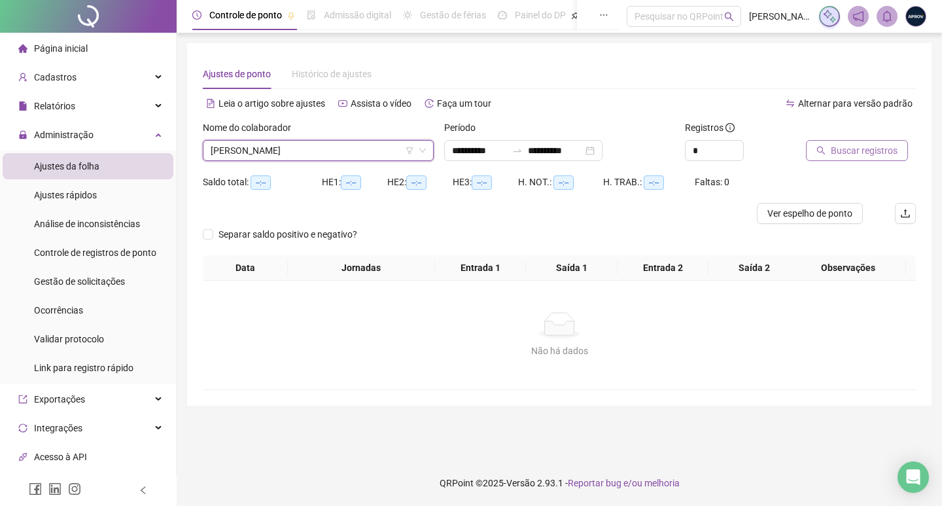
click at [865, 150] on span "Buscar registros" at bounding box center [864, 150] width 67 height 14
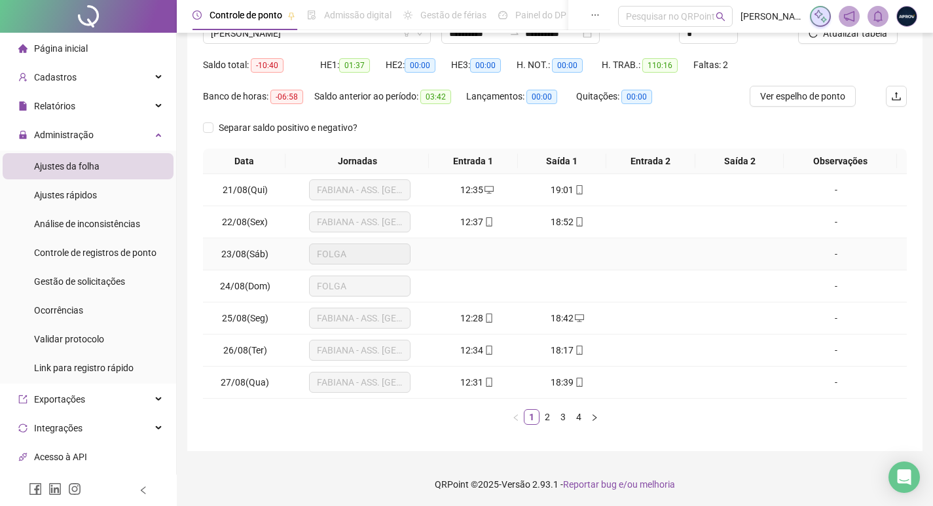
scroll to position [118, 0]
click at [543, 411] on link "2" at bounding box center [547, 415] width 14 height 14
click at [559, 414] on link "3" at bounding box center [563, 415] width 14 height 14
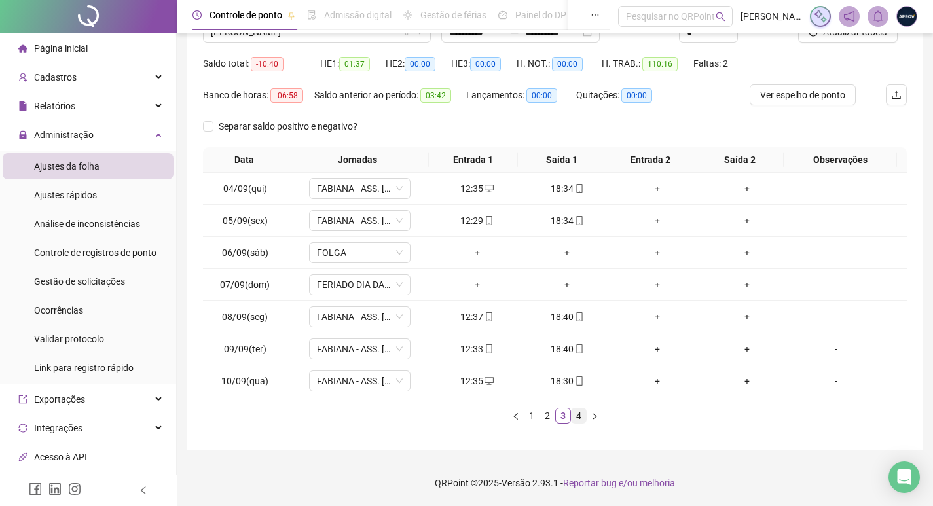
click at [582, 411] on link "4" at bounding box center [578, 415] width 14 height 14
click at [562, 347] on div "+" at bounding box center [567, 349] width 80 height 14
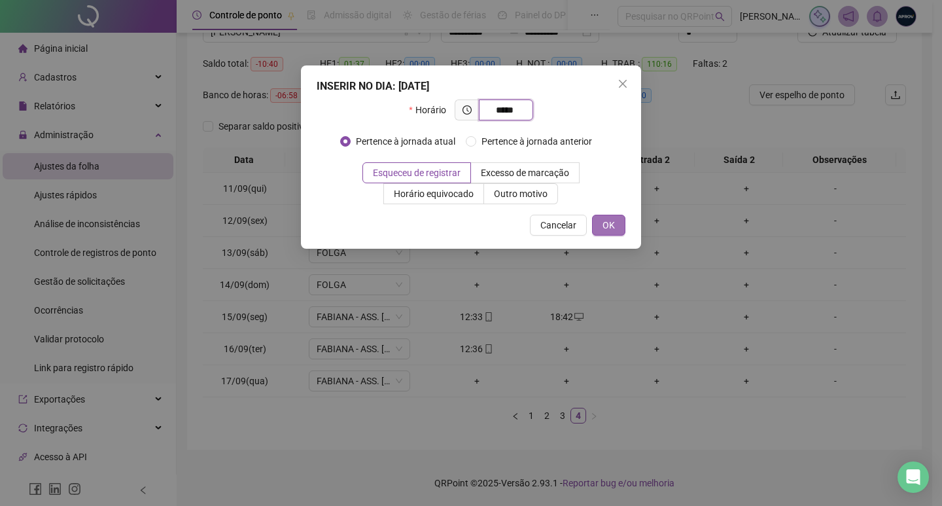
type input "*****"
click at [619, 222] on button "OK" at bounding box center [608, 225] width 33 height 21
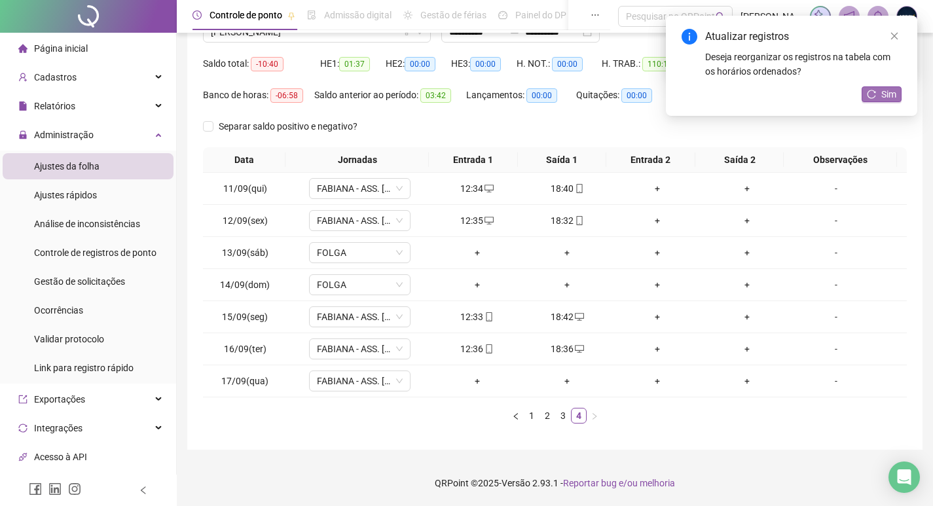
click at [887, 95] on span "Sim" at bounding box center [888, 94] width 15 height 14
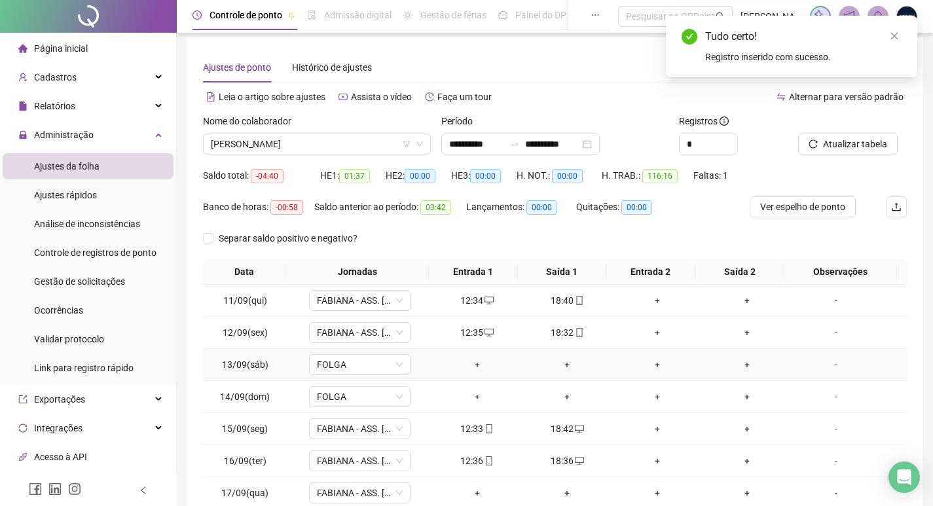
scroll to position [0, 0]
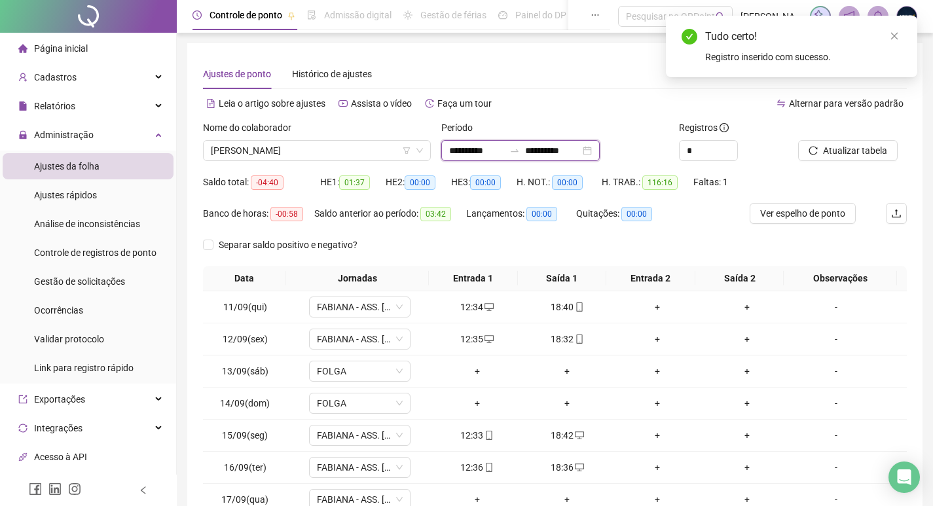
click at [557, 151] on input "**********" at bounding box center [552, 150] width 55 height 14
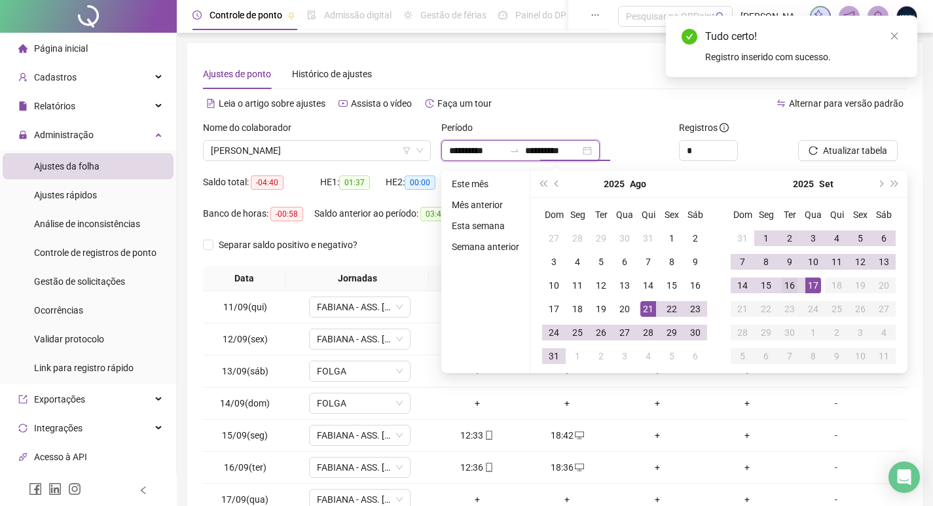
type input "**********"
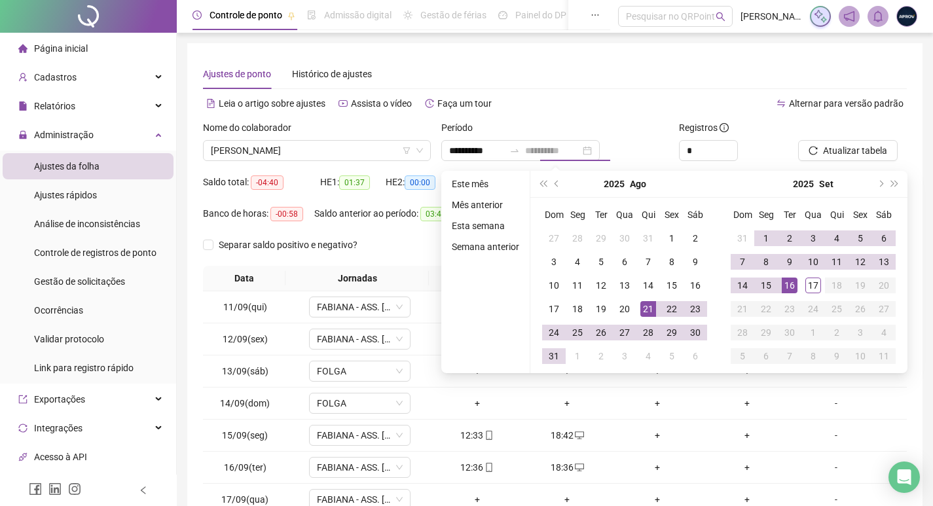
click at [790, 288] on div "16" at bounding box center [789, 285] width 16 height 16
type input "**********"
click at [838, 153] on span "Atualizar tabela" at bounding box center [855, 150] width 64 height 14
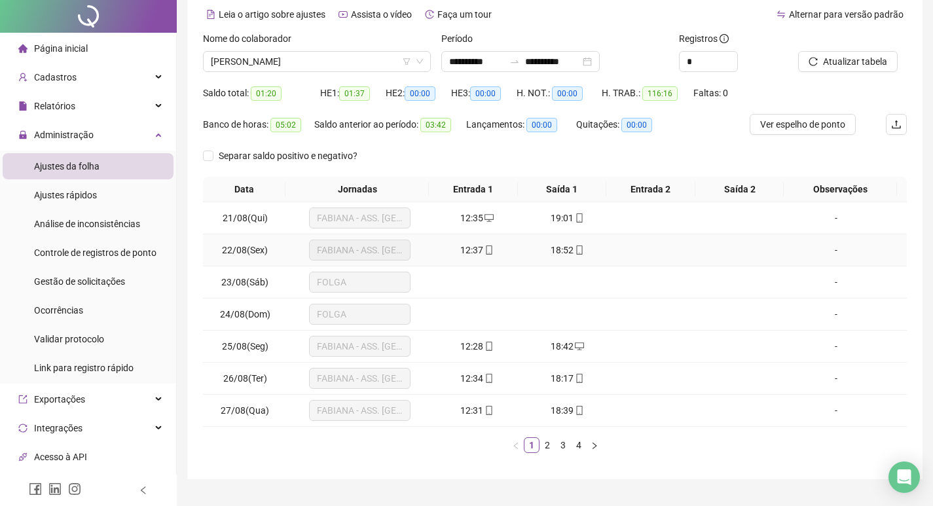
scroll to position [118, 0]
